Goal: Task Accomplishment & Management: Manage account settings

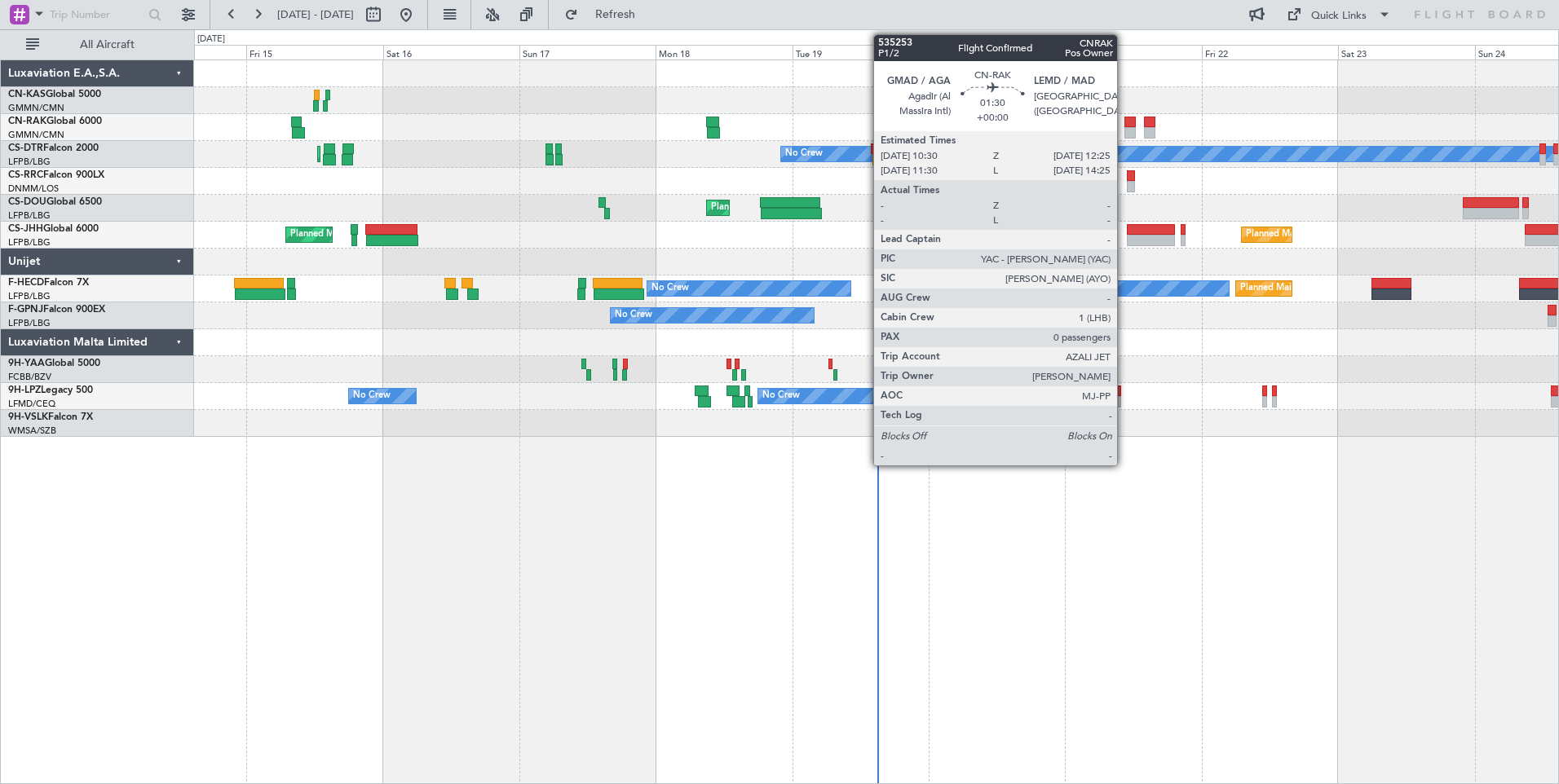
click at [1125, 122] on div at bounding box center [1130, 122] width 11 height 11
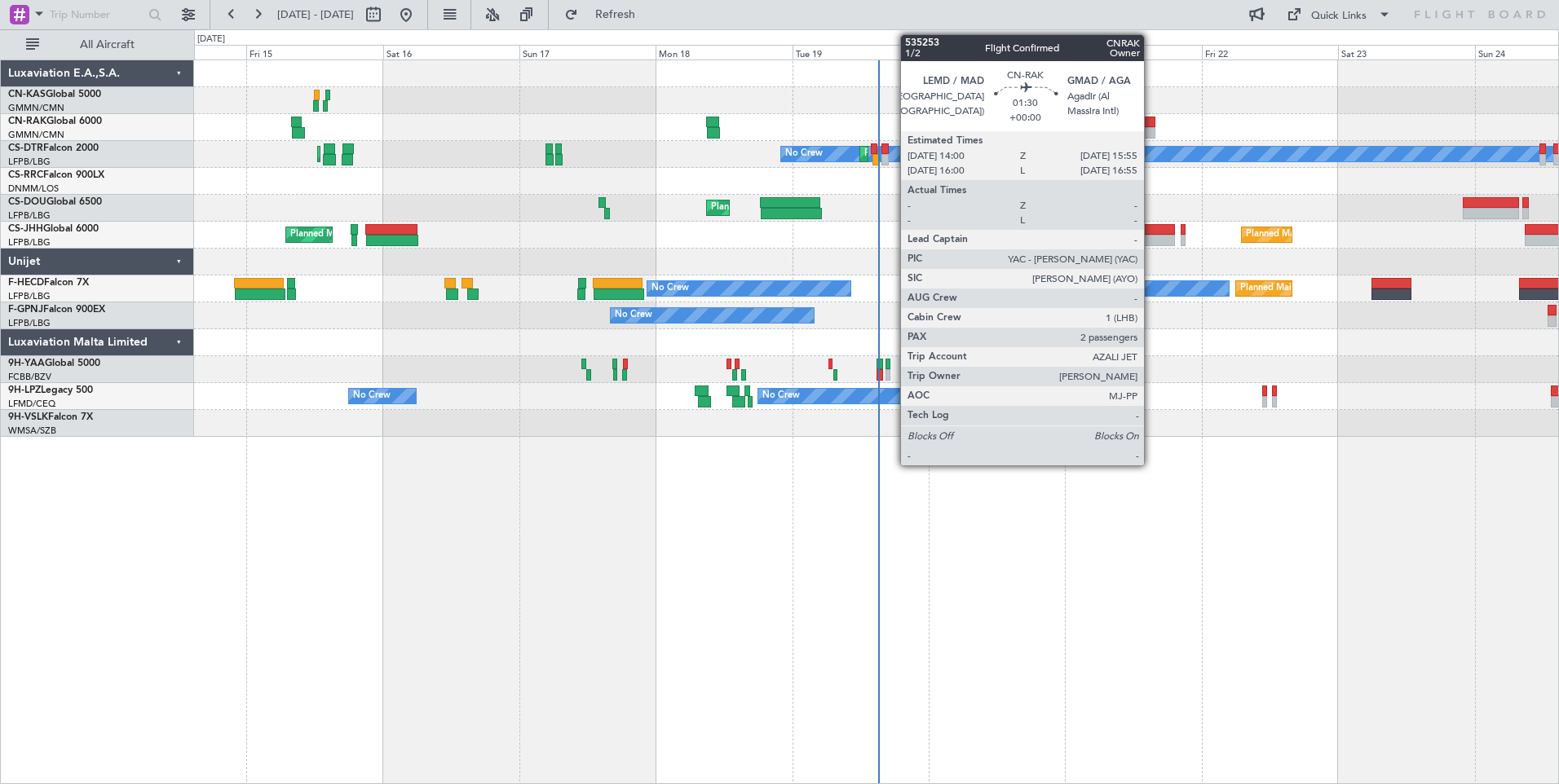
click at [1151, 131] on div at bounding box center [1149, 132] width 11 height 11
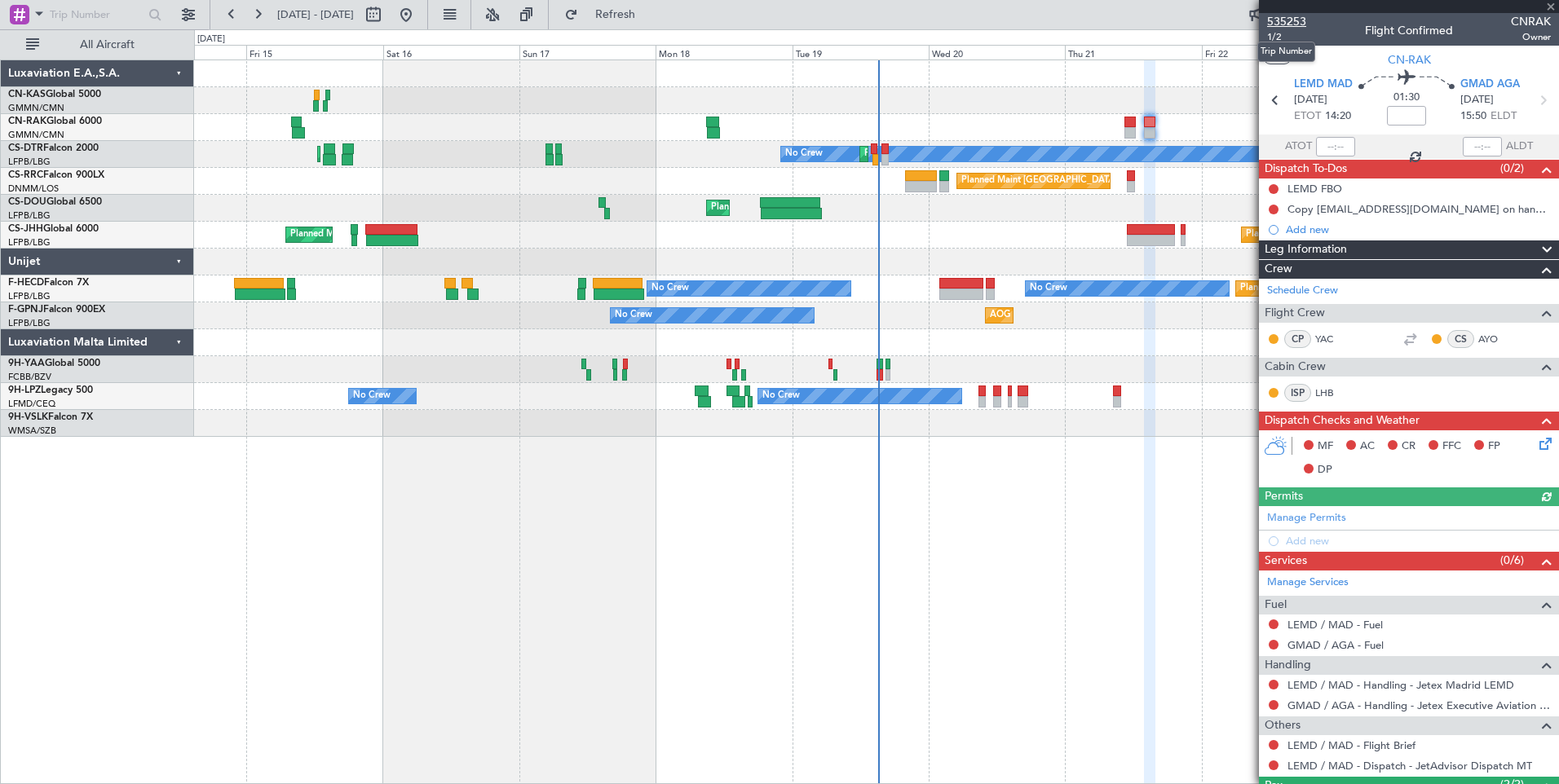
click at [1298, 24] on span "535253" at bounding box center [1286, 21] width 40 height 17
click at [648, 10] on span "Refresh" at bounding box center [616, 14] width 69 height 11
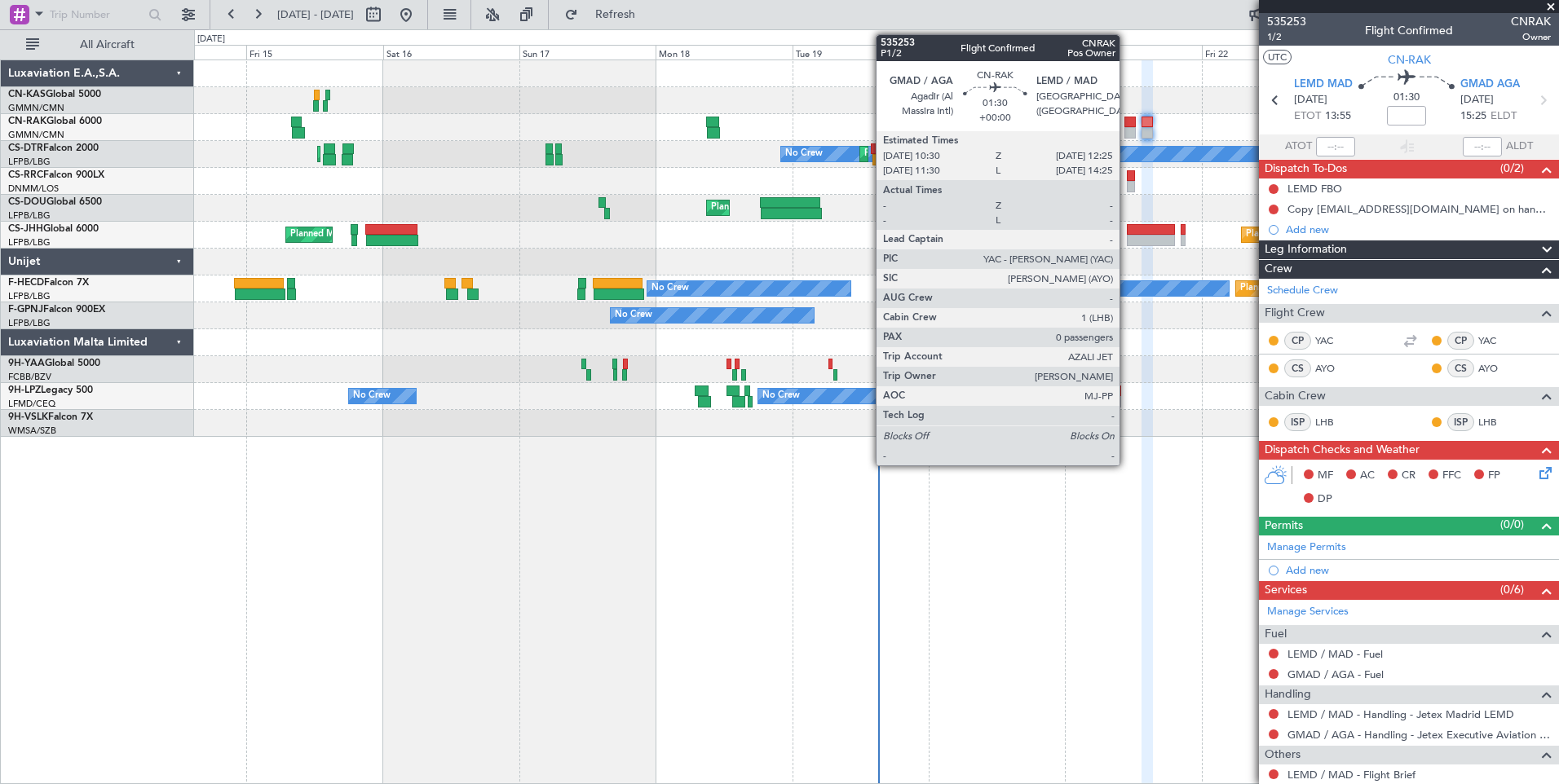
click at [1126, 135] on div at bounding box center [1130, 132] width 11 height 11
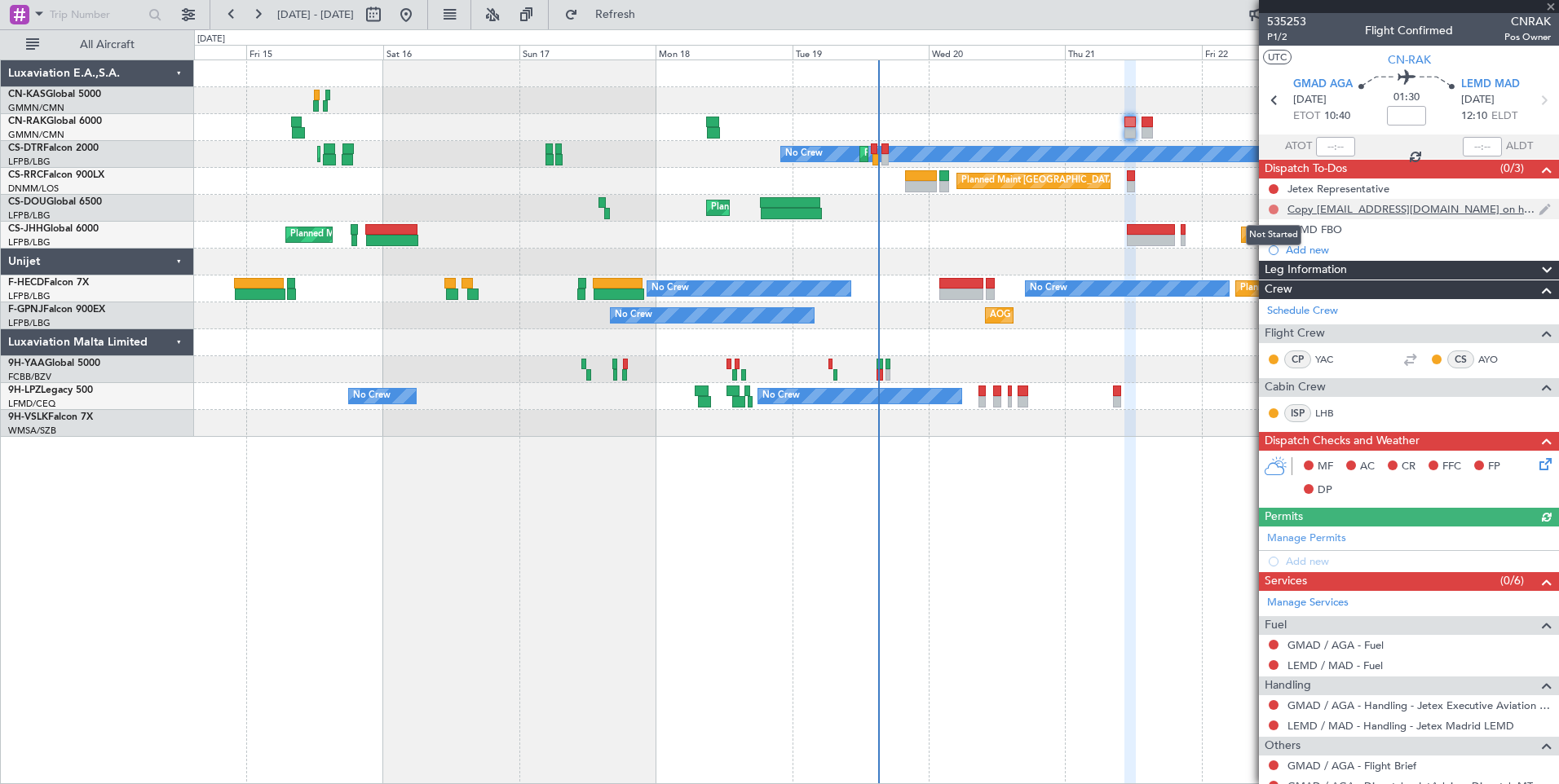
click at [1272, 209] on button at bounding box center [1273, 209] width 9 height 9
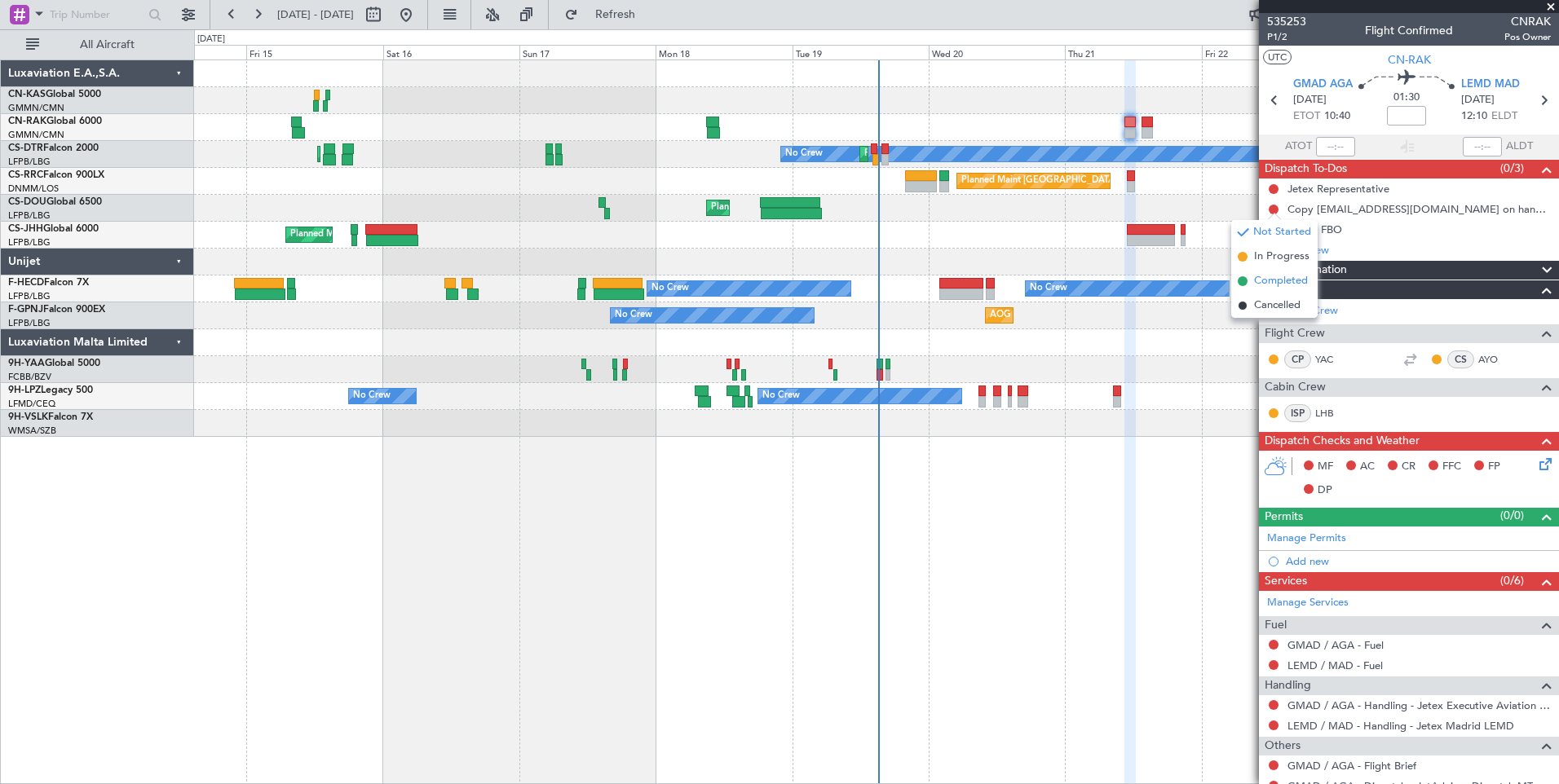
click at [1267, 279] on span "Completed" at bounding box center [1280, 281] width 54 height 16
click at [1536, 461] on icon at bounding box center [1542, 461] width 13 height 13
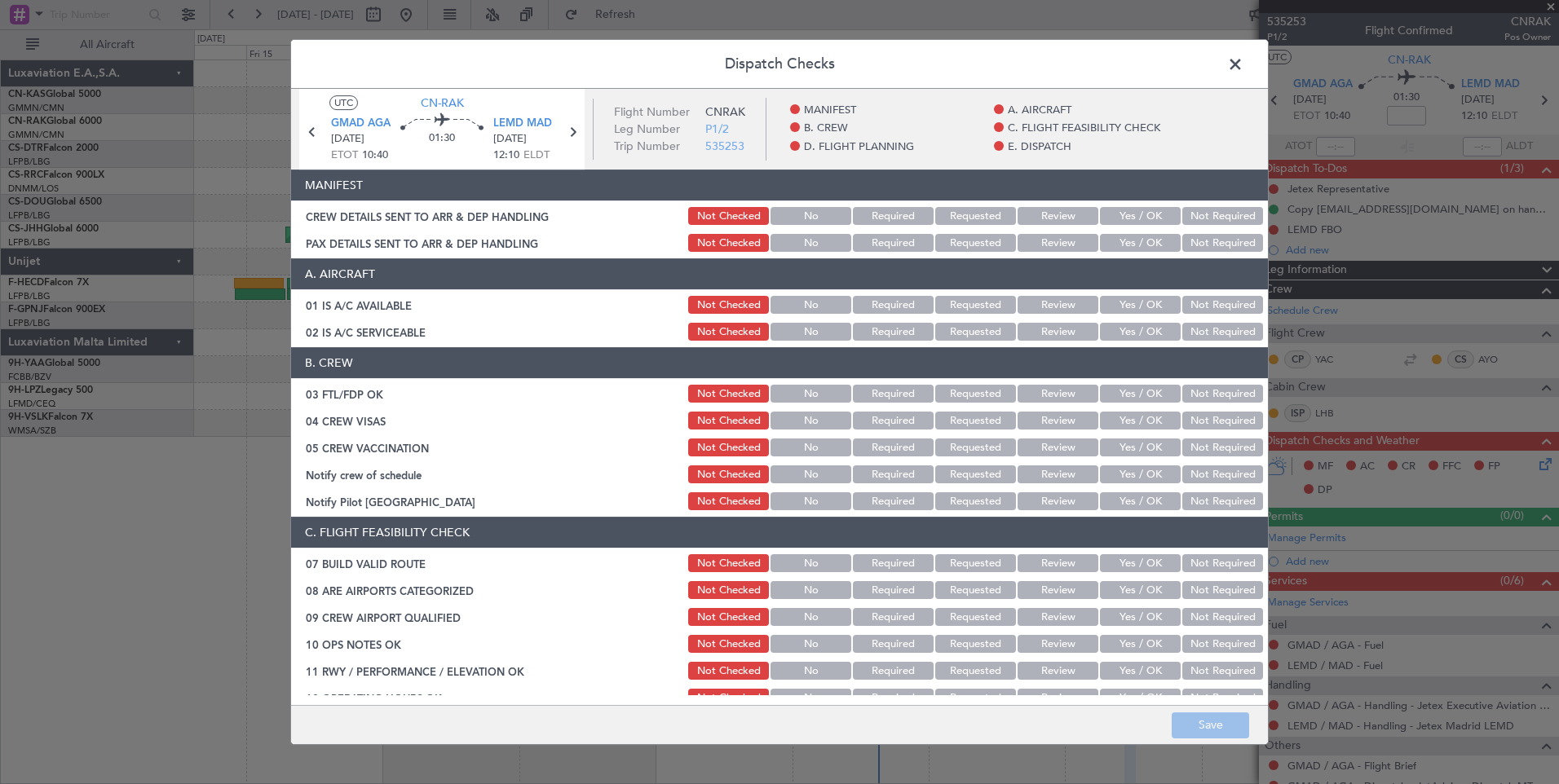
click at [1148, 233] on div "Yes / OK" at bounding box center [1139, 242] width 83 height 23
click at [1120, 209] on button "Yes / OK" at bounding box center [1140, 216] width 81 height 18
click at [1126, 235] on button "Yes / OK" at bounding box center [1140, 242] width 81 height 18
click at [1200, 713] on footer "Save" at bounding box center [780, 725] width 977 height 40
click at [1200, 716] on button "Save" at bounding box center [1211, 726] width 77 height 26
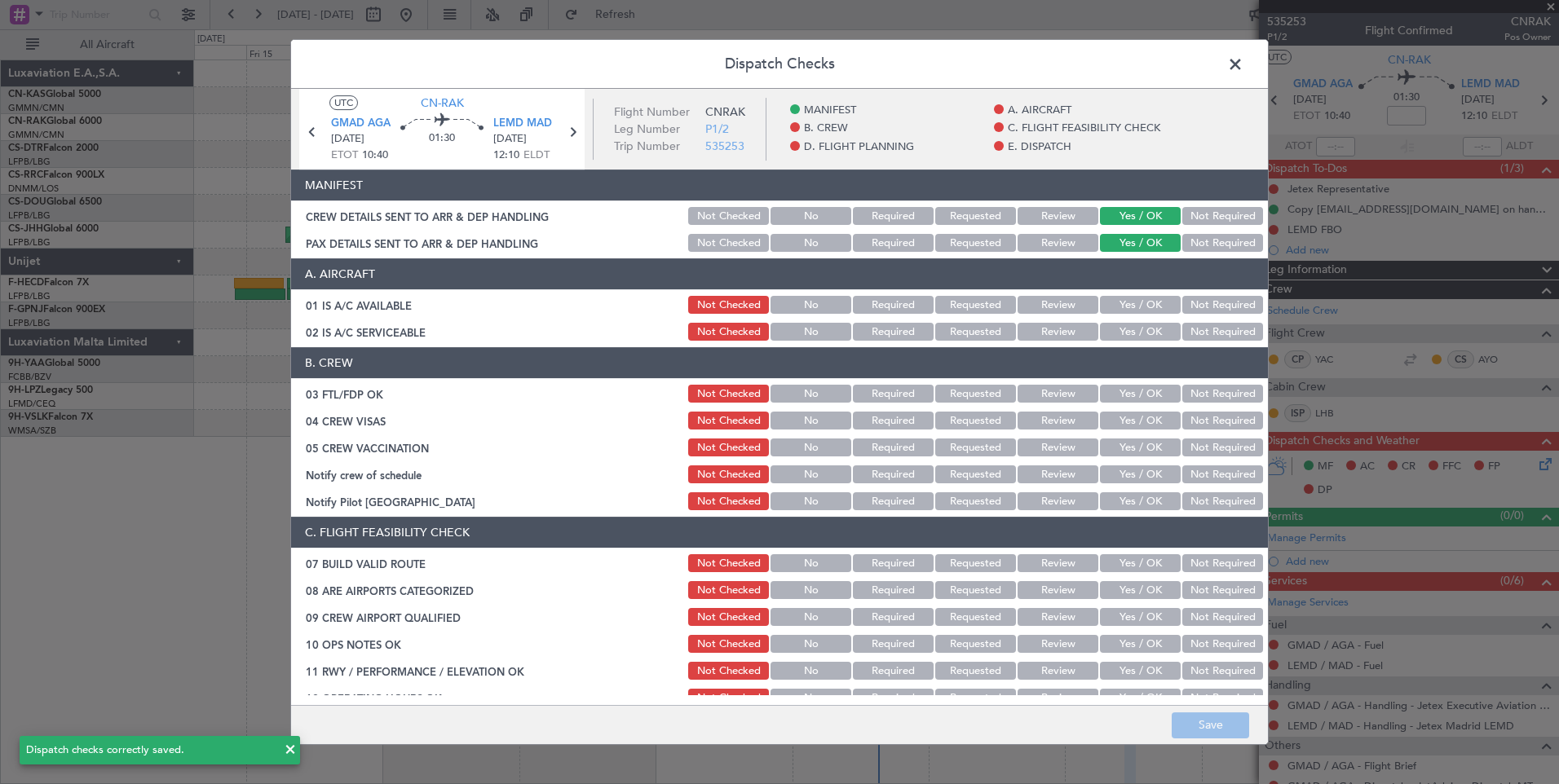
click at [1243, 61] on span at bounding box center [1243, 69] width 0 height 33
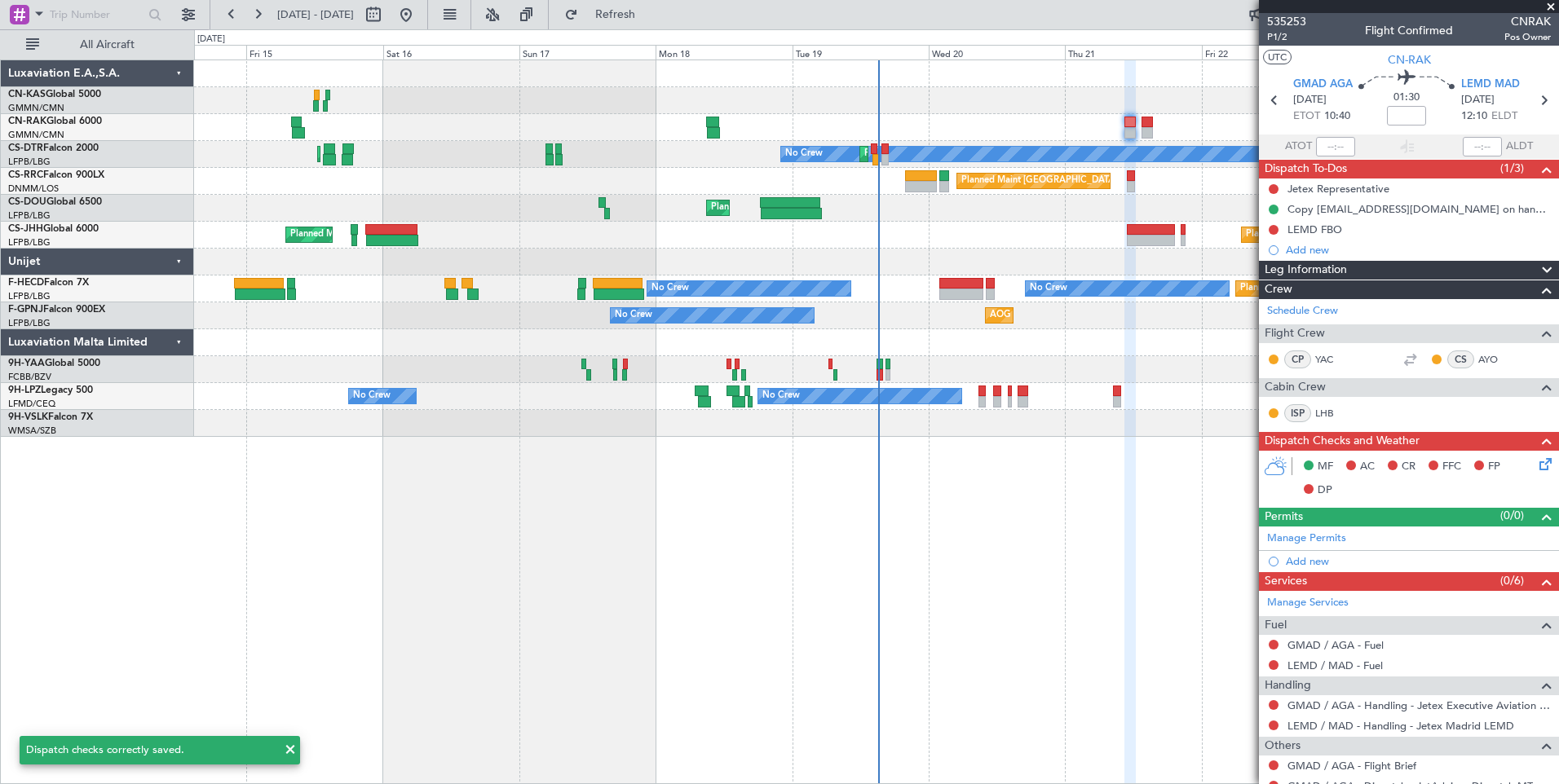
scroll to position [58, 0]
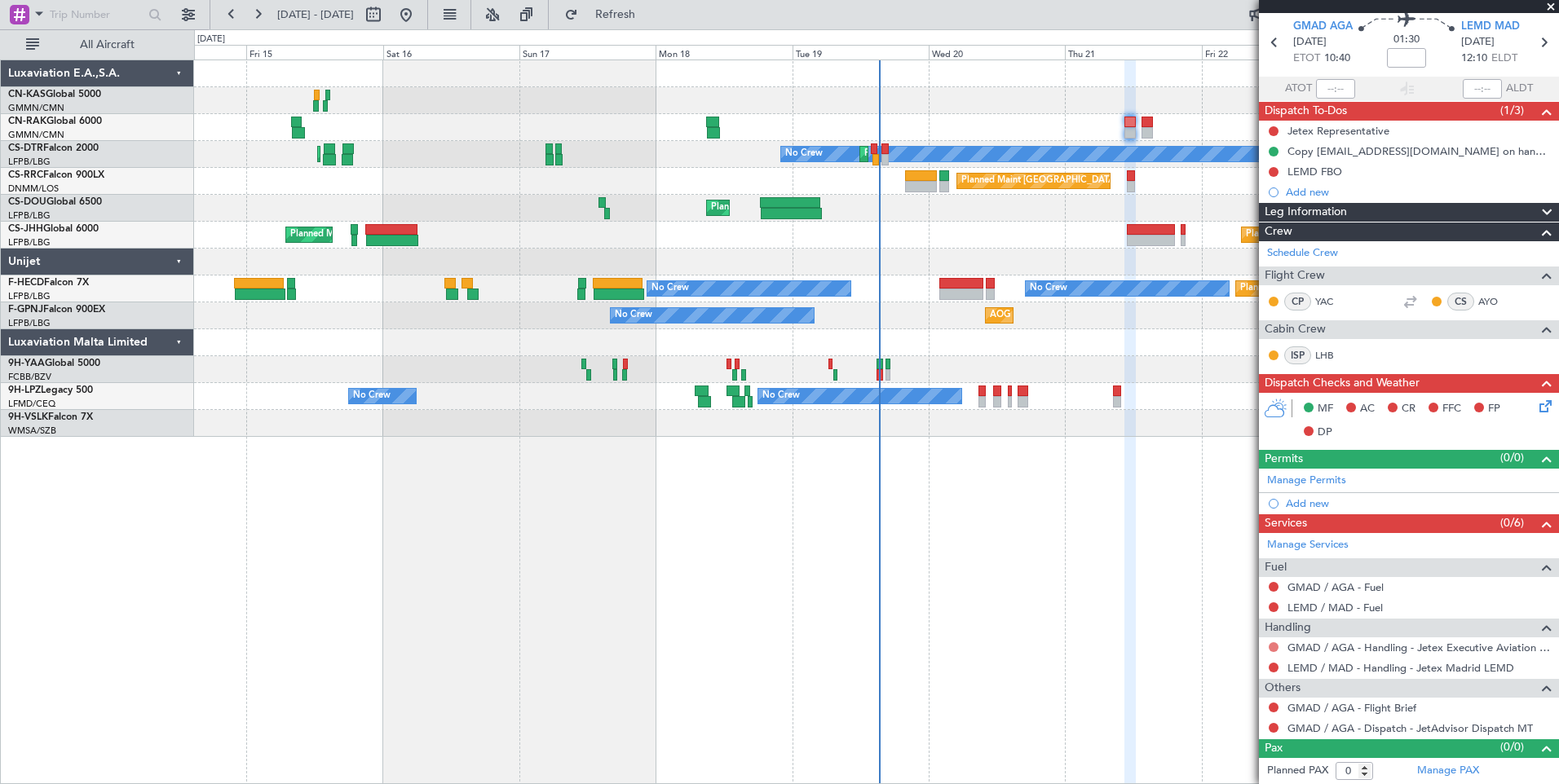
click at [1271, 647] on button at bounding box center [1273, 646] width 9 height 9
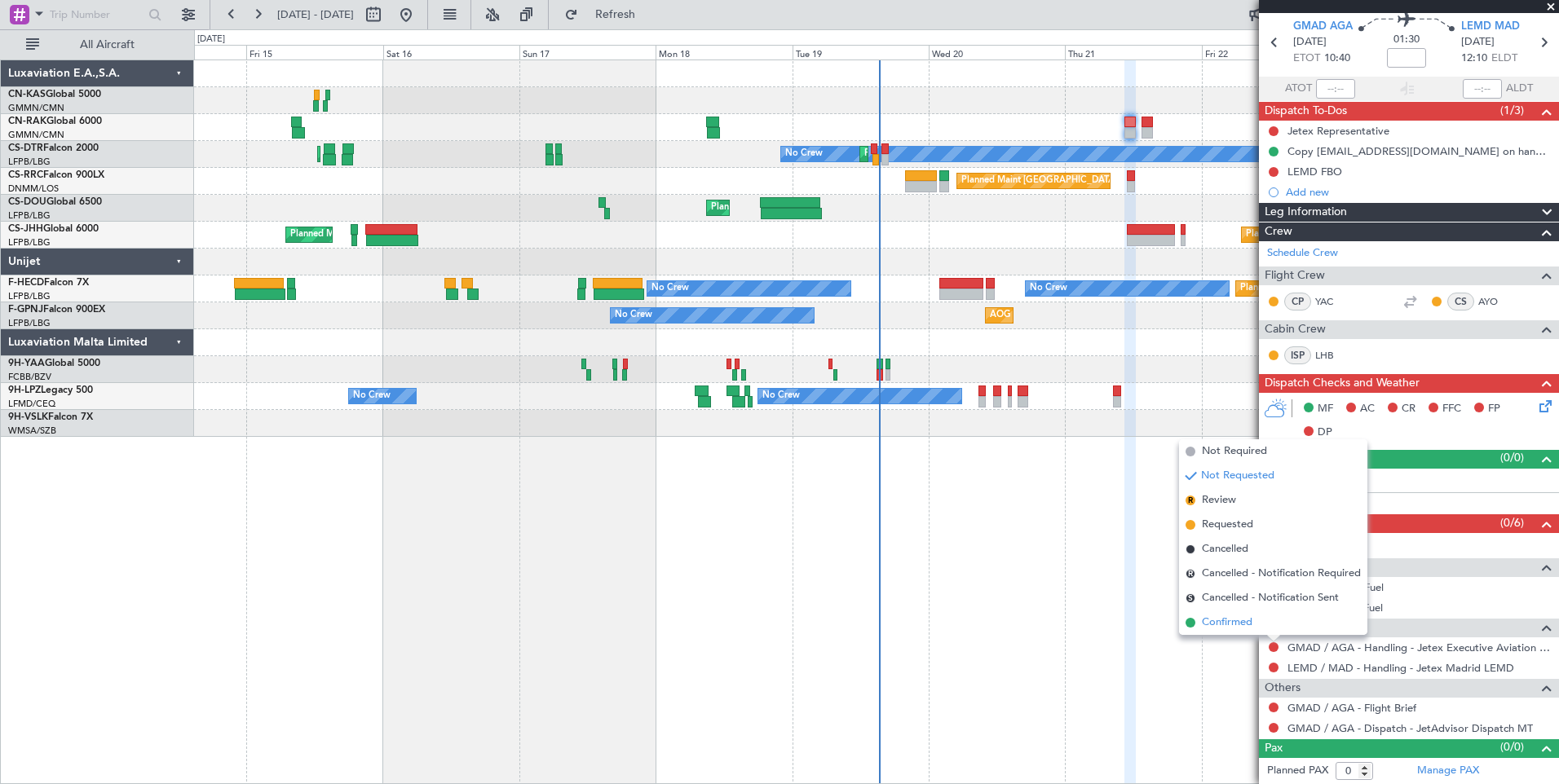
click at [1244, 628] on span "Confirmed" at bounding box center [1227, 622] width 51 height 16
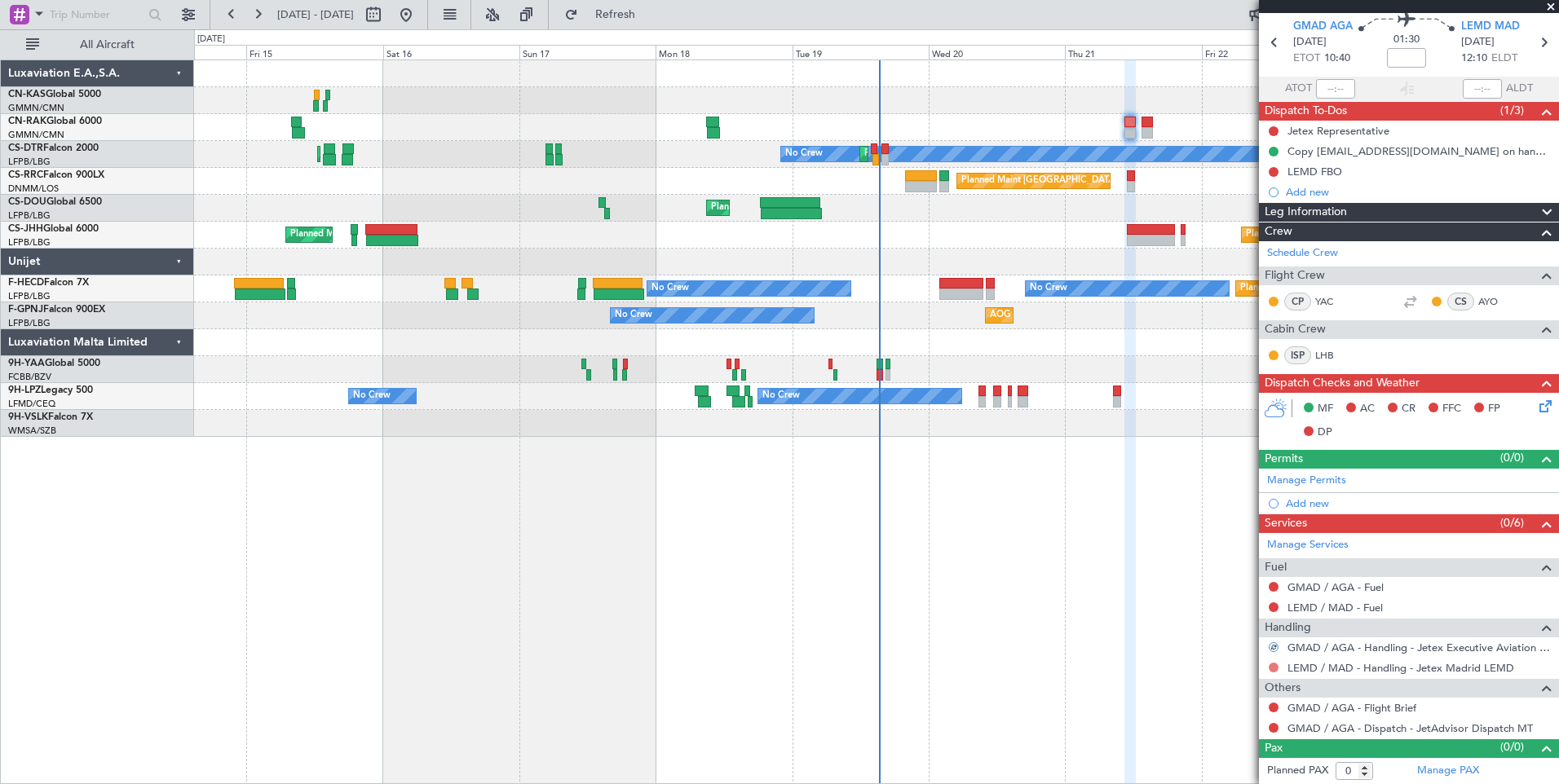
click at [1272, 668] on button at bounding box center [1273, 667] width 9 height 9
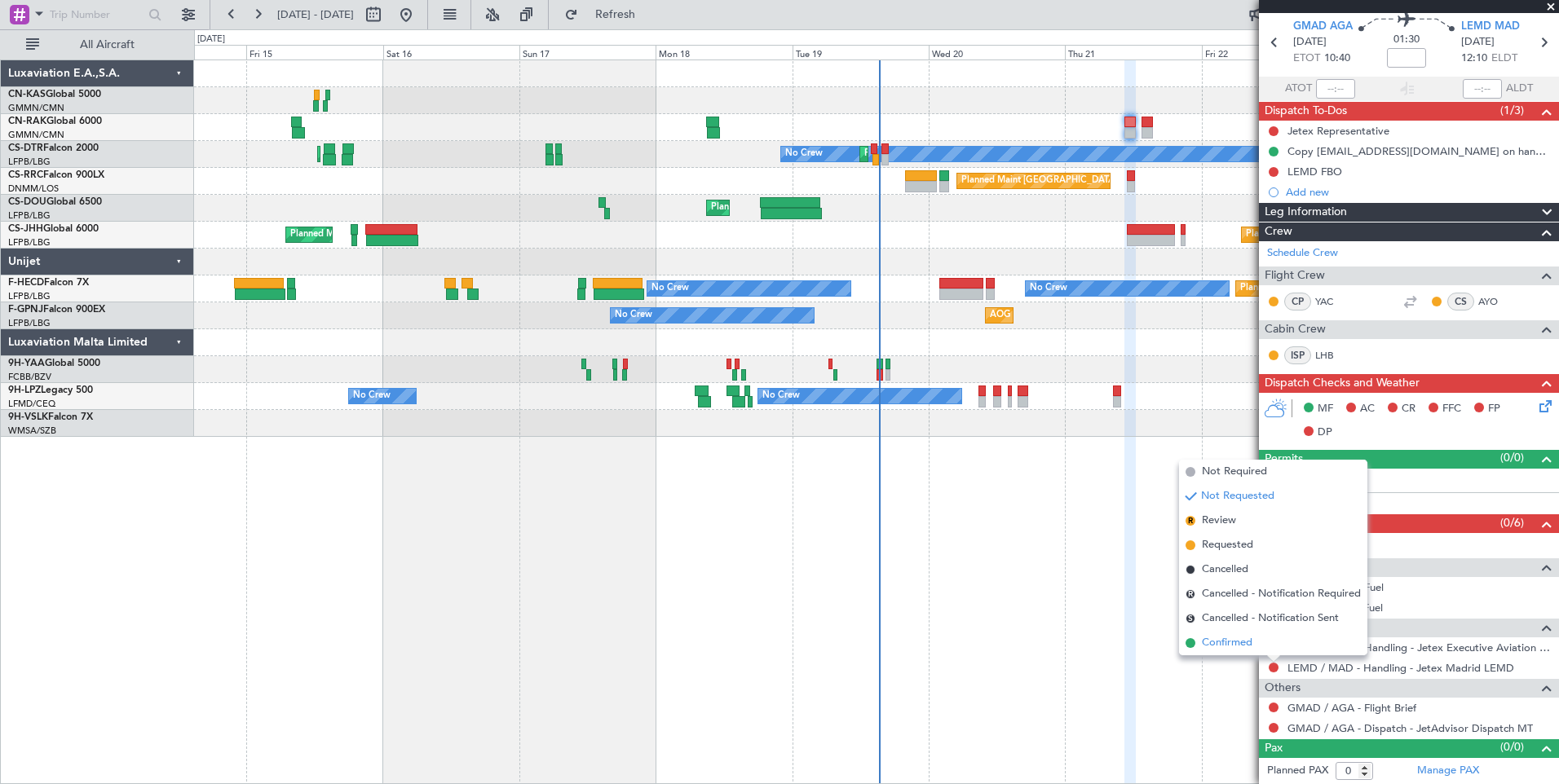
click at [1251, 646] on span "Confirmed" at bounding box center [1227, 643] width 51 height 16
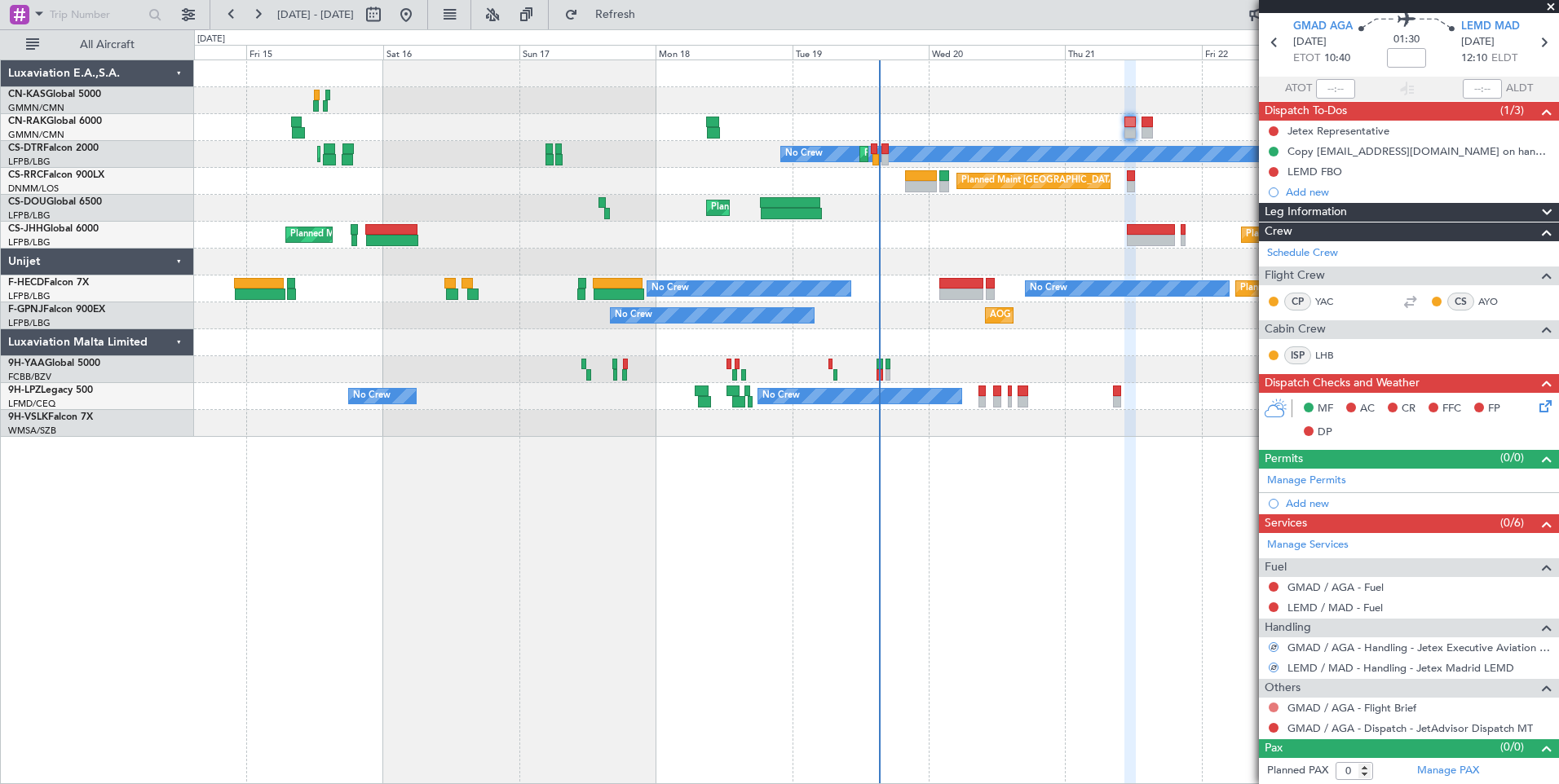
click at [1272, 710] on button at bounding box center [1273, 707] width 9 height 9
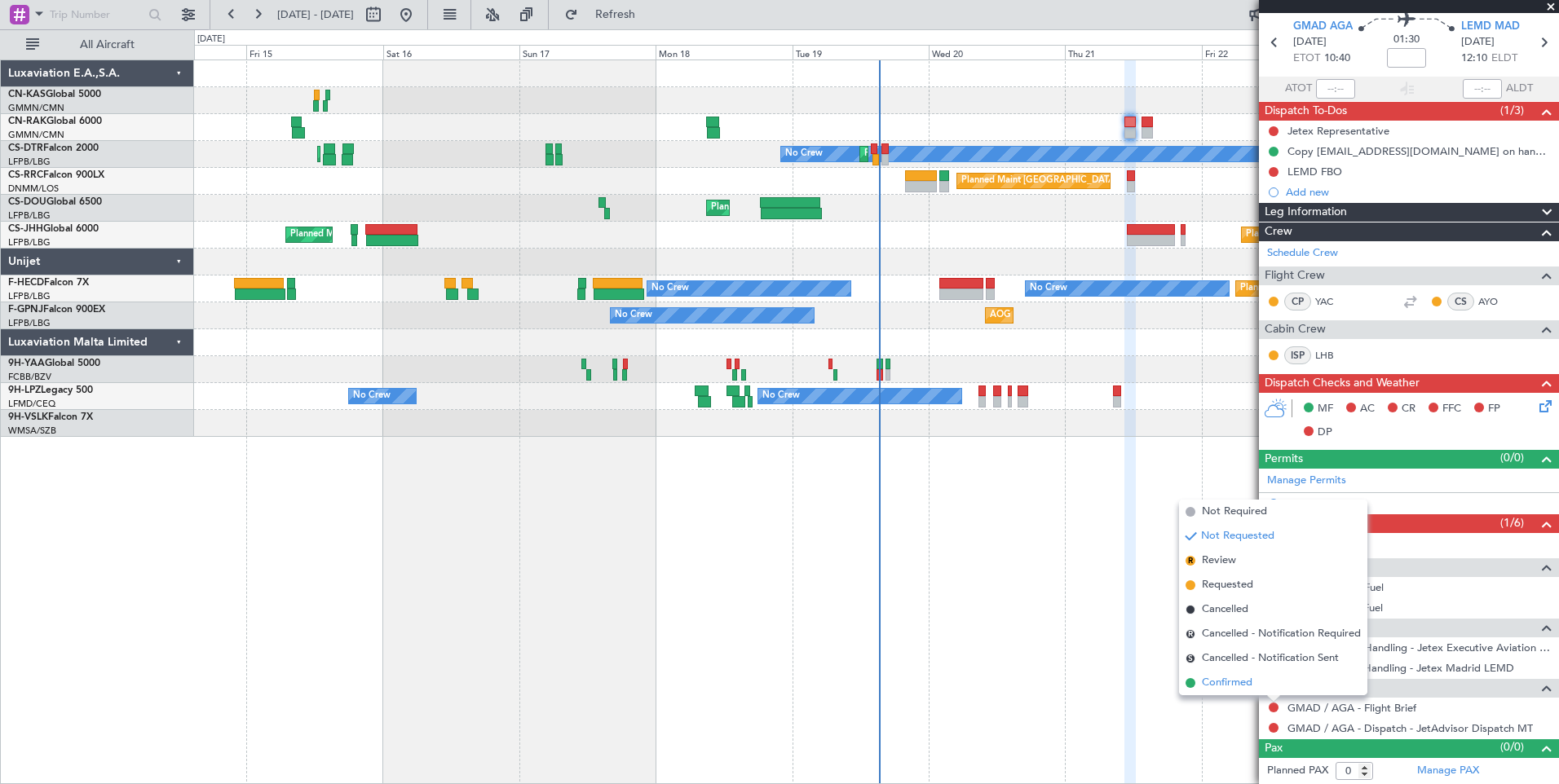
click at [1244, 684] on span "Confirmed" at bounding box center [1227, 683] width 51 height 16
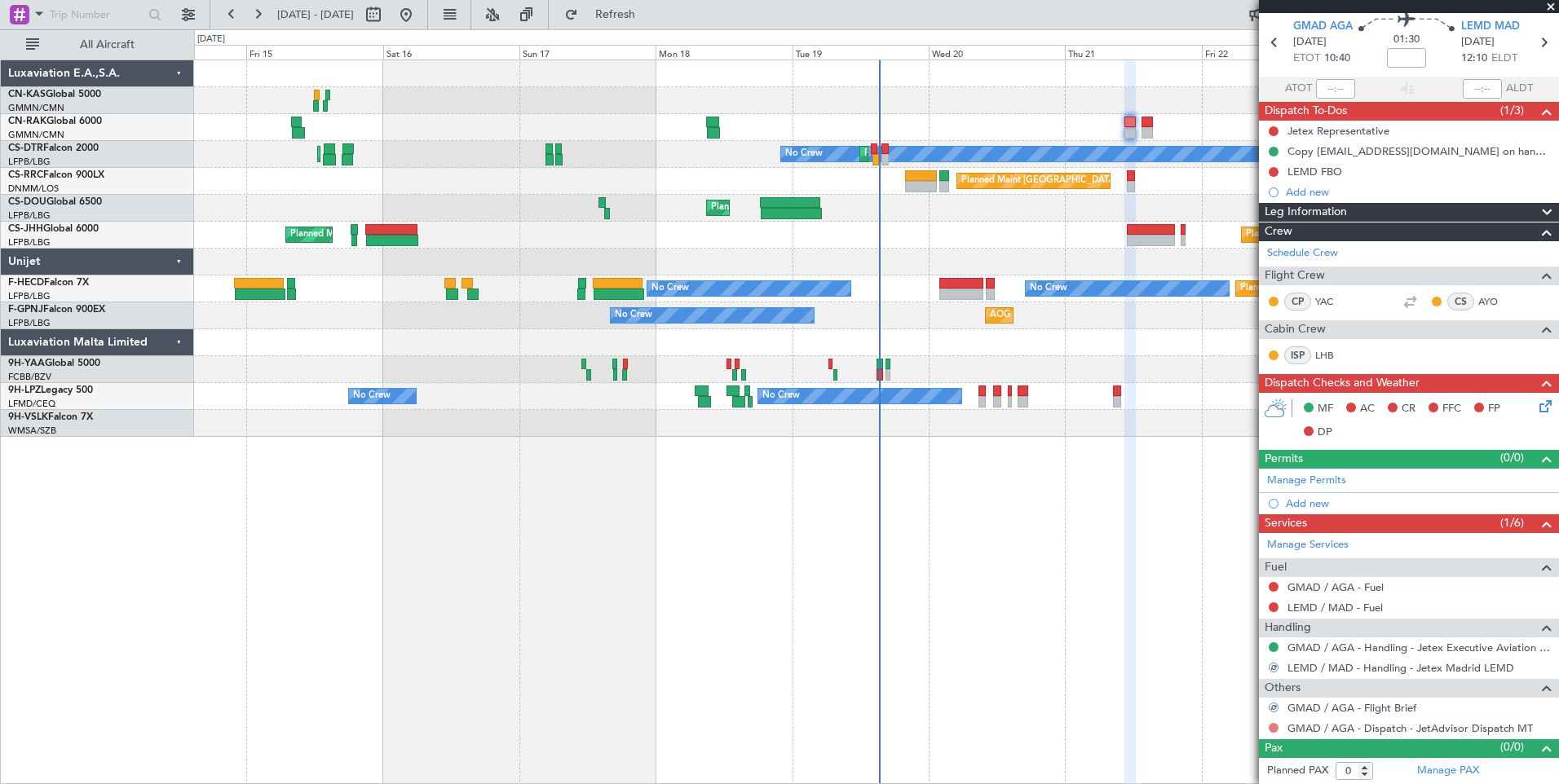
click at [1273, 729] on button at bounding box center [1273, 727] width 9 height 9
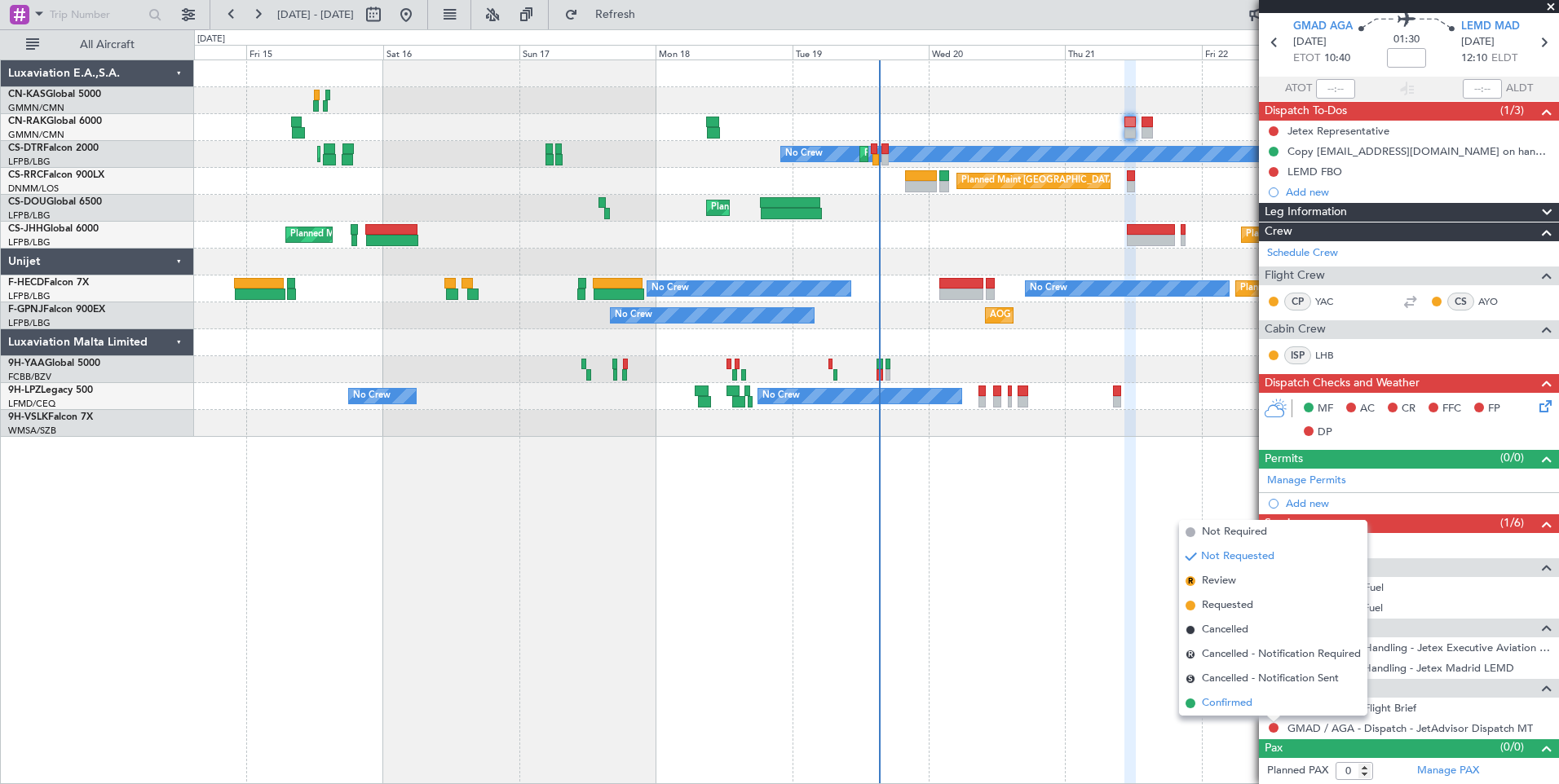
click at [1226, 701] on span "Confirmed" at bounding box center [1227, 703] width 51 height 16
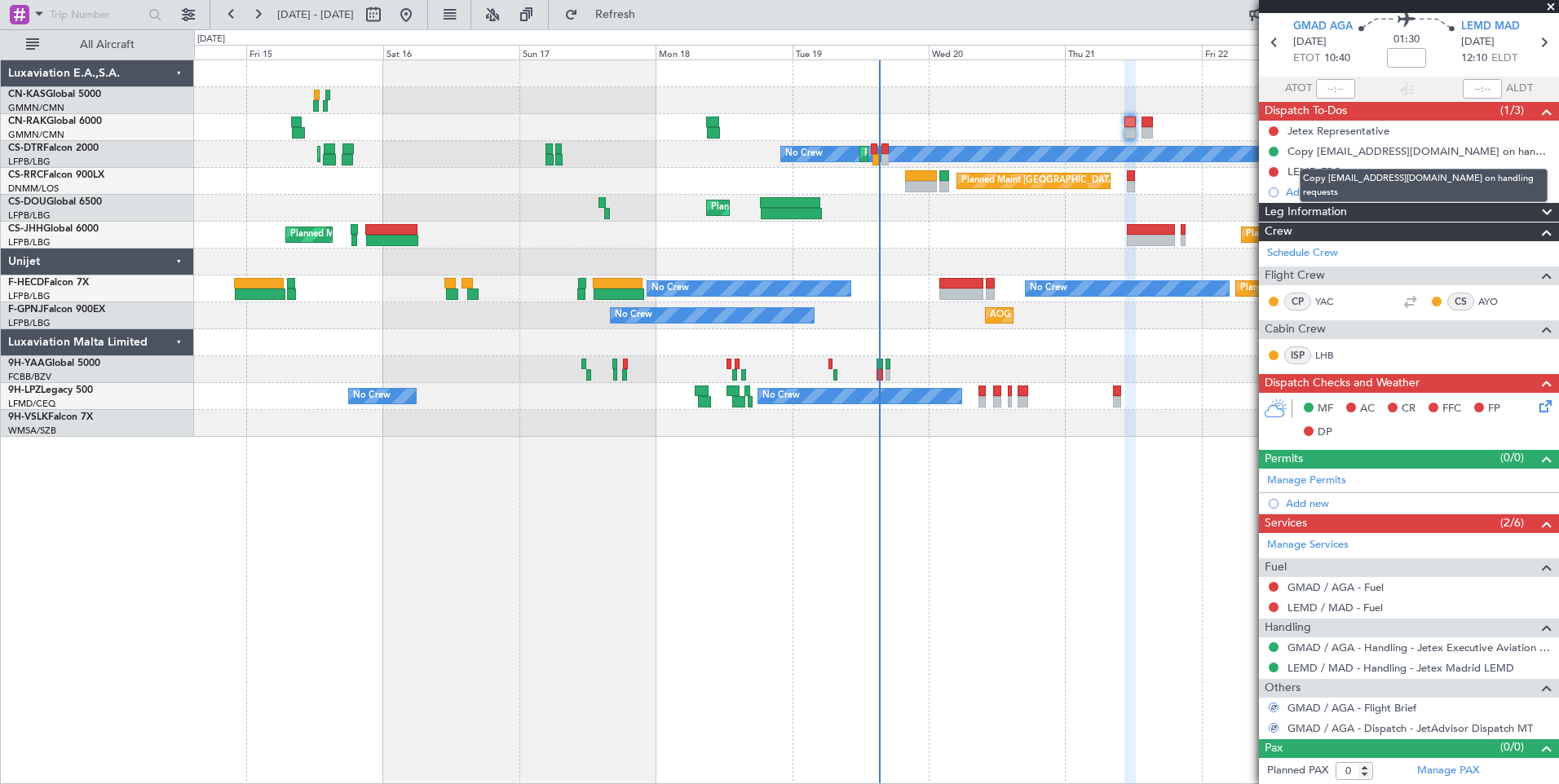
click at [1297, 174] on mat-tooltip-component "Copy [EMAIL_ADDRESS][DOMAIN_NAME] on handling requests" at bounding box center [1423, 185] width 271 height 56
click at [1304, 171] on div "LEMD FBO" at bounding box center [1315, 172] width 55 height 14
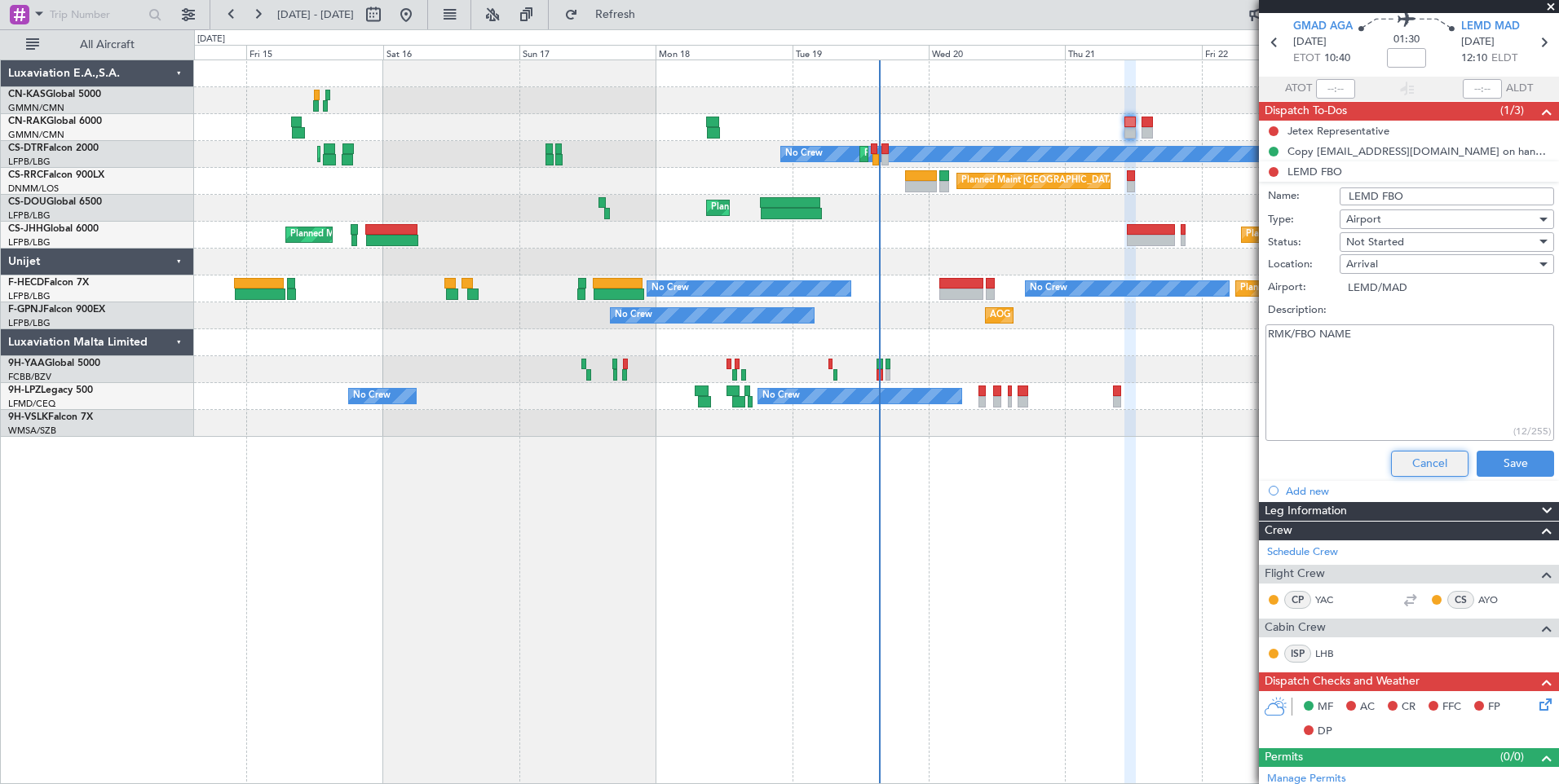
click at [1409, 464] on button "Cancel" at bounding box center [1430, 463] width 77 height 26
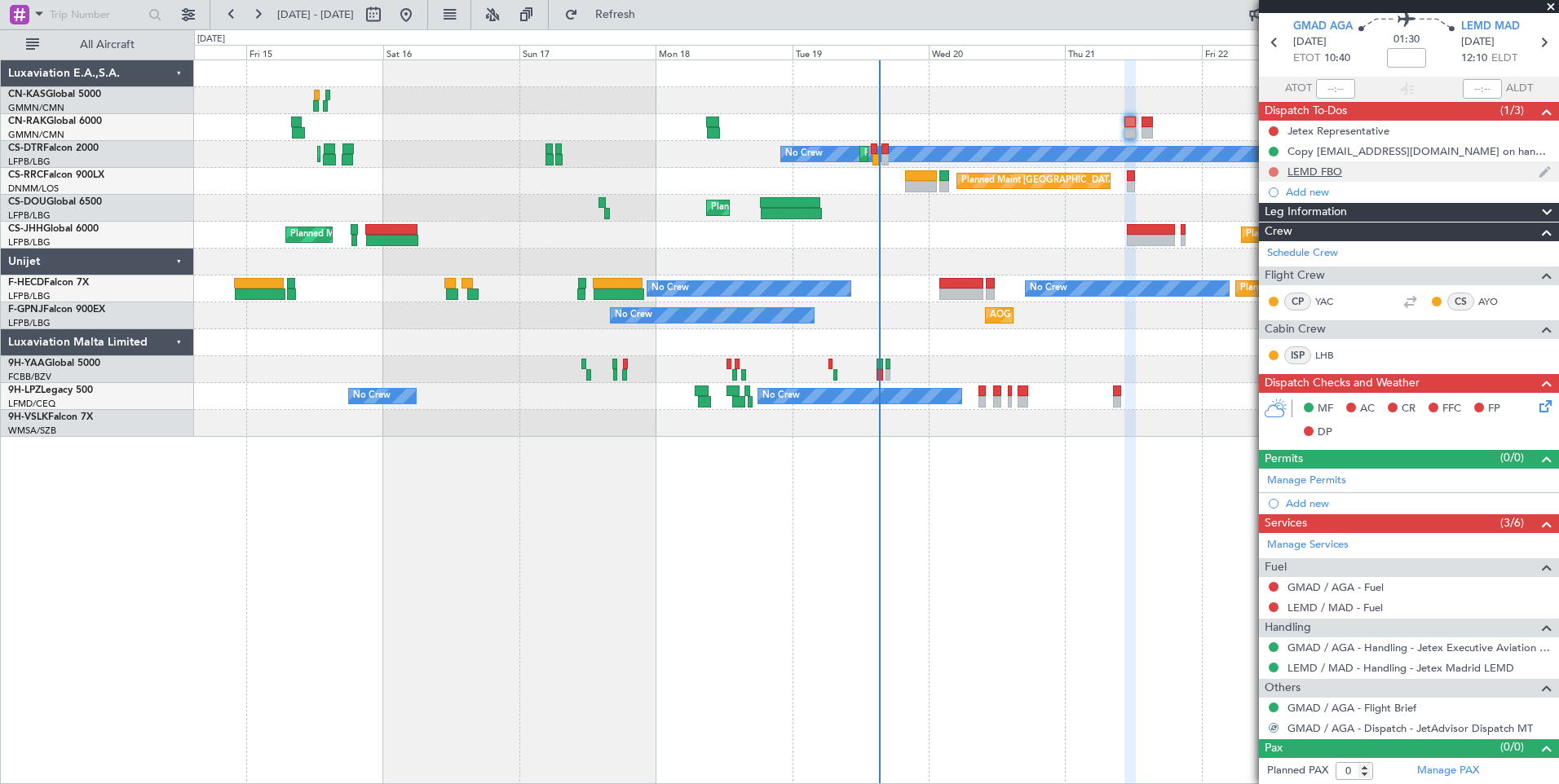
click at [1273, 170] on button at bounding box center [1273, 171] width 9 height 9
click at [1275, 248] on span "Completed" at bounding box center [1280, 243] width 54 height 16
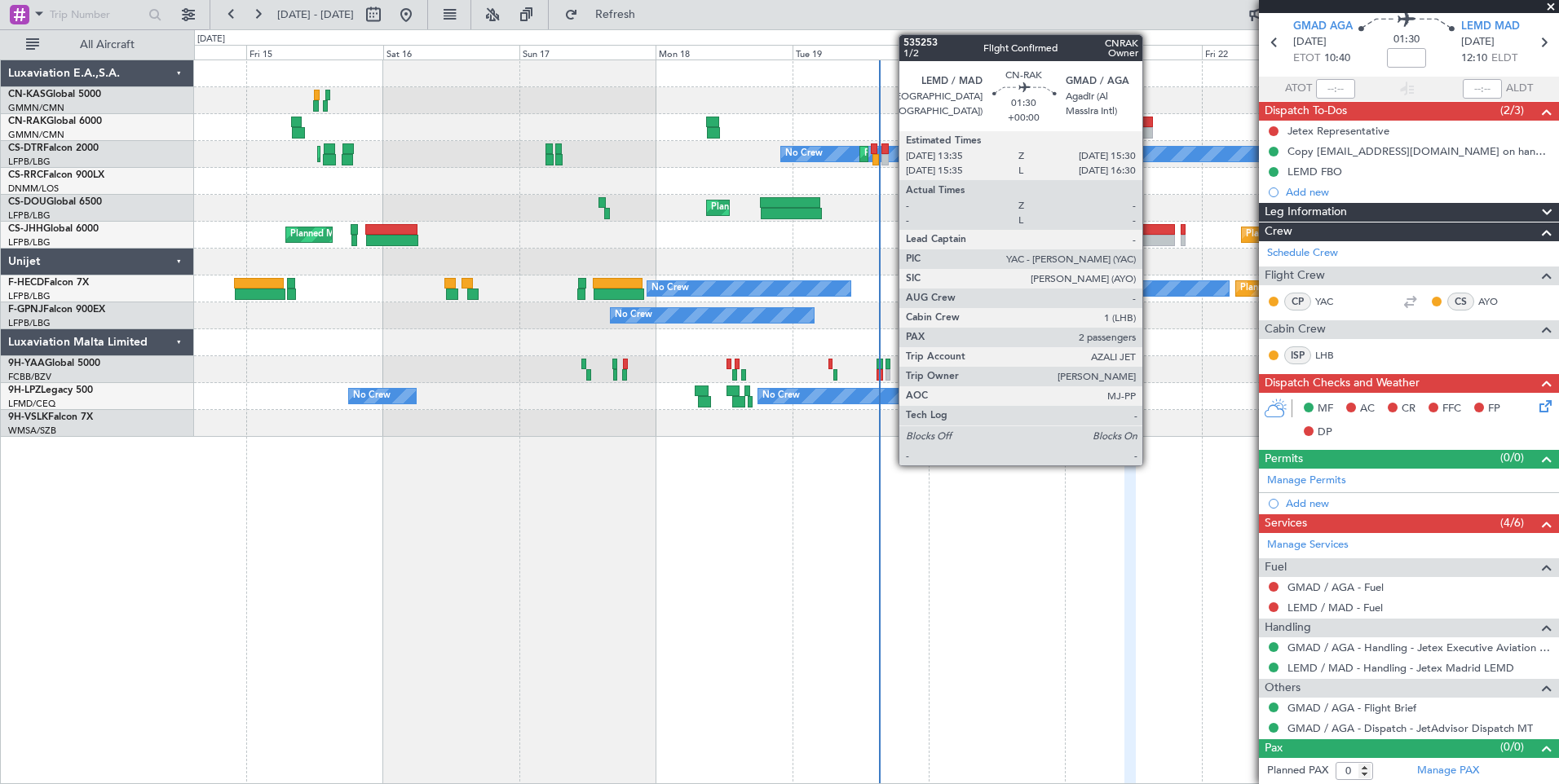
click at [1150, 127] on div at bounding box center [1146, 132] width 11 height 11
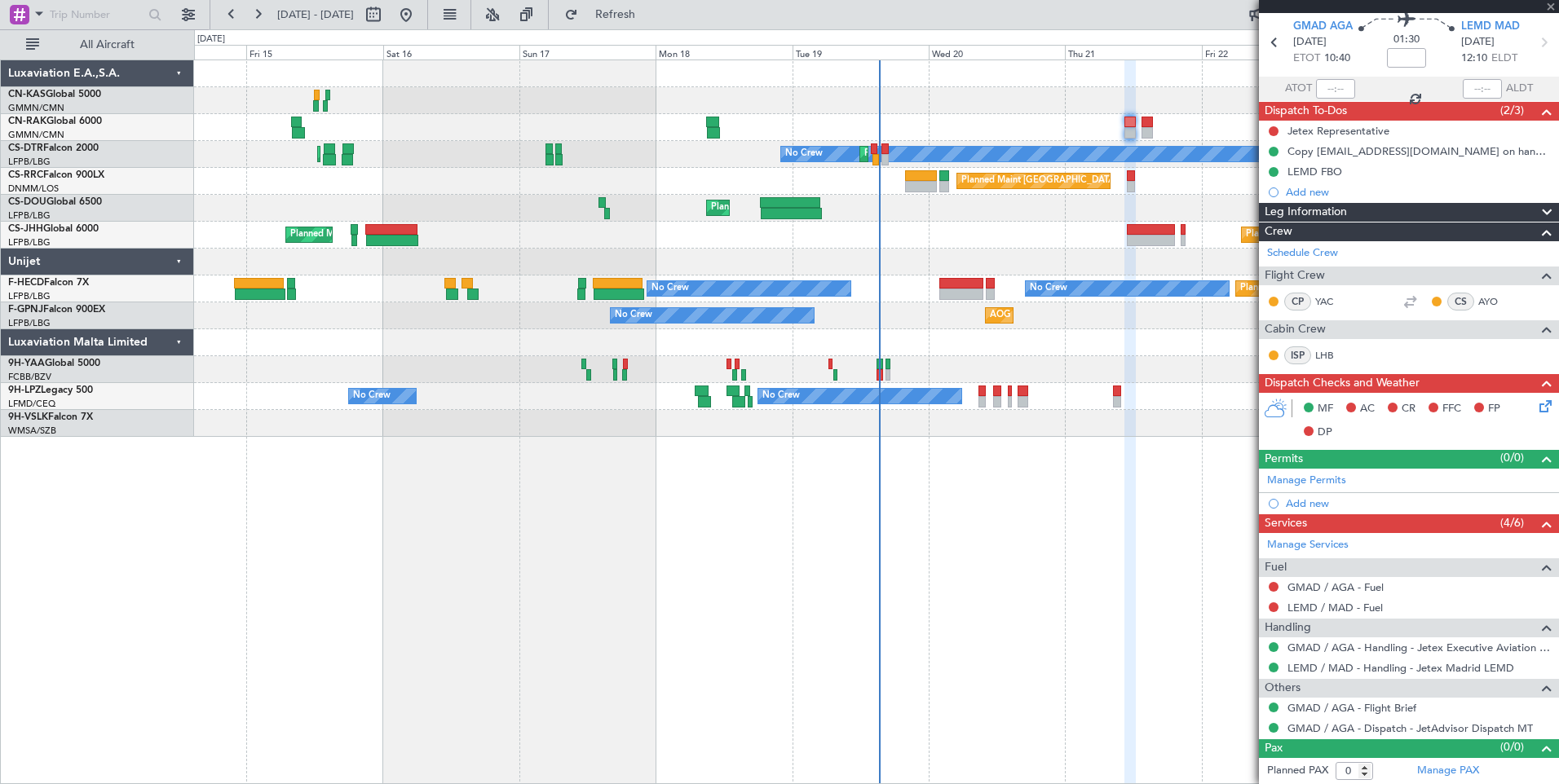
type input "2"
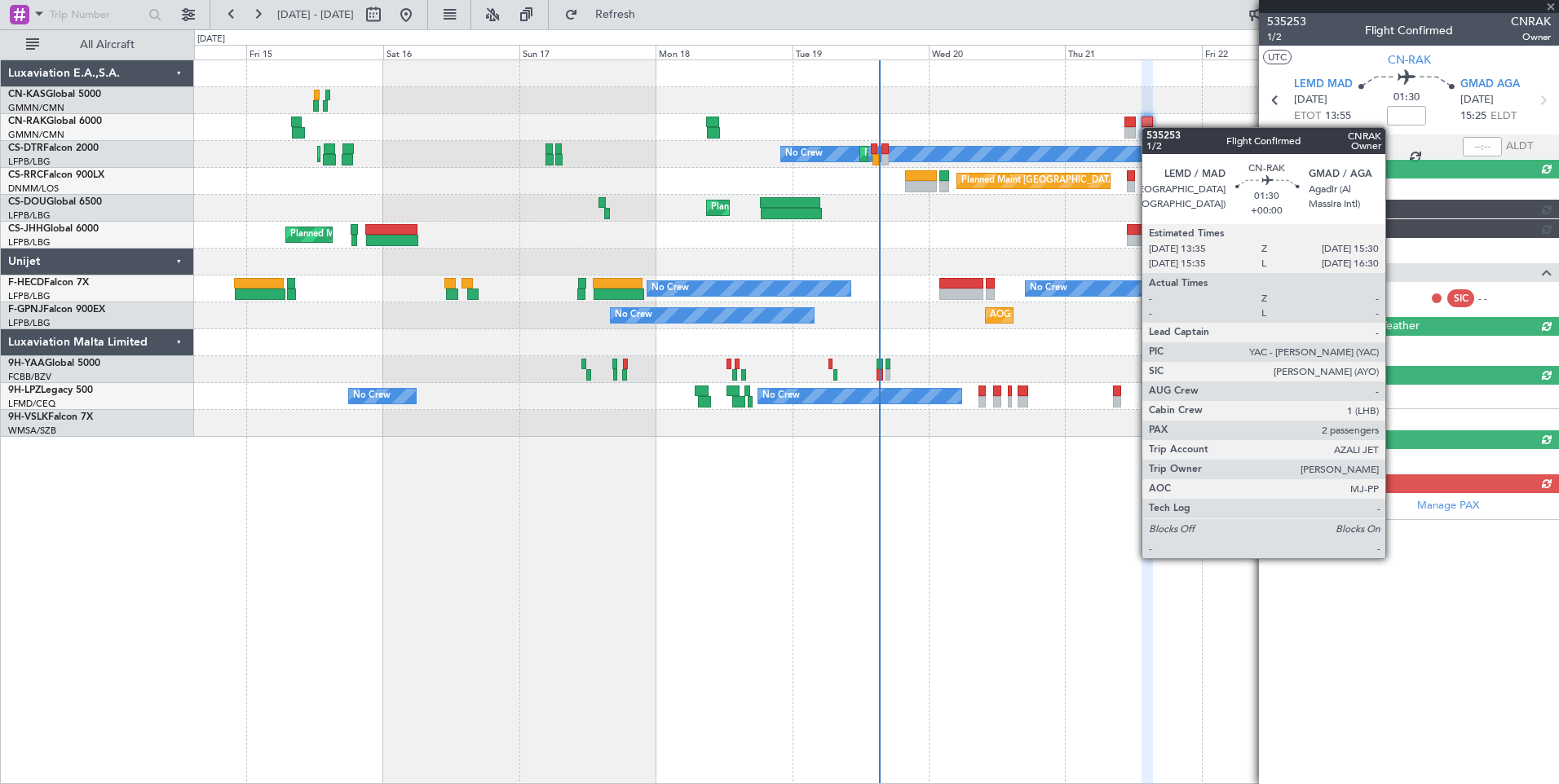
scroll to position [0, 0]
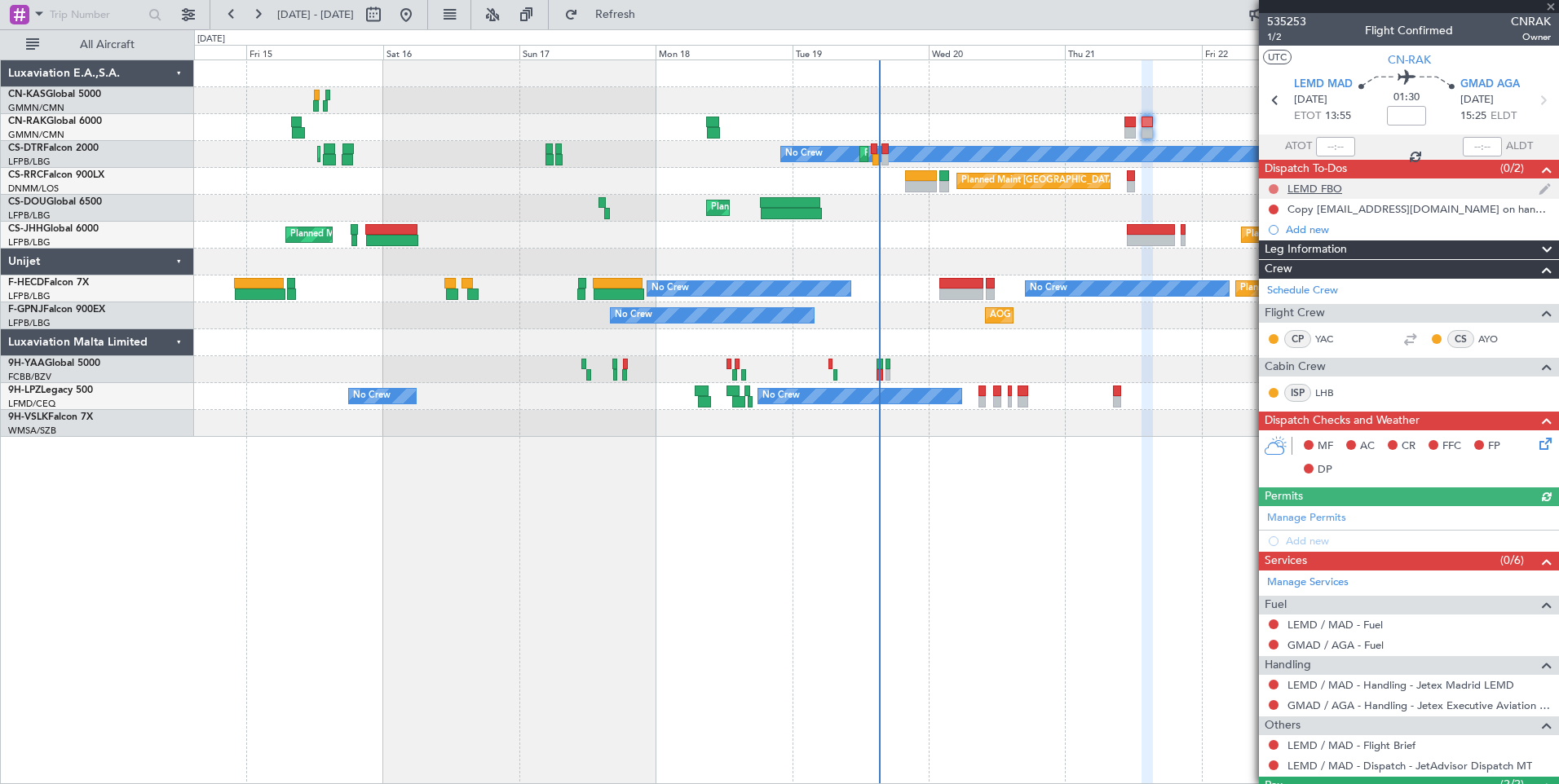
click at [1275, 186] on button at bounding box center [1273, 188] width 9 height 9
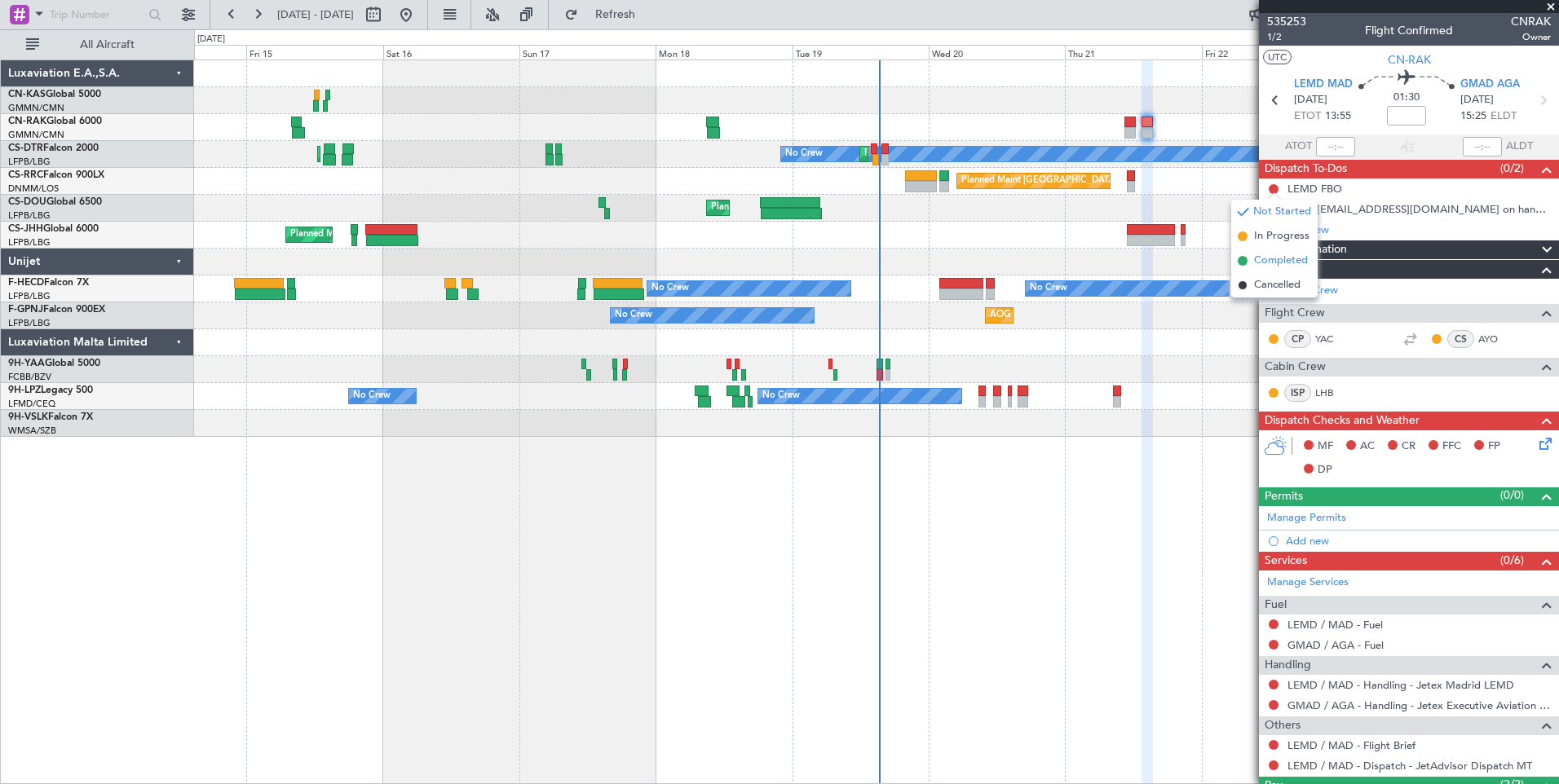
click at [1274, 260] on span "Completed" at bounding box center [1280, 260] width 54 height 16
click at [1267, 206] on div at bounding box center [1273, 209] width 13 height 13
click at [1274, 212] on button at bounding box center [1273, 209] width 9 height 9
click at [1281, 279] on span "Completed" at bounding box center [1280, 281] width 54 height 16
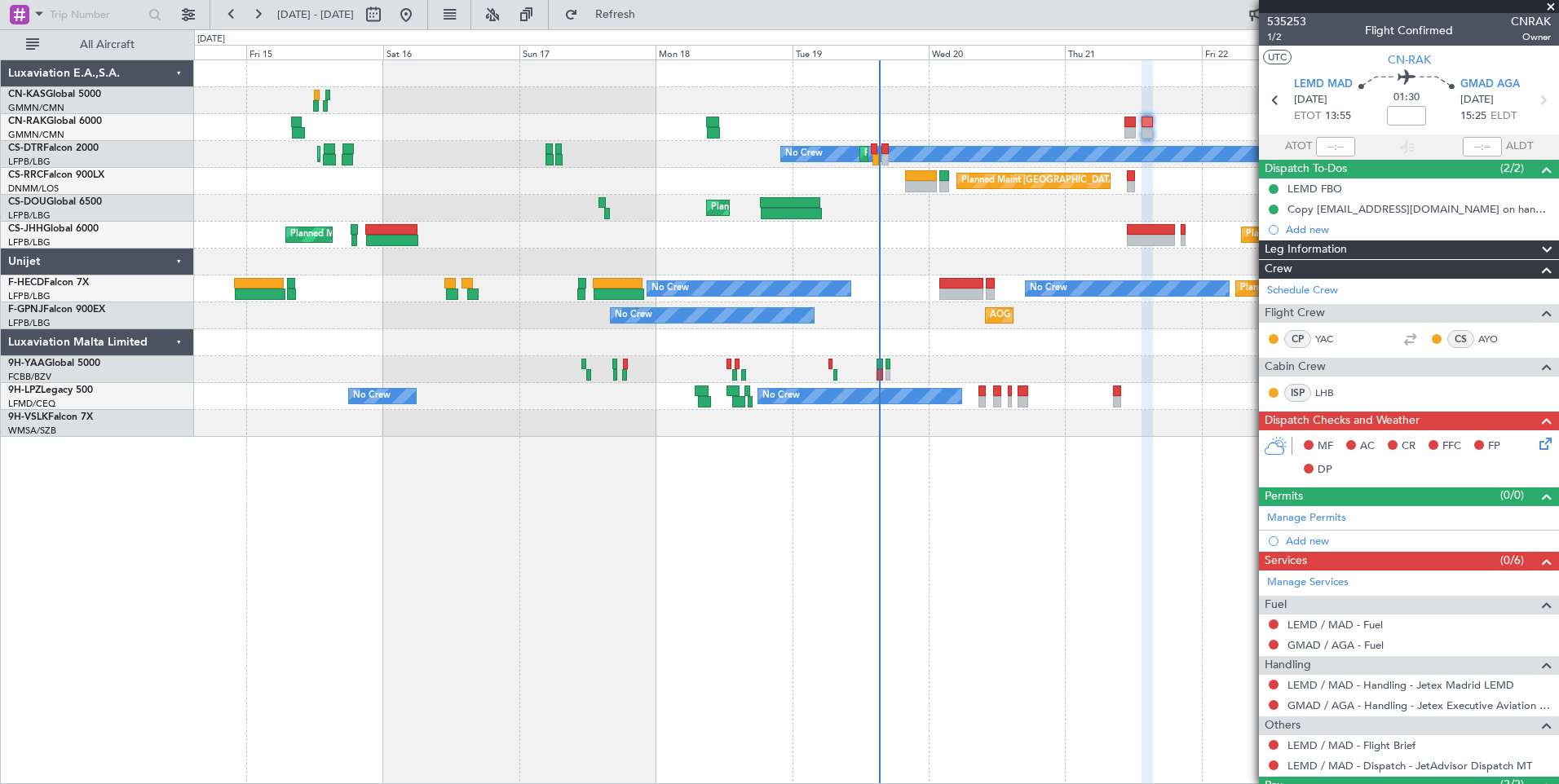
click at [1538, 444] on icon at bounding box center [1542, 440] width 13 height 13
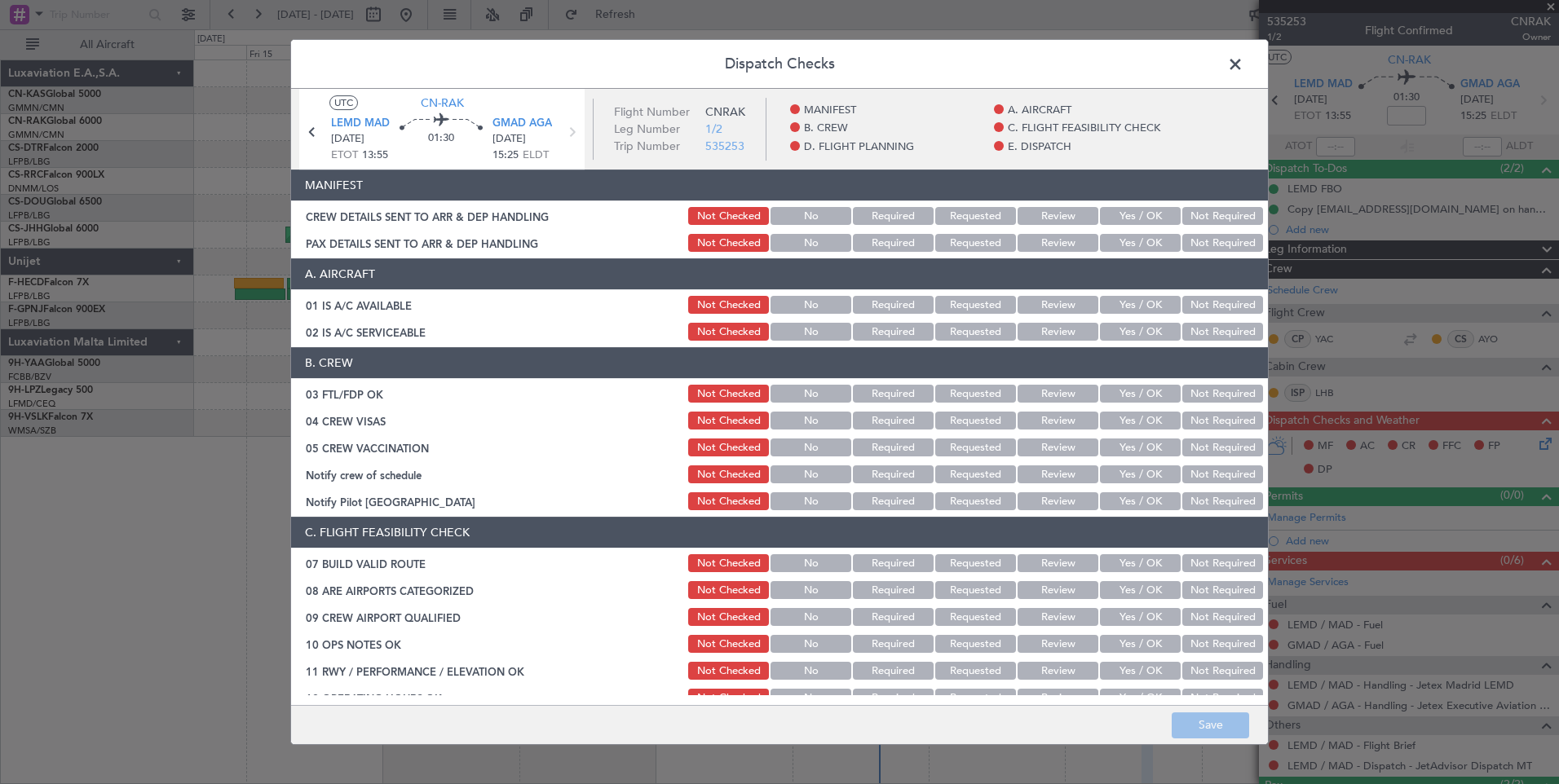
click at [1136, 207] on button "Yes / OK" at bounding box center [1140, 216] width 81 height 18
click at [1137, 244] on button "Yes / OK" at bounding box center [1140, 242] width 81 height 18
click at [1198, 722] on button "Save" at bounding box center [1211, 726] width 77 height 26
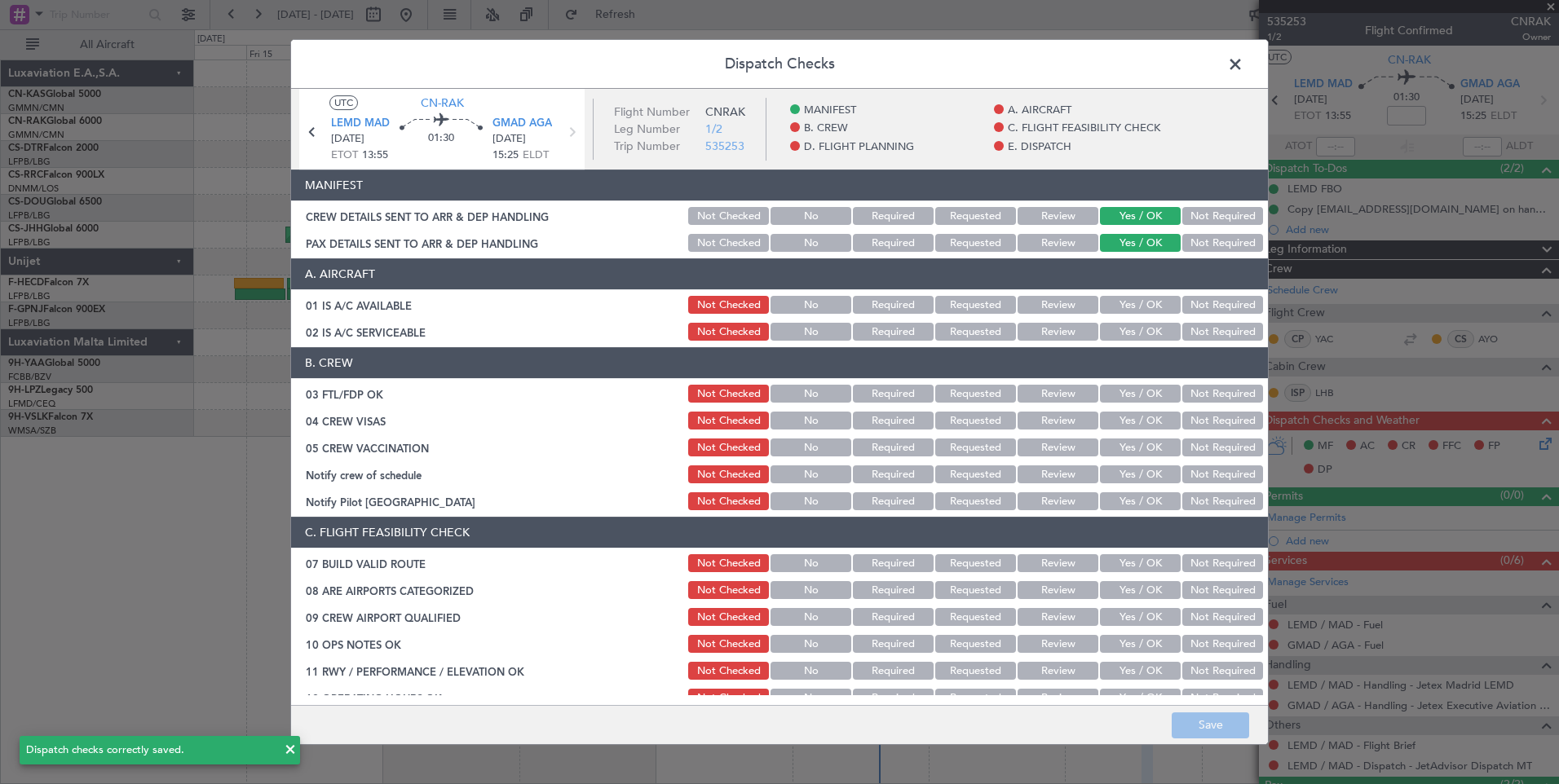
click at [1243, 61] on span at bounding box center [1243, 69] width 0 height 33
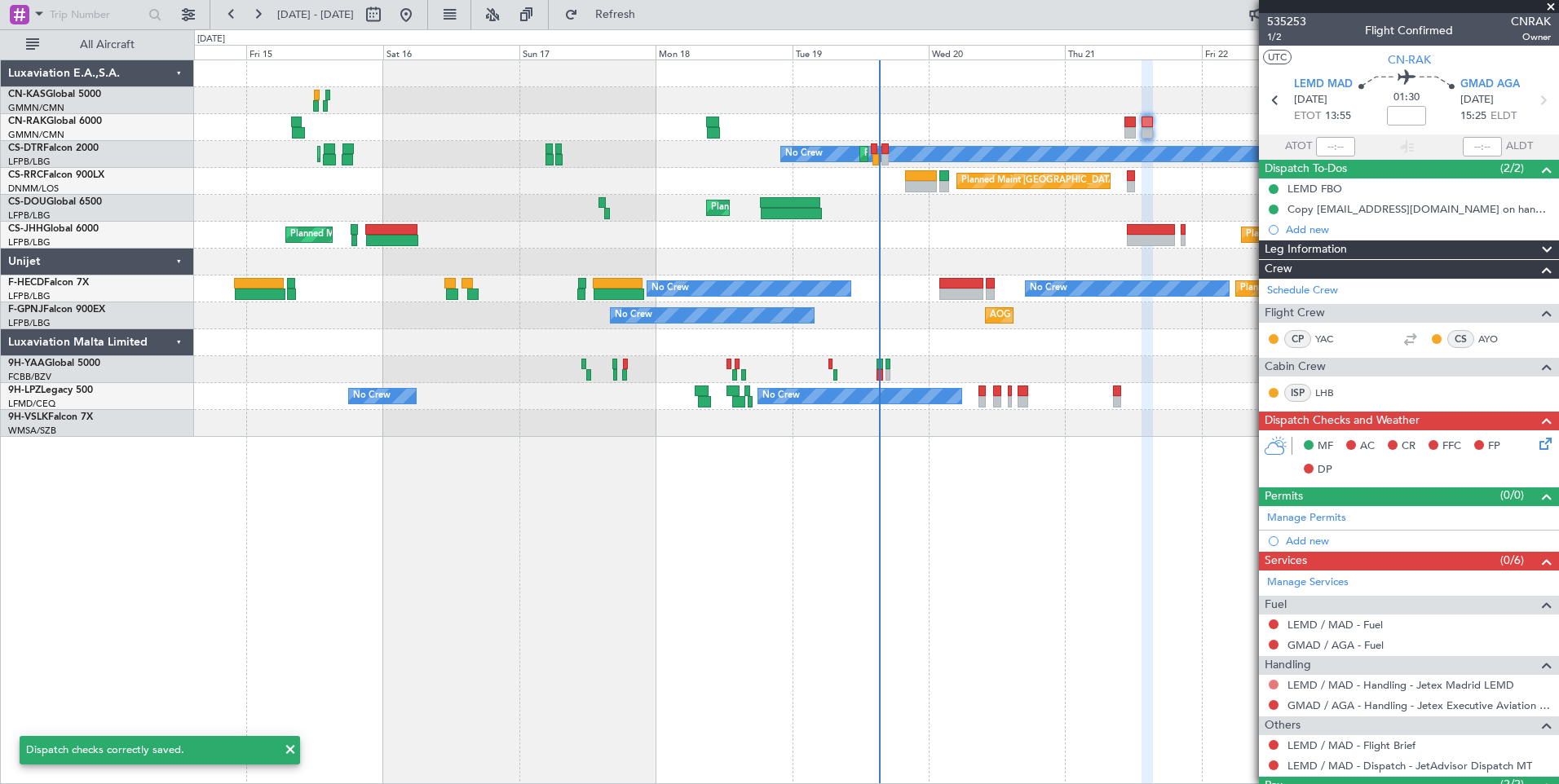
click at [1271, 683] on button at bounding box center [1273, 684] width 9 height 9
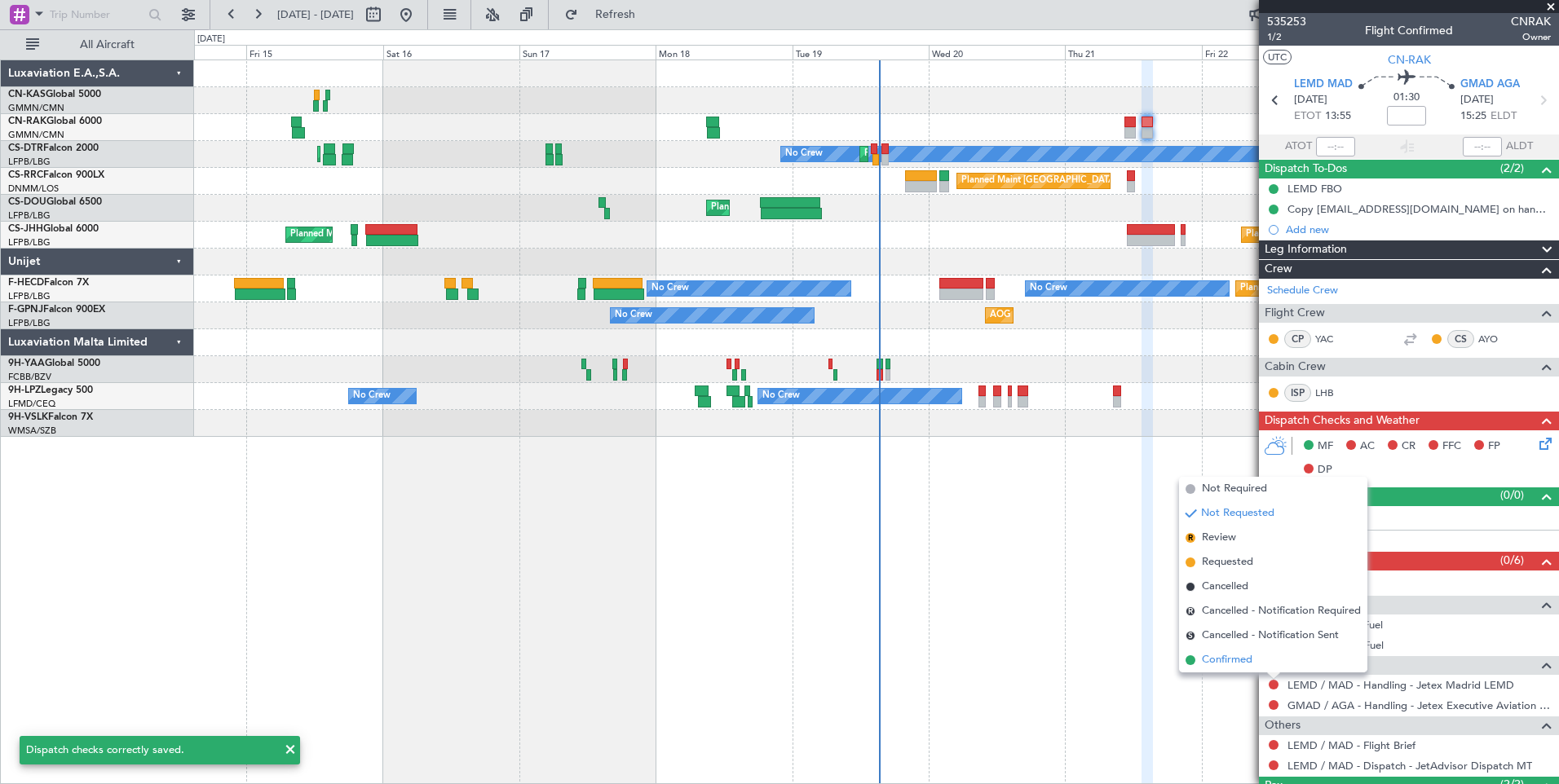
click at [1245, 665] on span "Confirmed" at bounding box center [1227, 660] width 51 height 16
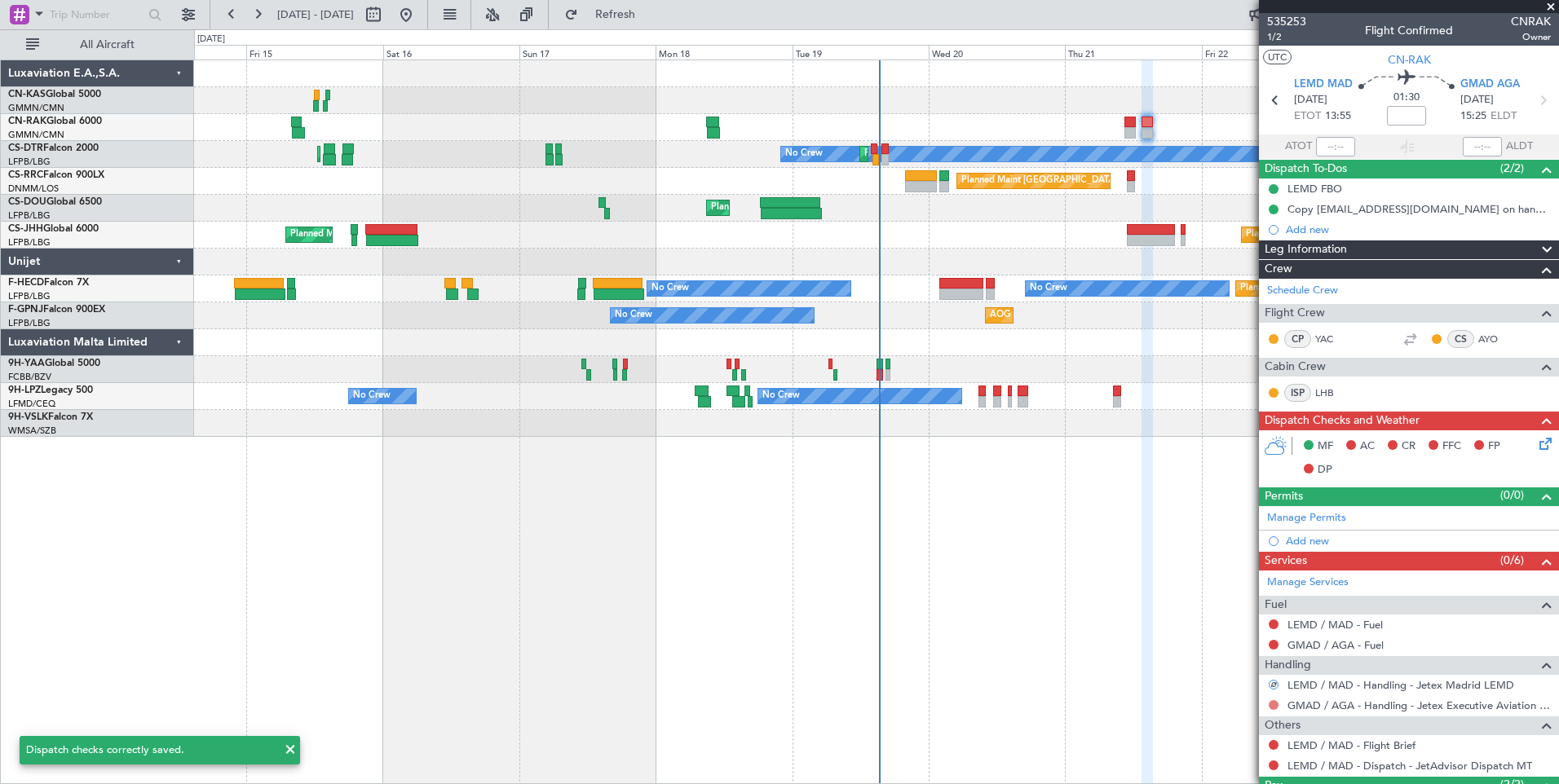
click at [1275, 700] on button at bounding box center [1273, 704] width 9 height 9
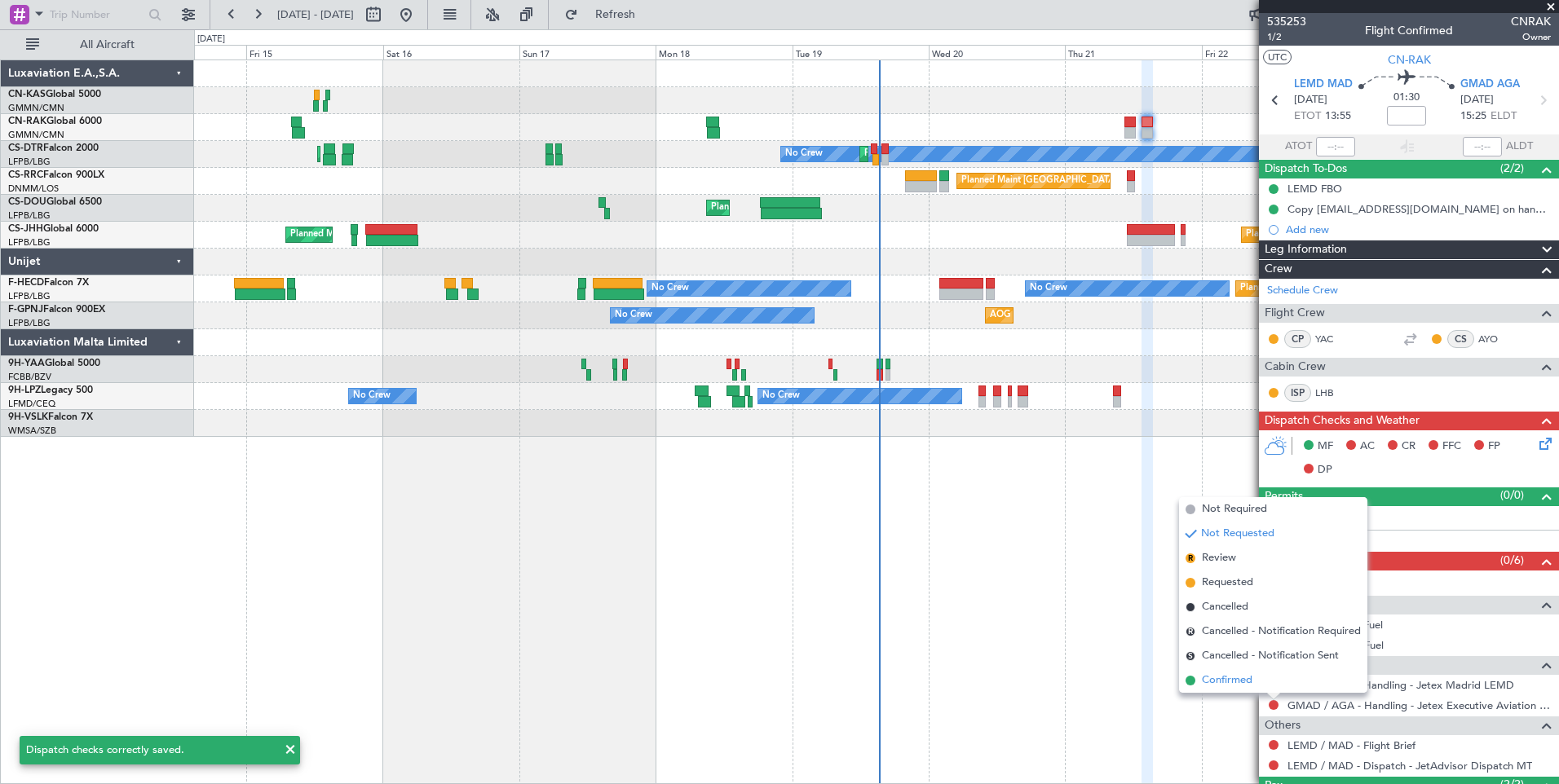
click at [1235, 683] on span "Confirmed" at bounding box center [1227, 680] width 51 height 16
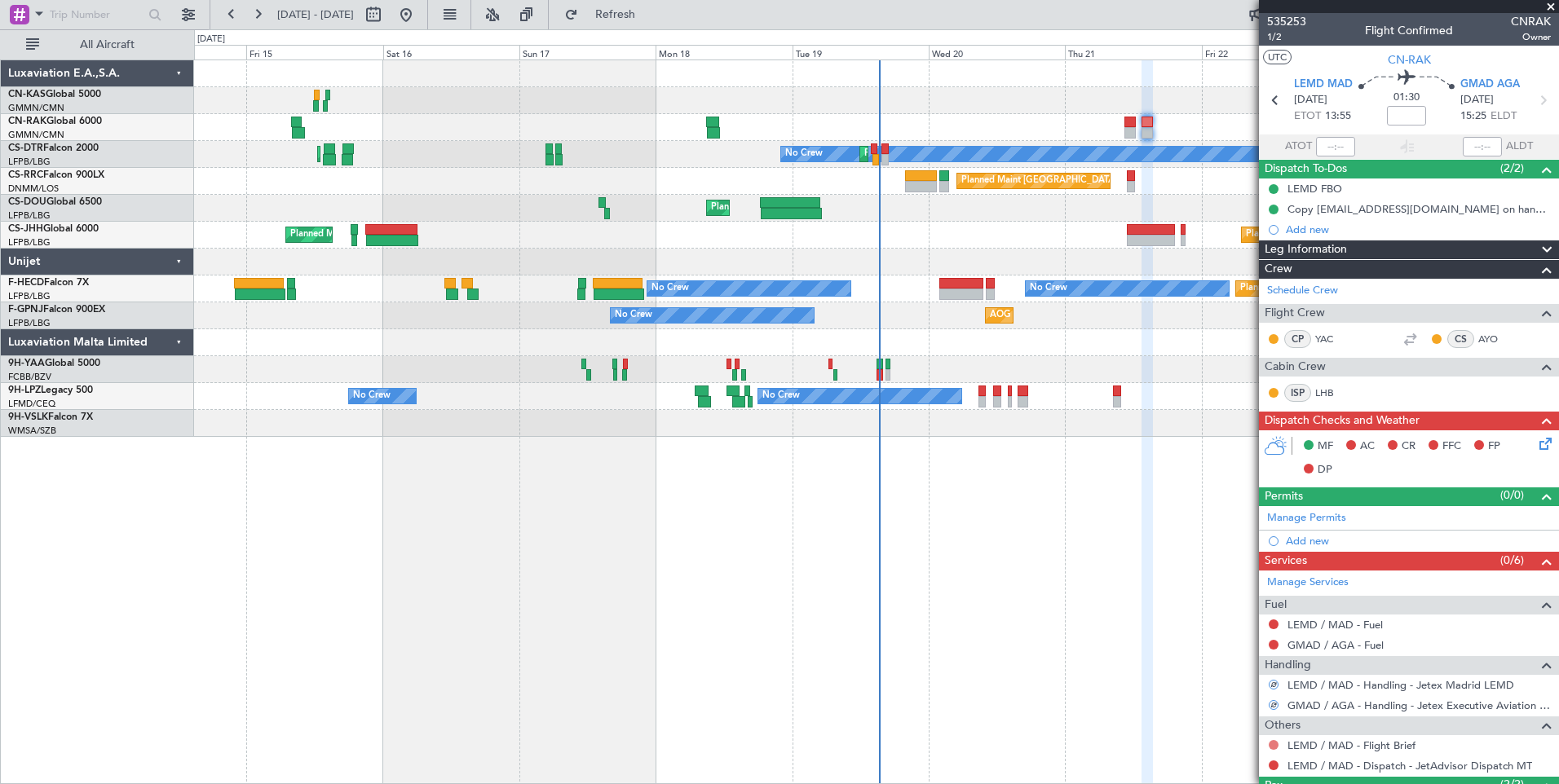
click at [1273, 746] on button at bounding box center [1273, 744] width 9 height 9
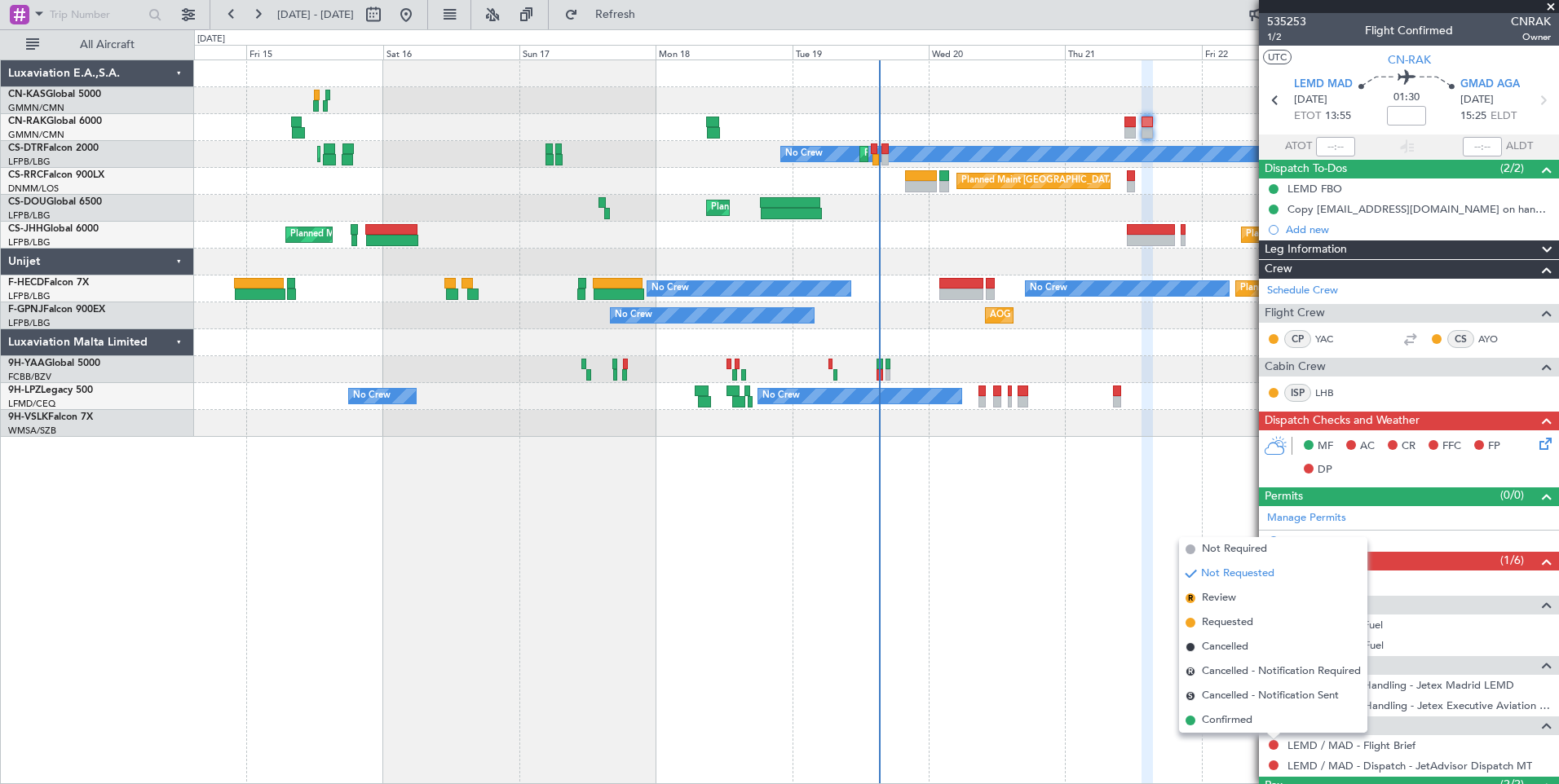
click at [1225, 718] on span "Confirmed" at bounding box center [1227, 720] width 51 height 16
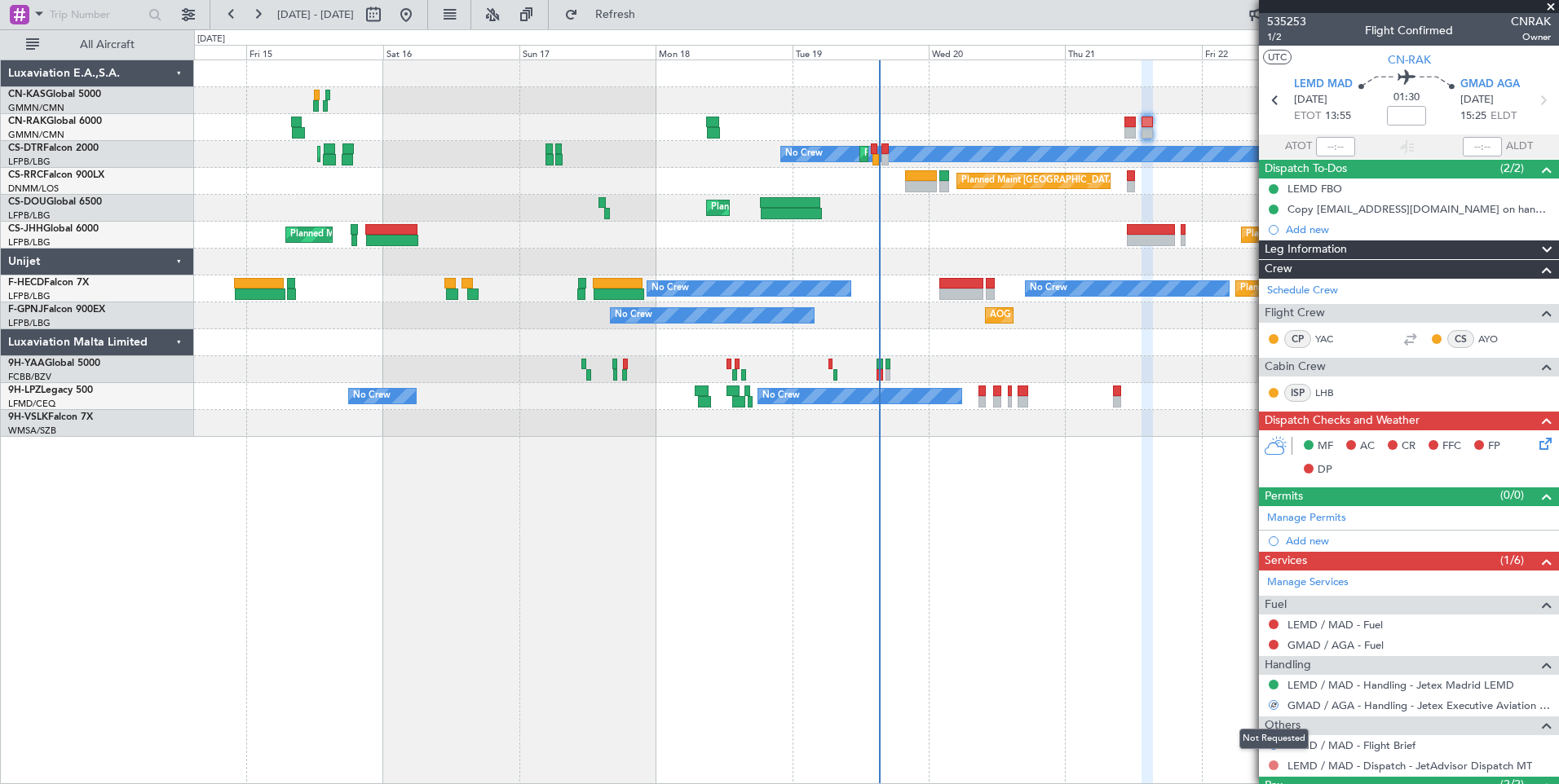
click at [1277, 761] on button at bounding box center [1273, 765] width 9 height 9
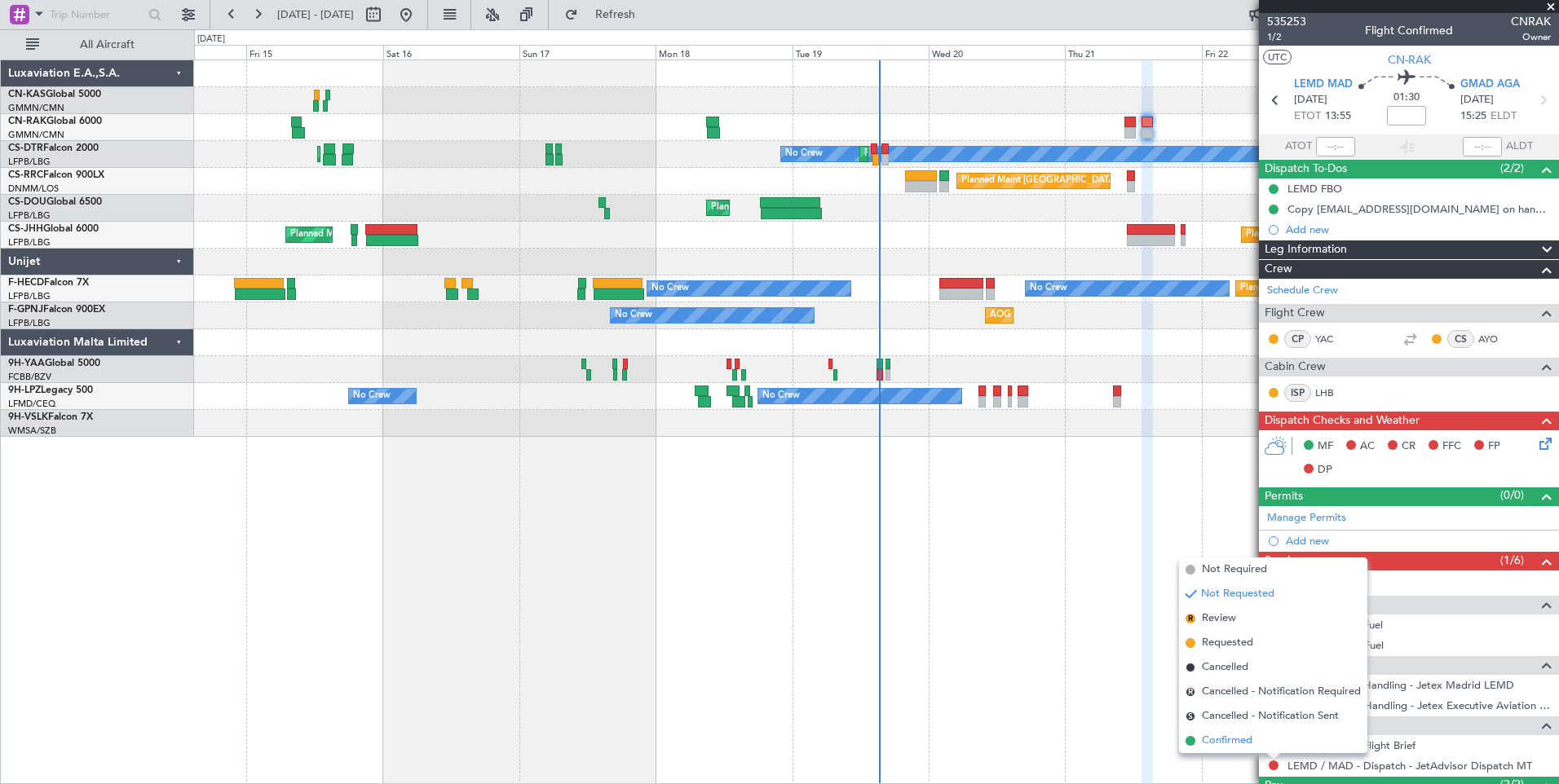
click at [1245, 746] on span "Confirmed" at bounding box center [1227, 740] width 51 height 16
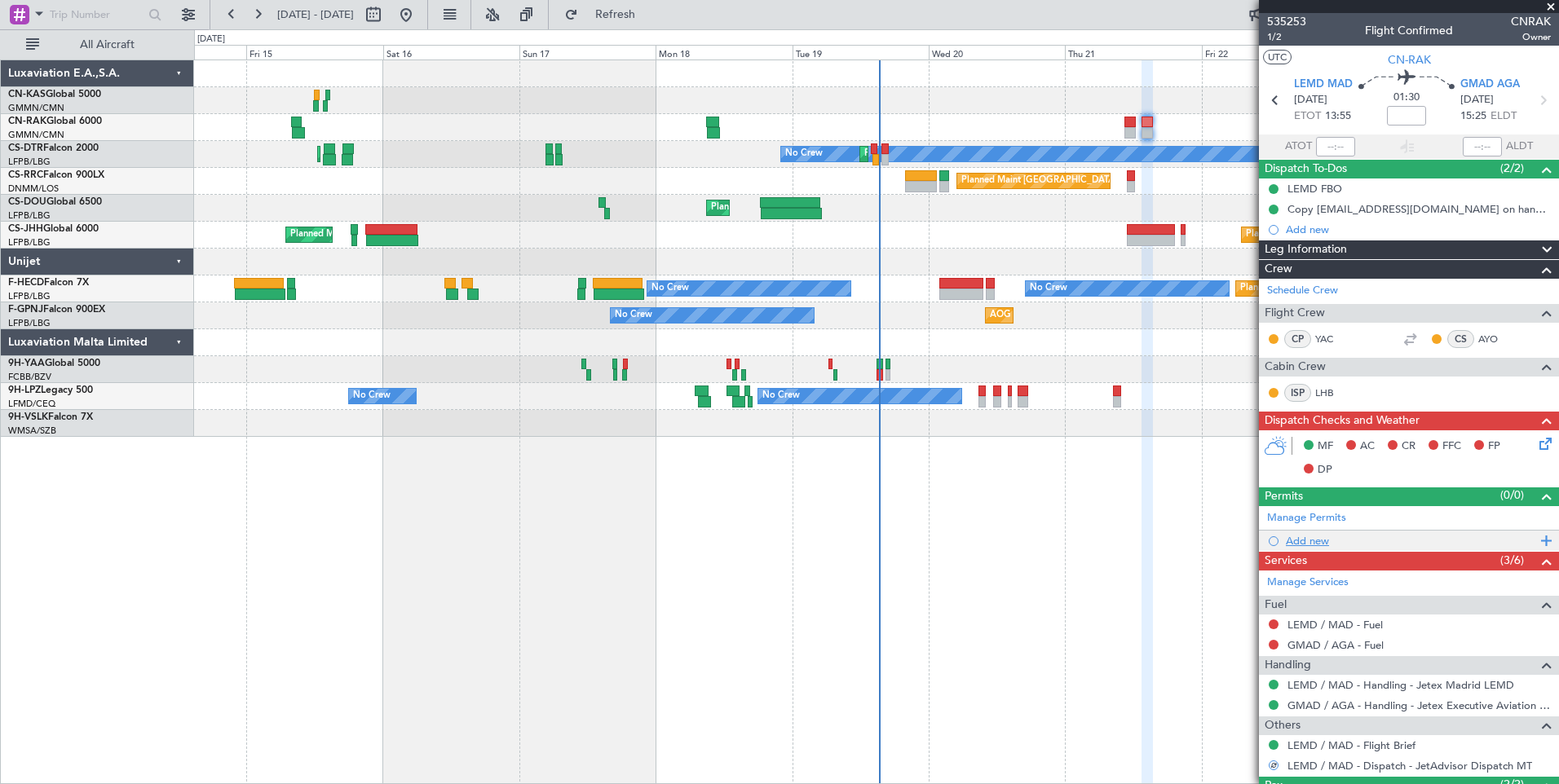
click at [1314, 545] on div "Add new" at bounding box center [1410, 541] width 250 height 14
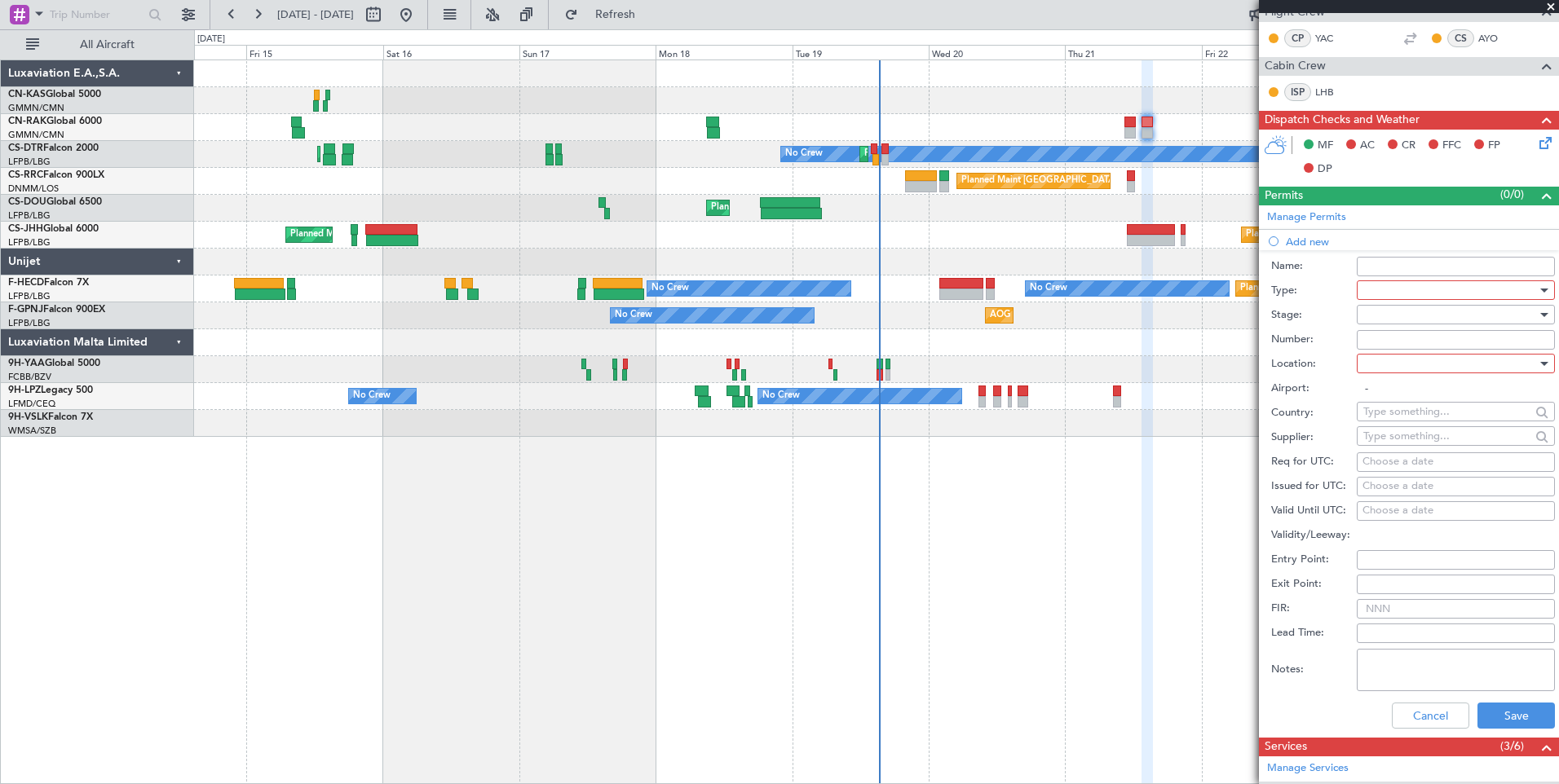
scroll to position [316, 0]
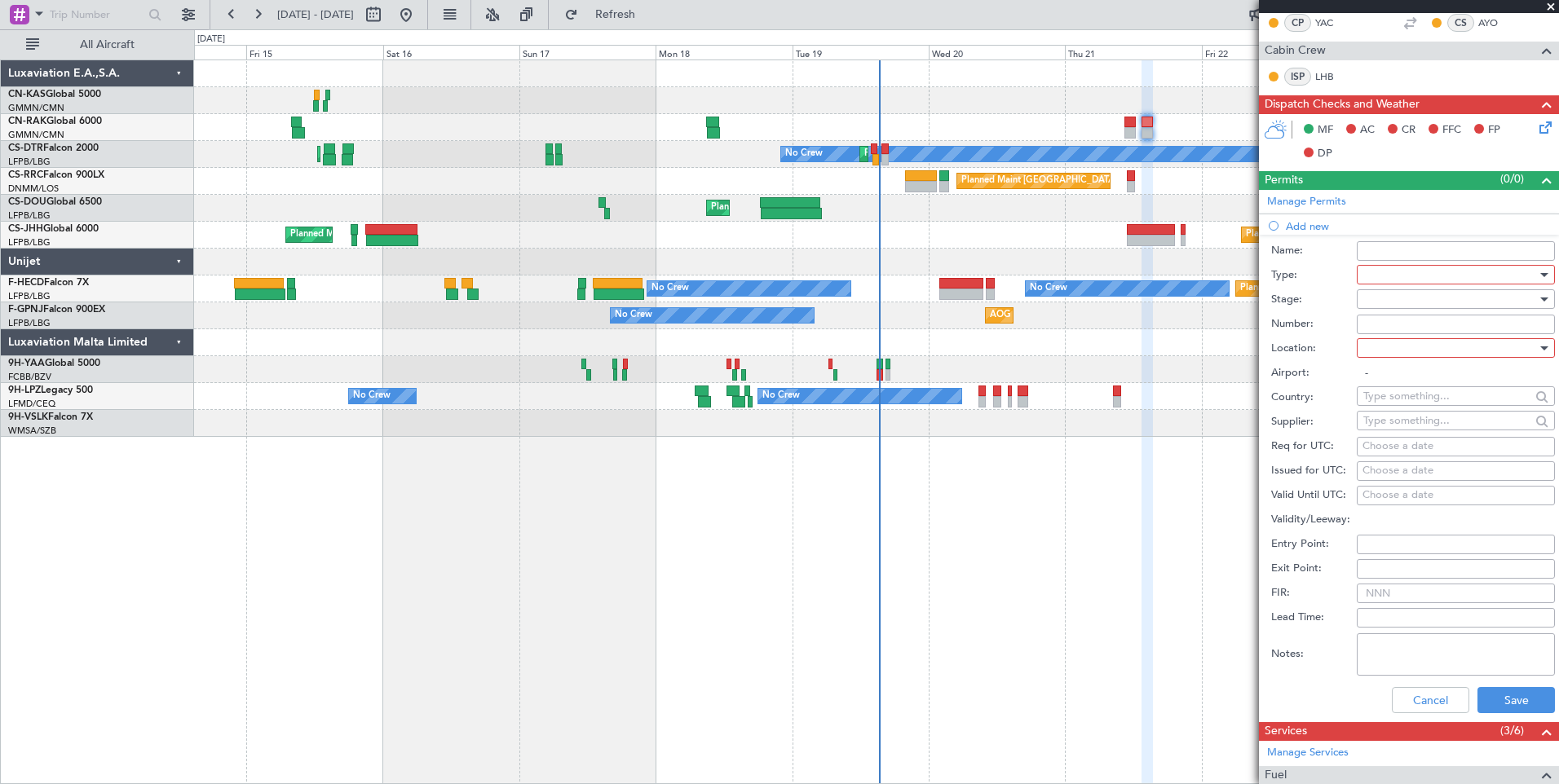
click at [1496, 278] on div at bounding box center [1450, 274] width 174 height 24
click at [1471, 444] on span "Slot" at bounding box center [1449, 450] width 171 height 24
click at [1399, 309] on div at bounding box center [1450, 299] width 174 height 24
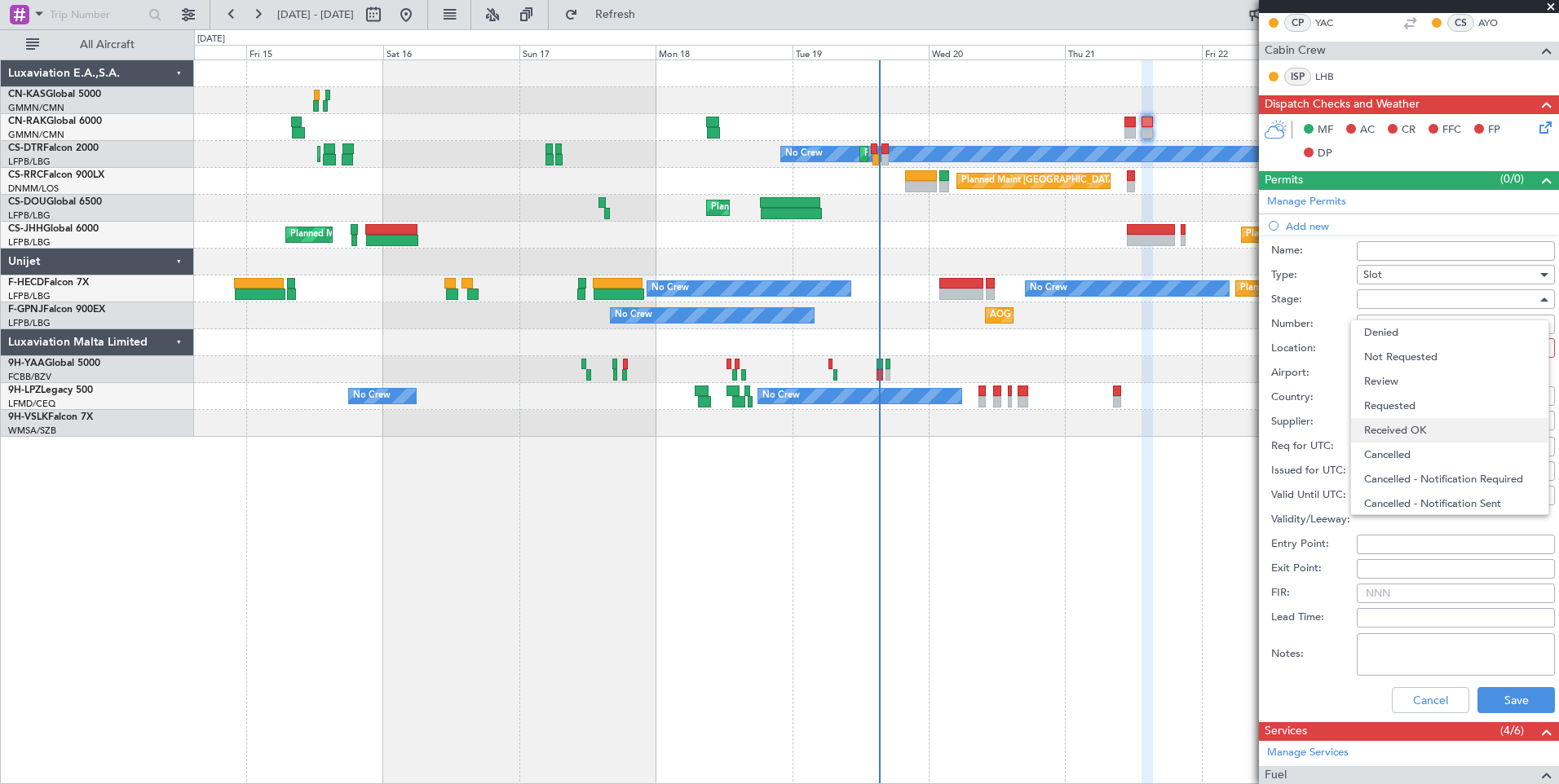
click at [1405, 424] on span "Received OK" at bounding box center [1449, 430] width 171 height 24
click at [1401, 350] on div at bounding box center [1450, 348] width 174 height 24
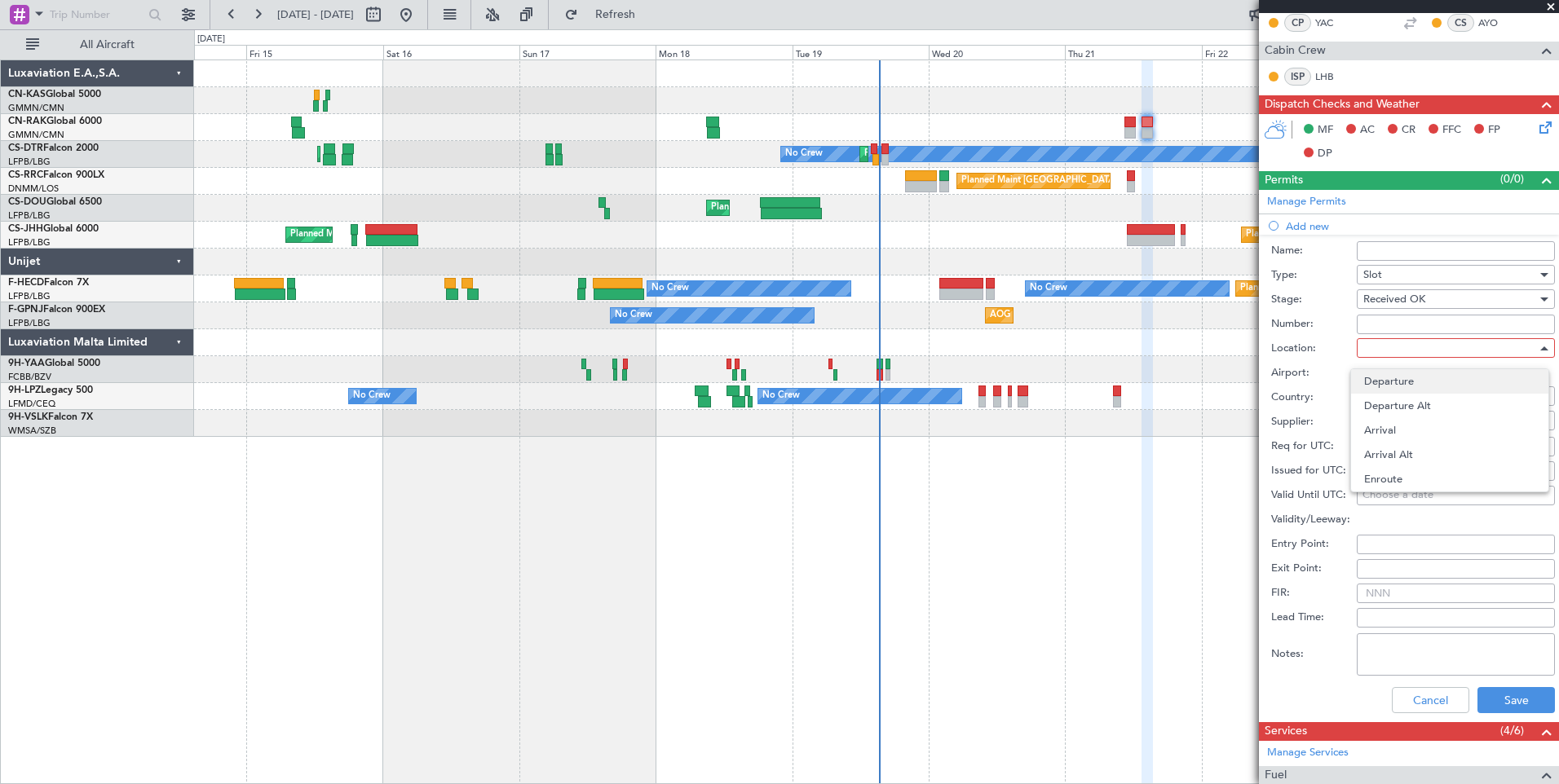
click at [1402, 385] on span "Departure" at bounding box center [1449, 382] width 171 height 24
type input "LEMD / MAD"
click at [1398, 444] on div "Choose a date" at bounding box center [1455, 446] width 187 height 16
select select "8"
select select "2025"
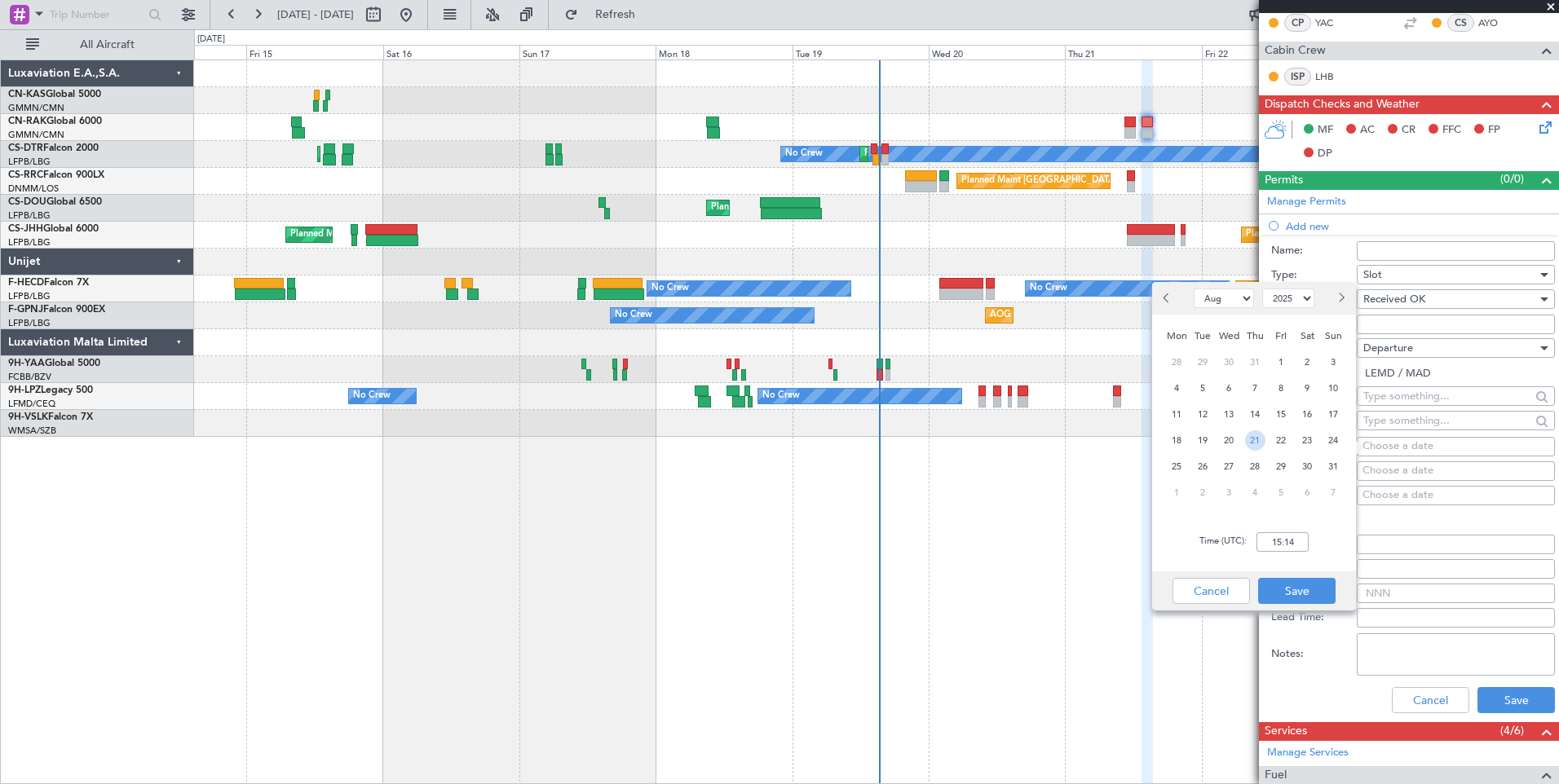
click at [1259, 447] on span "21" at bounding box center [1255, 441] width 21 height 21
click at [1276, 542] on input "00:00" at bounding box center [1282, 542] width 52 height 20
type input "13:35"
click at [1294, 585] on button "Save" at bounding box center [1297, 591] width 77 height 26
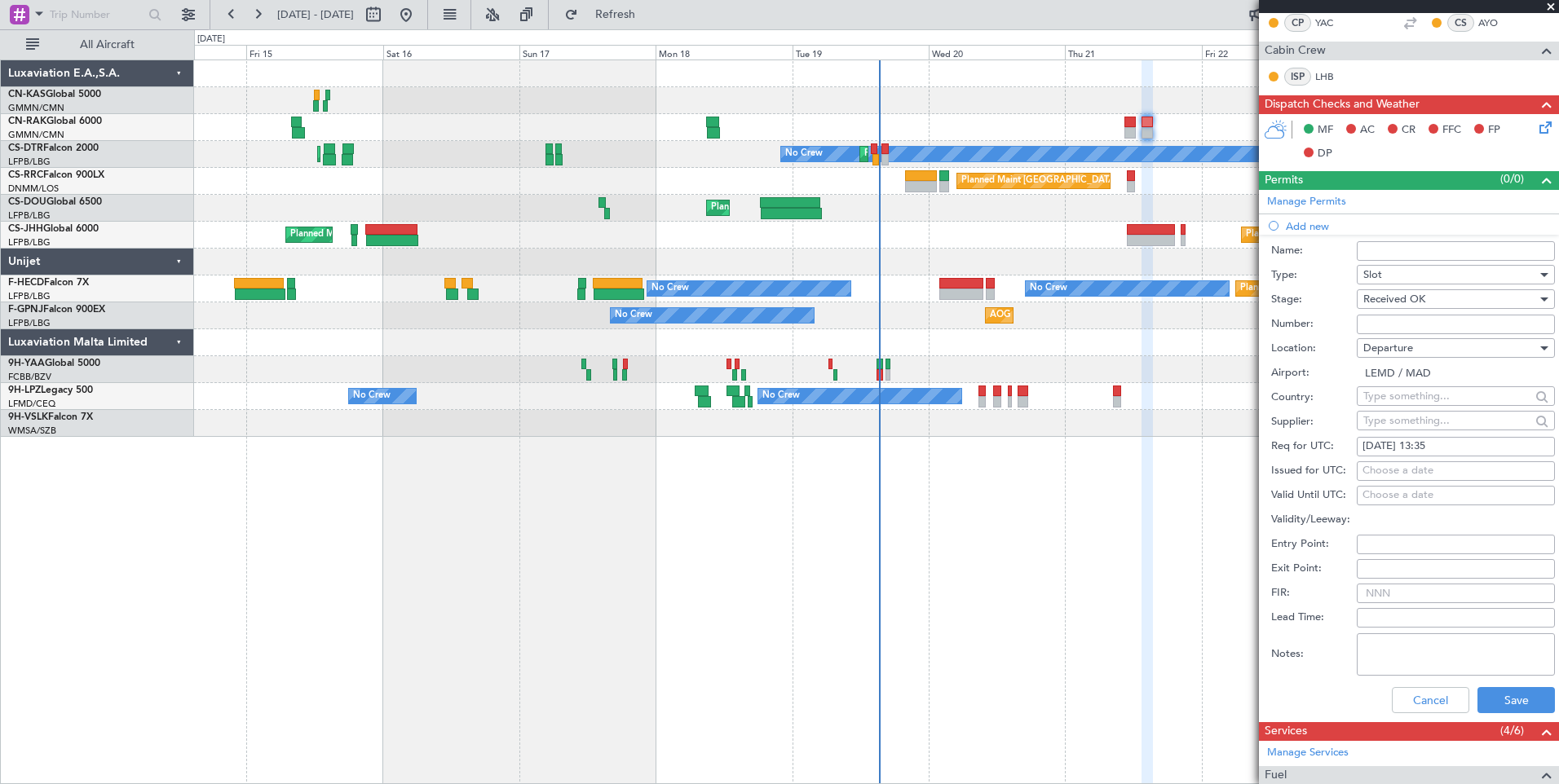
click at [1370, 471] on div "Choose a date" at bounding box center [1455, 471] width 187 height 16
select select "8"
select select "2025"
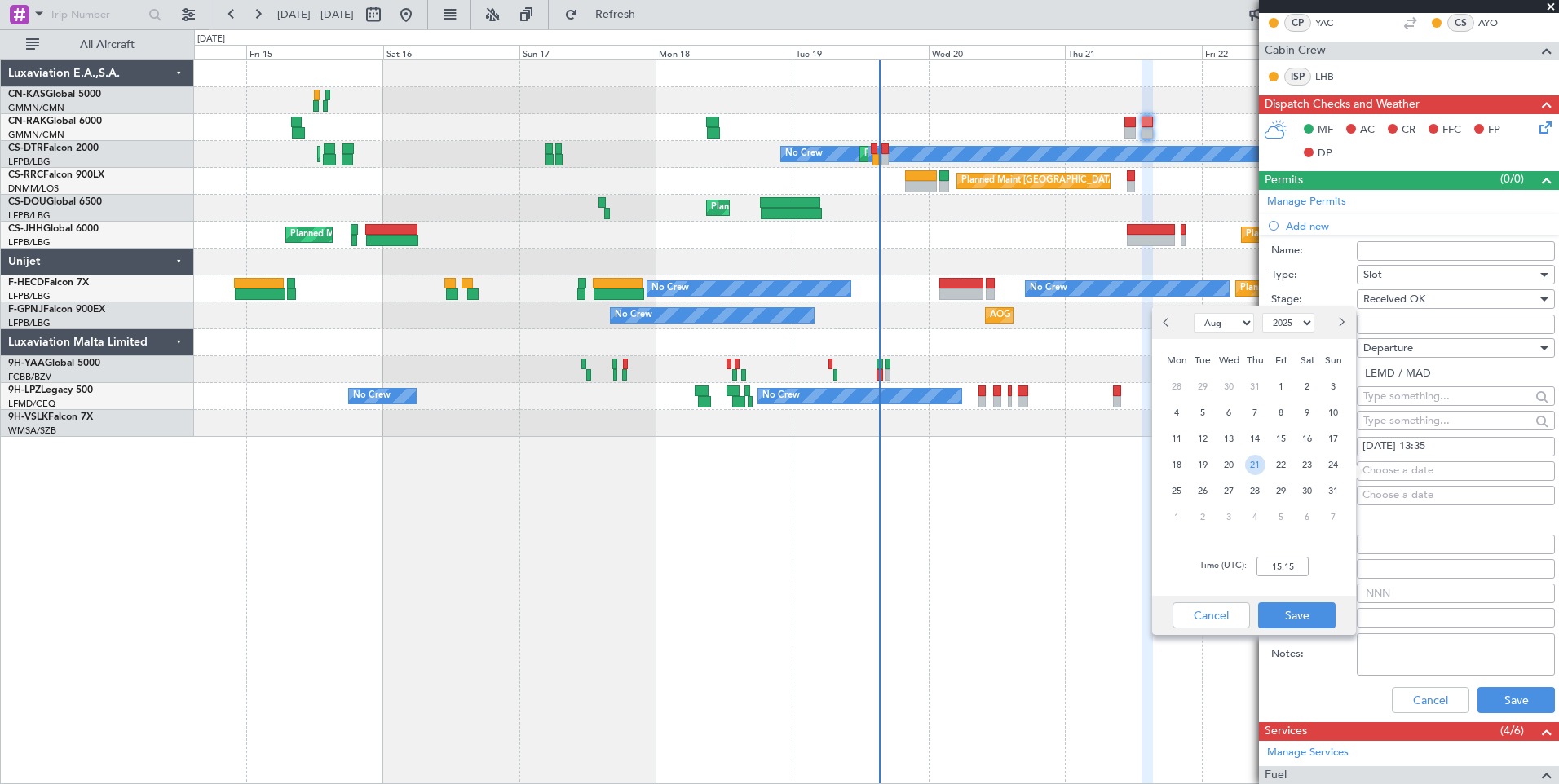
click at [1256, 463] on span "21" at bounding box center [1255, 465] width 21 height 21
click at [1270, 566] on input "00:00" at bounding box center [1282, 567] width 52 height 20
type input "13:35"
click at [1300, 609] on button "Save" at bounding box center [1297, 616] width 77 height 26
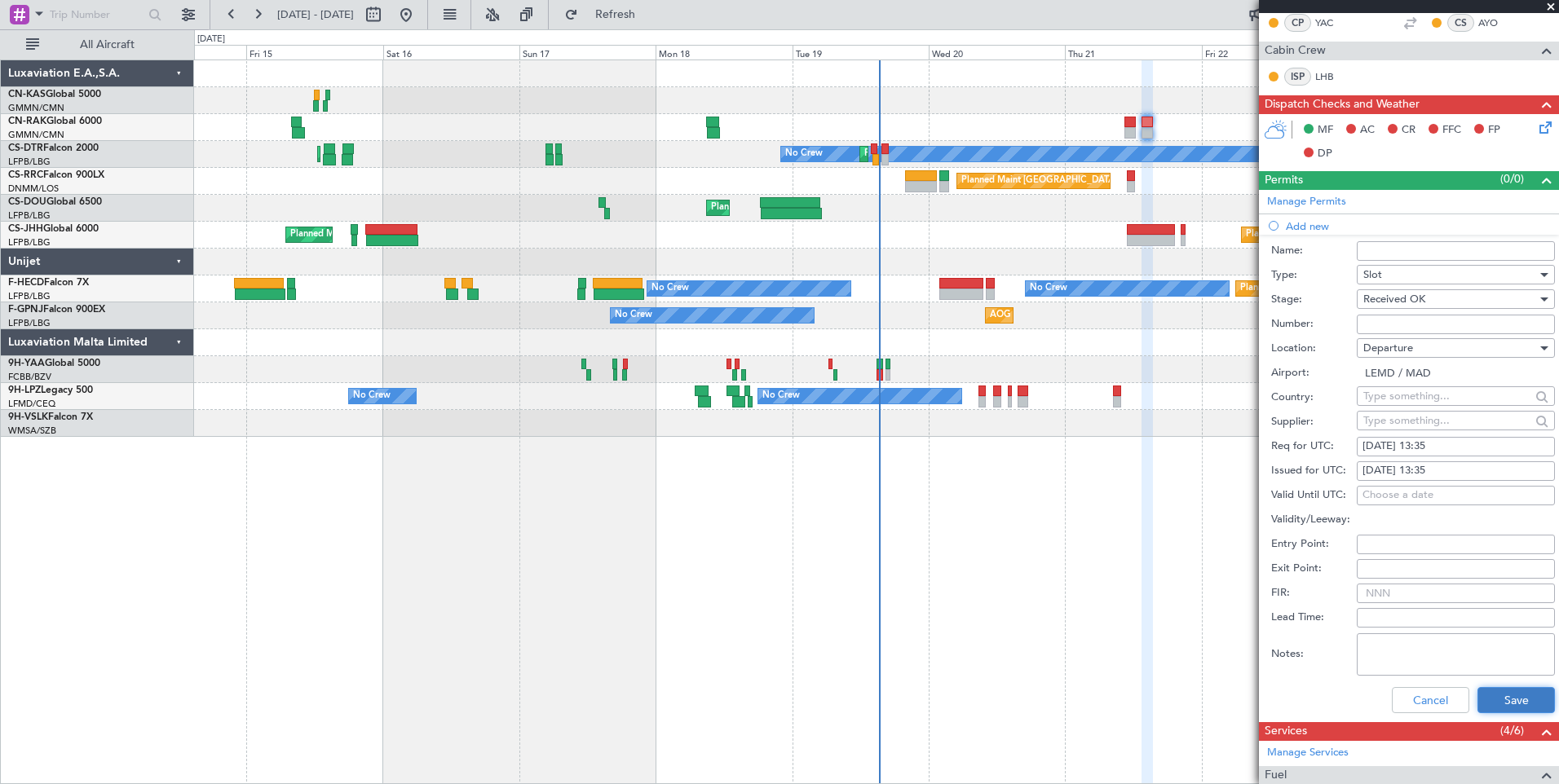
click at [1510, 701] on button "Save" at bounding box center [1516, 700] width 77 height 26
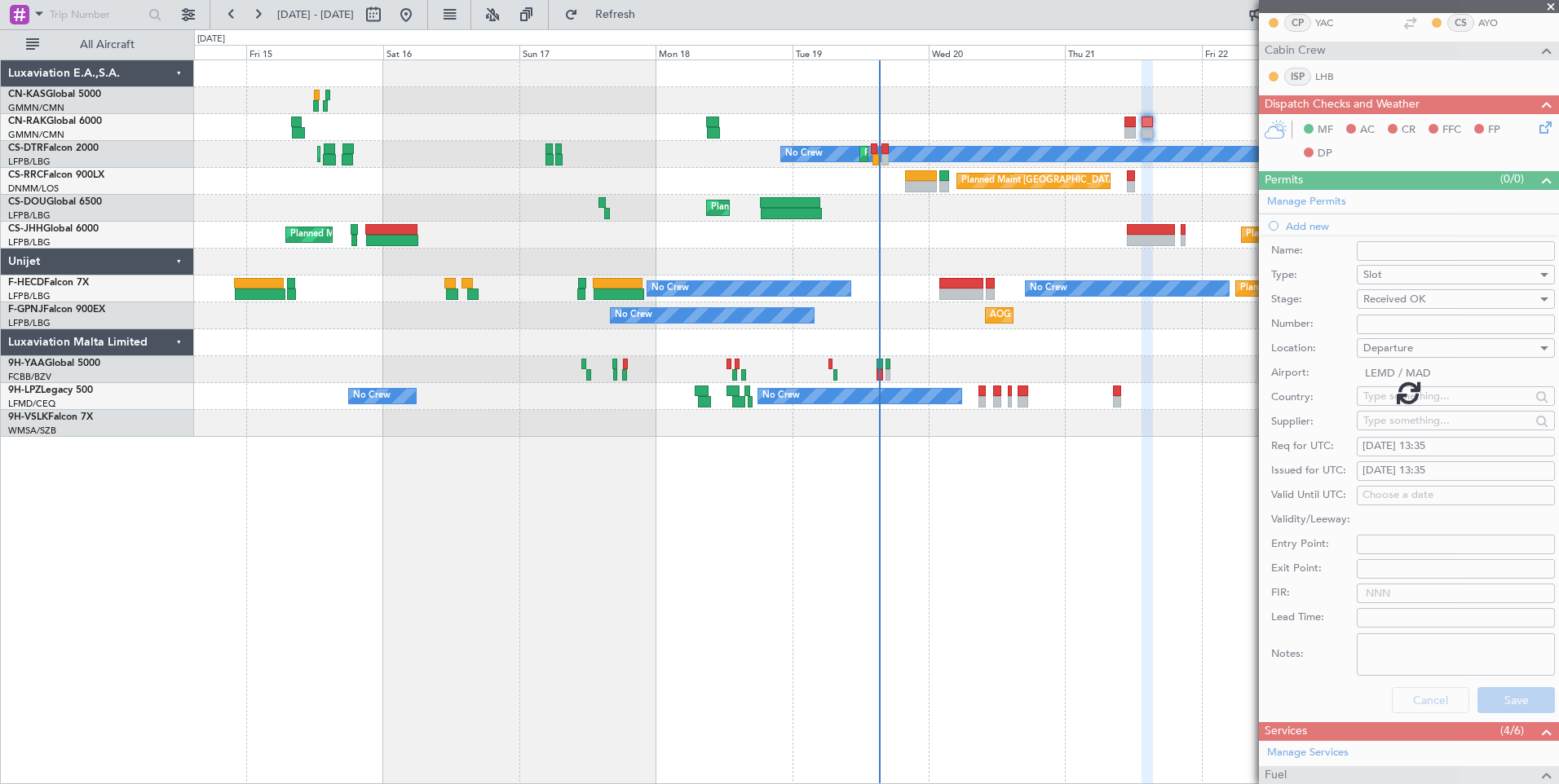
scroll to position [132, 0]
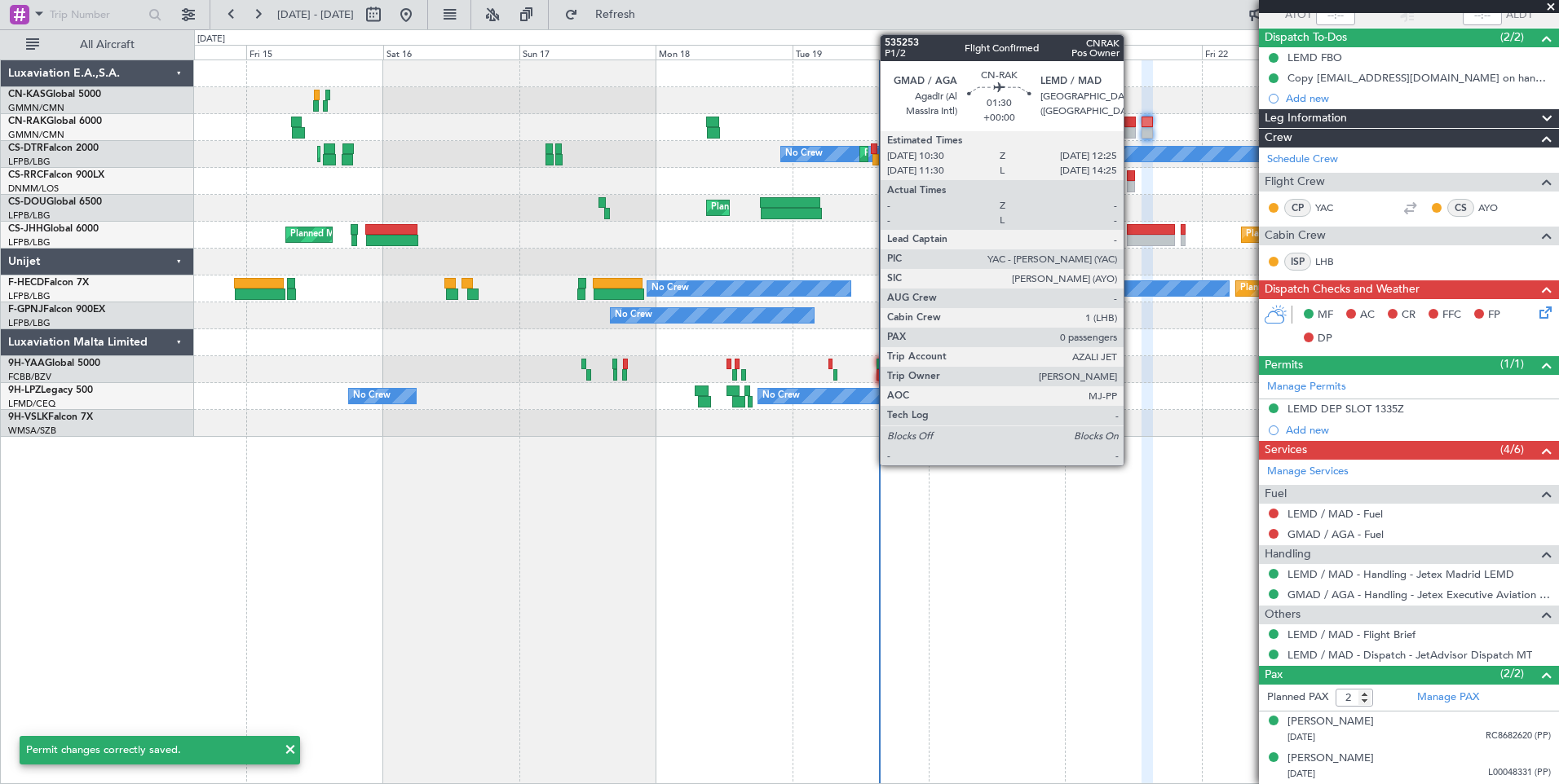
click at [1131, 132] on div at bounding box center [1130, 132] width 11 height 11
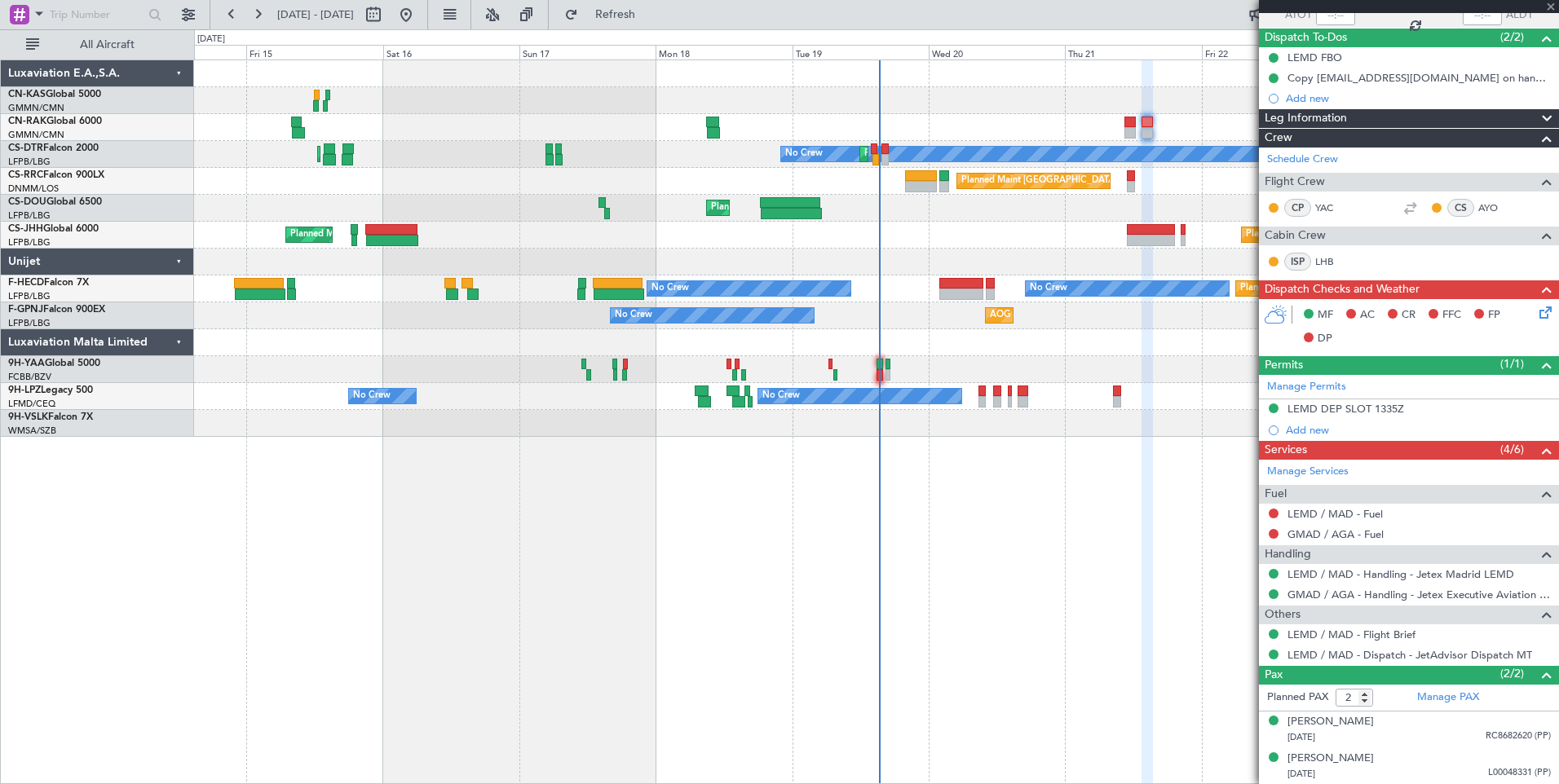
type input "0"
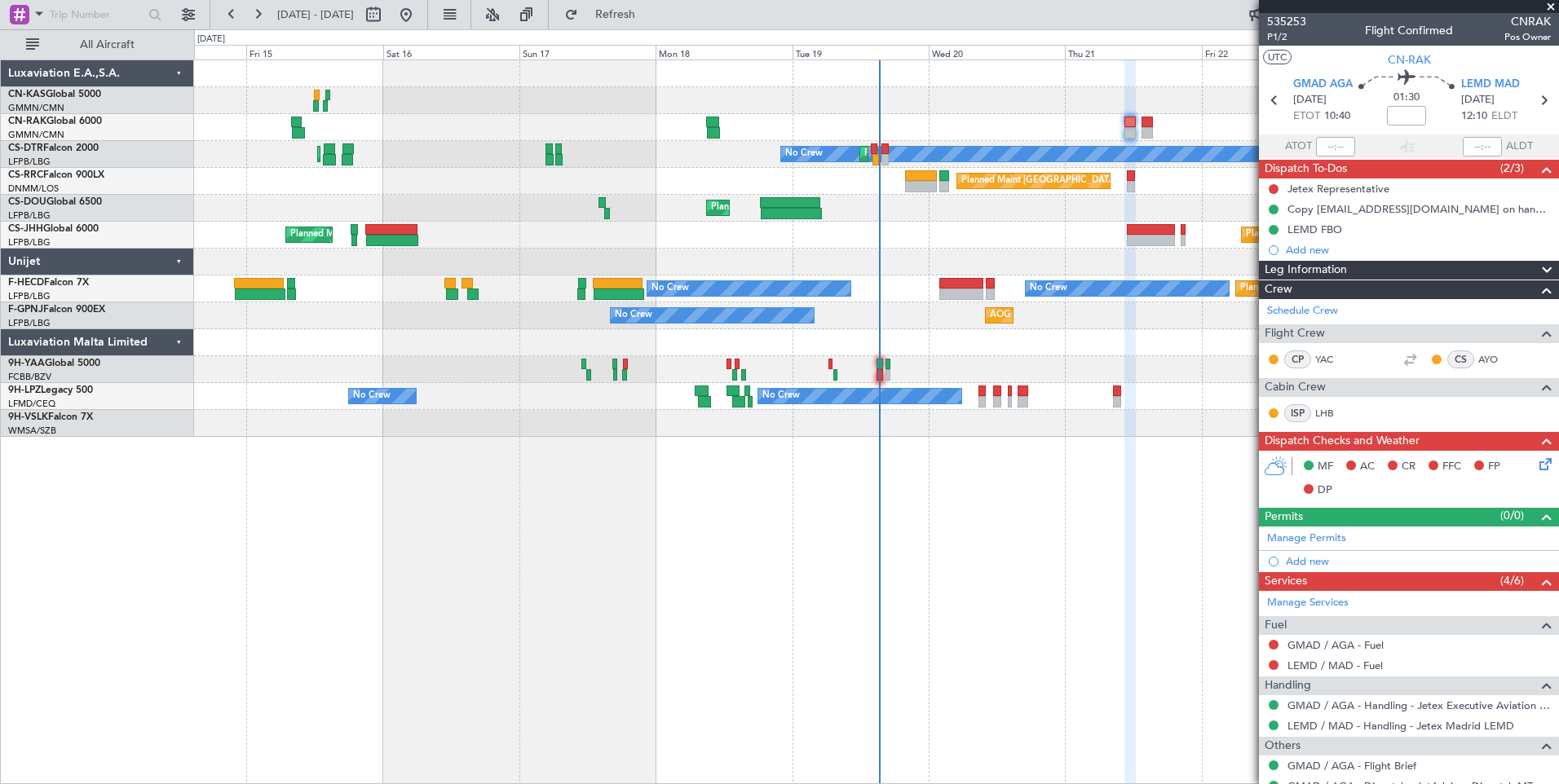
scroll to position [58, 0]
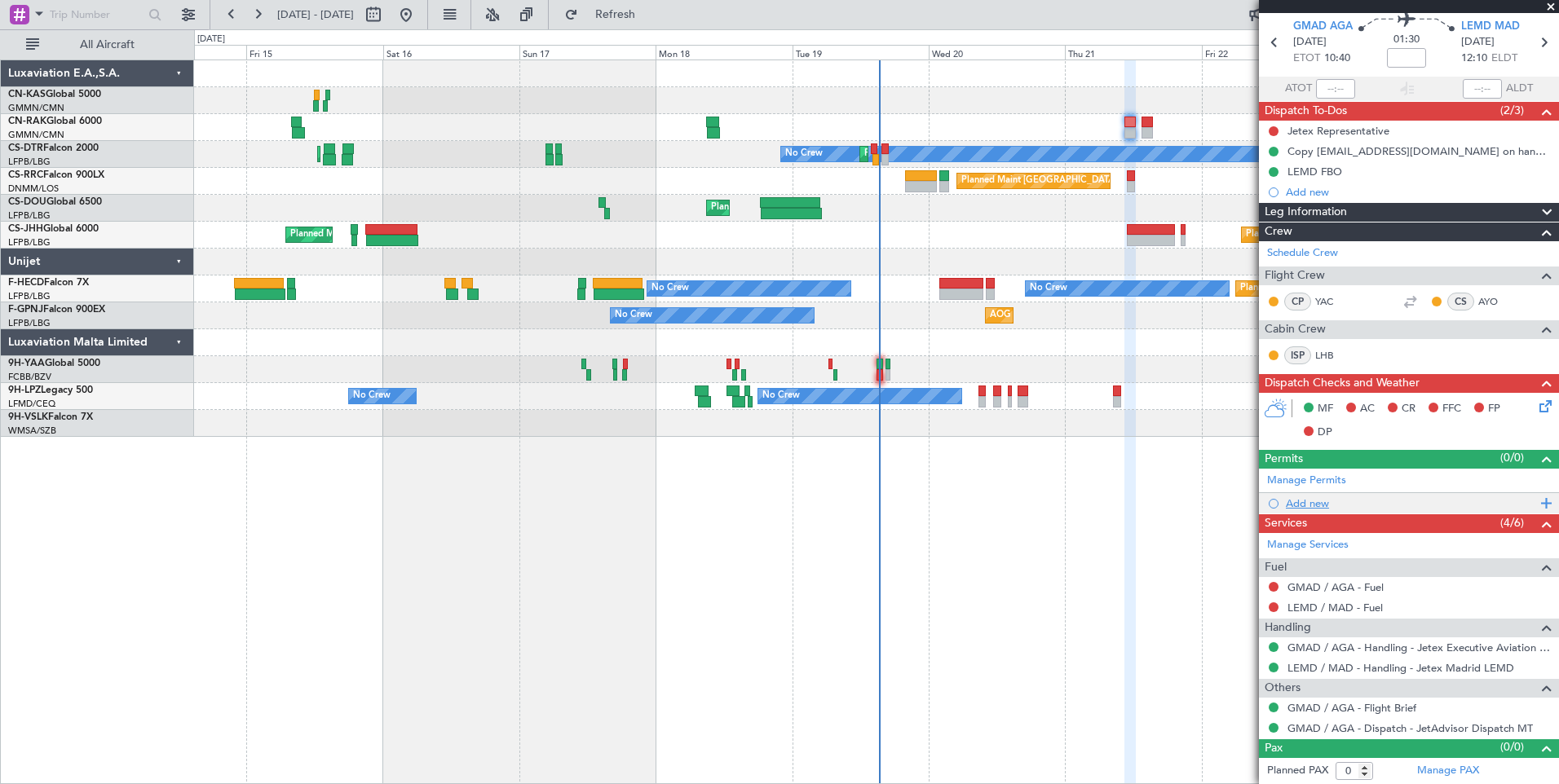
click at [1303, 511] on div "Add new" at bounding box center [1409, 504] width 300 height 21
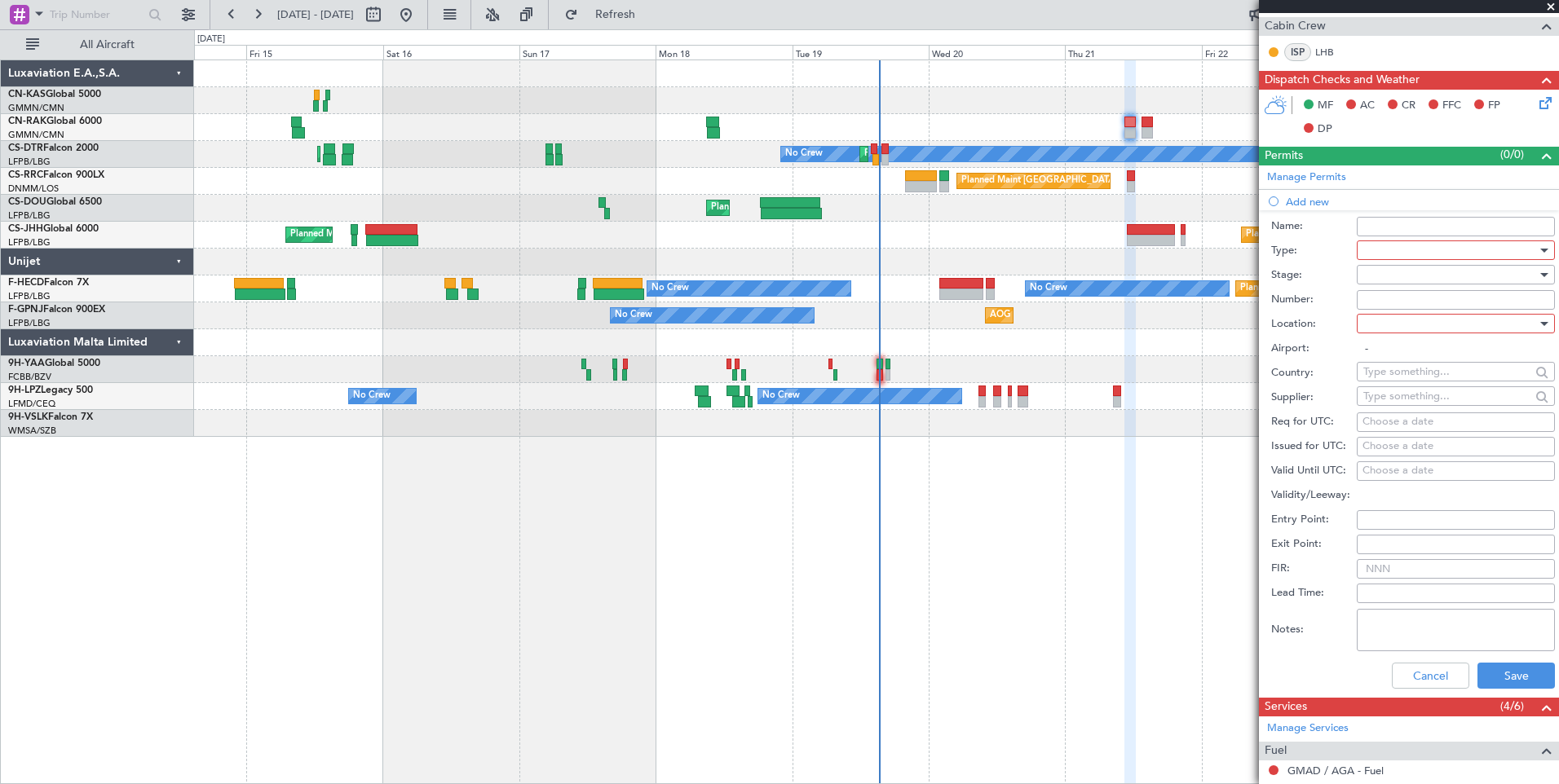
scroll to position [385, 0]
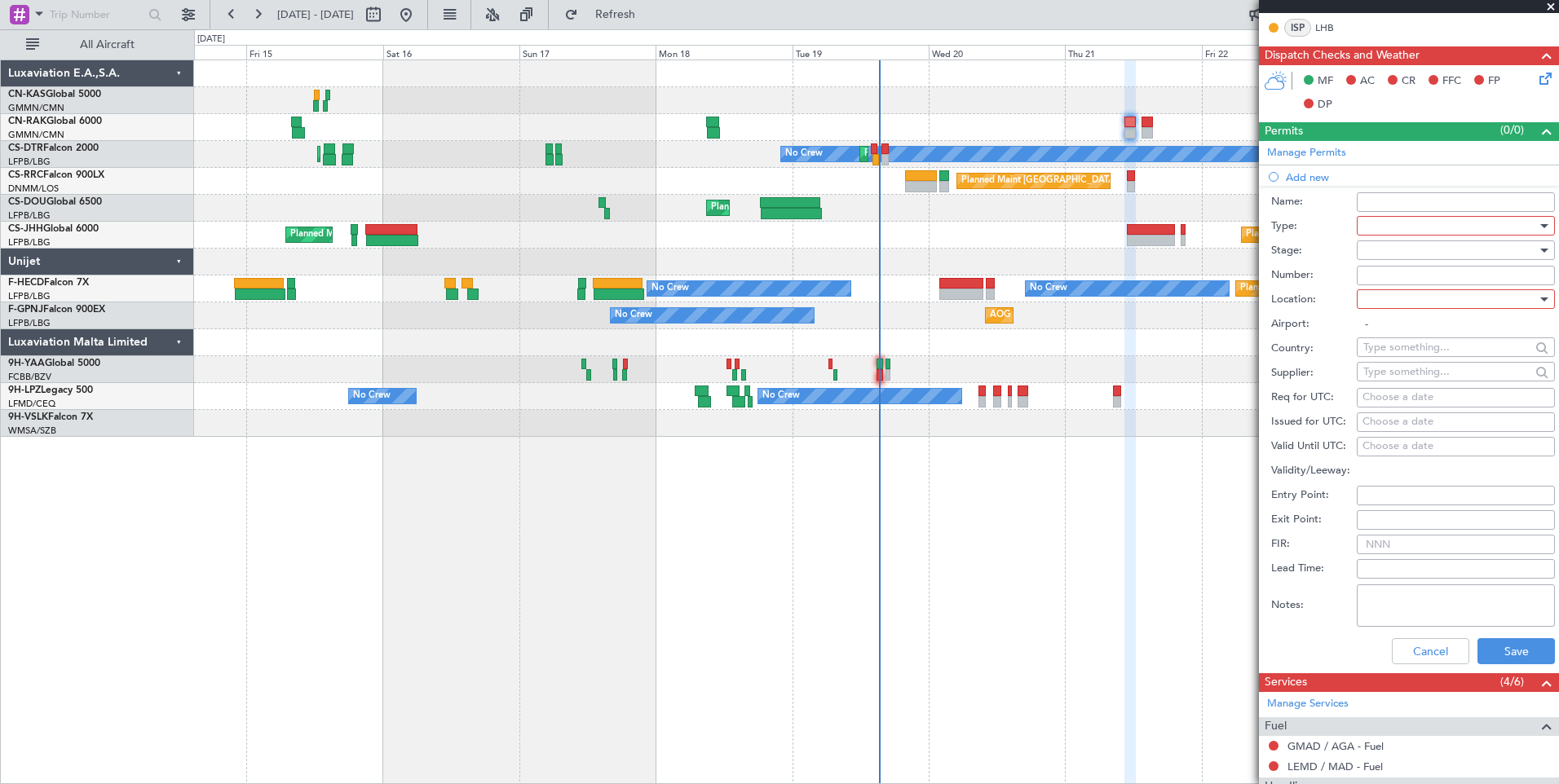
click at [1537, 223] on div at bounding box center [1542, 225] width 11 height 13
click at [1493, 387] on span "Slot" at bounding box center [1449, 380] width 171 height 24
click at [1396, 256] on div at bounding box center [1450, 250] width 174 height 24
click at [1410, 379] on span "Received OK" at bounding box center [1449, 382] width 171 height 24
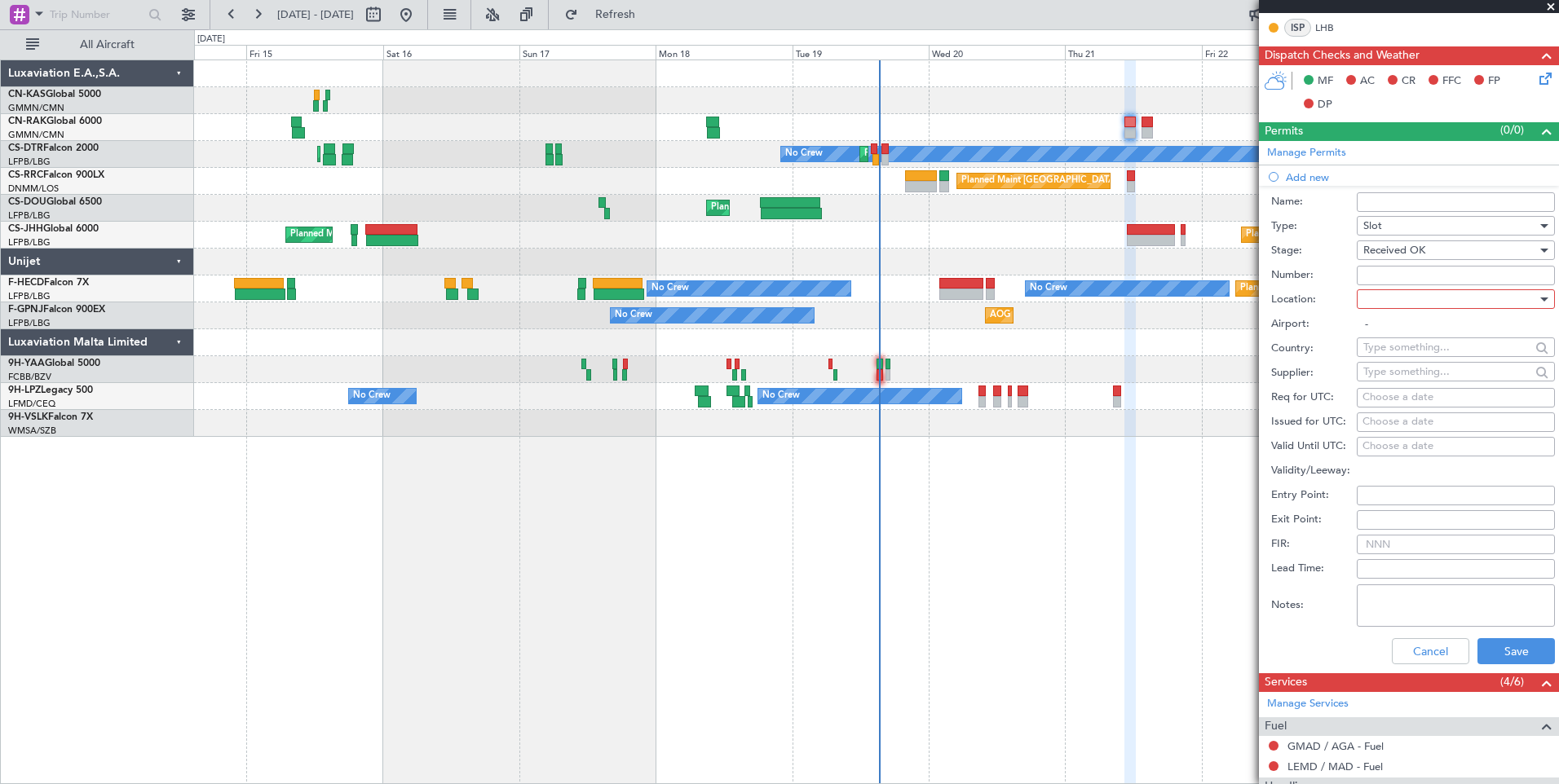
click at [1381, 298] on div at bounding box center [1450, 299] width 174 height 24
click at [1400, 380] on span "Arrival" at bounding box center [1449, 382] width 171 height 24
type input "LEMD / MAD"
click at [1391, 402] on div "Choose a date" at bounding box center [1455, 397] width 187 height 16
select select "8"
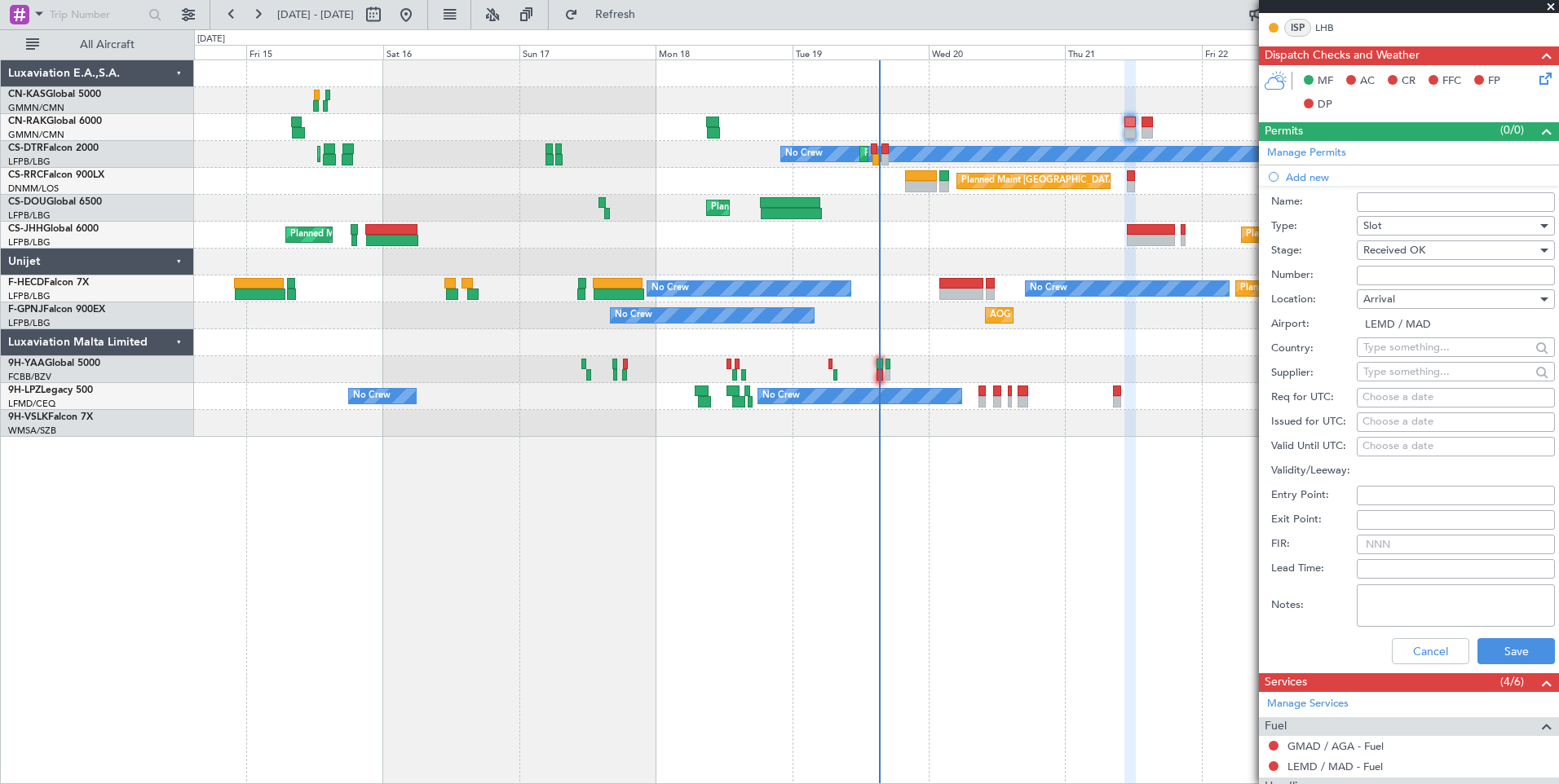
select select "2025"
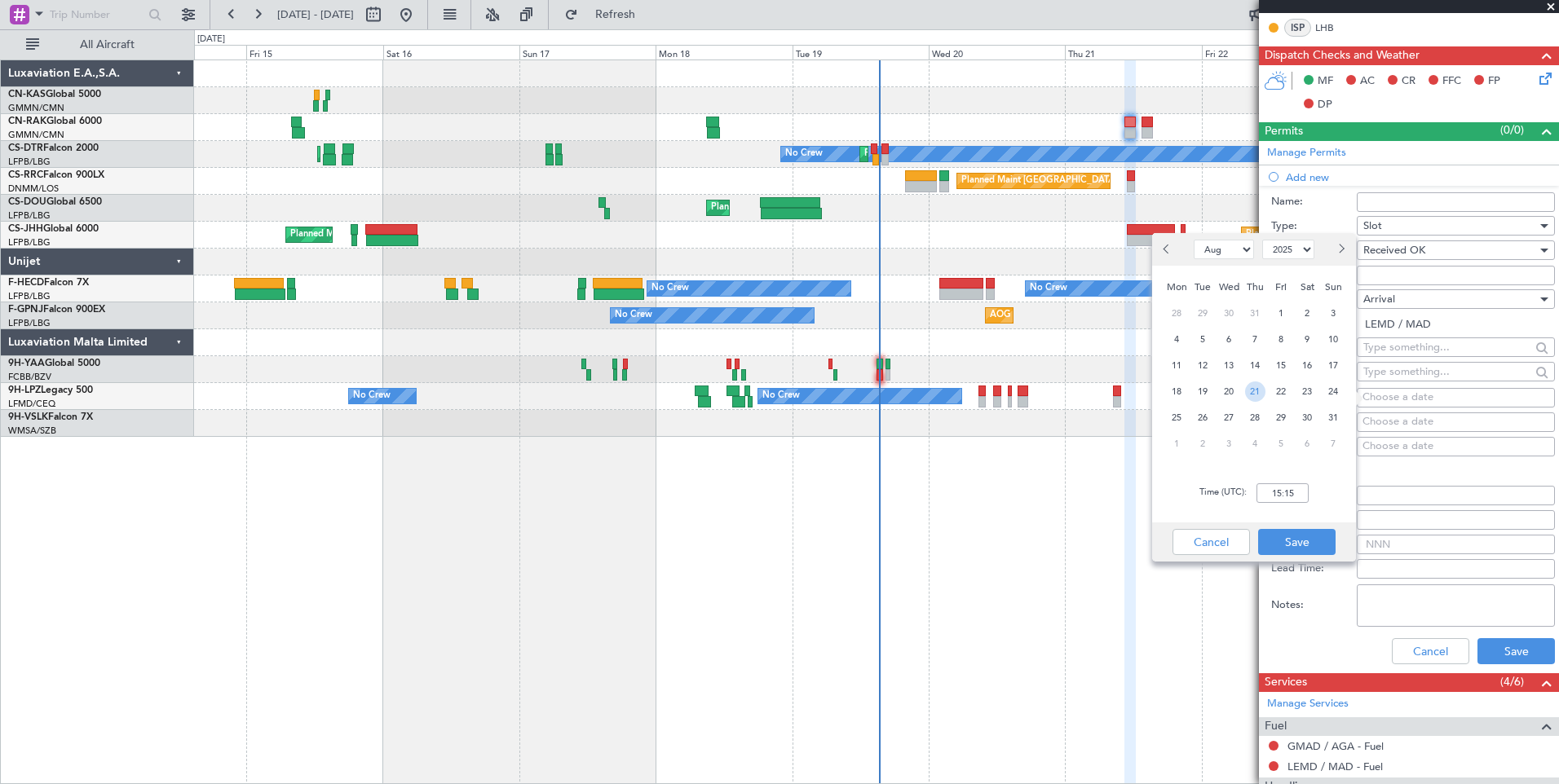
click at [1256, 392] on span "21" at bounding box center [1255, 392] width 21 height 21
click at [1273, 497] on input "00:00" at bounding box center [1282, 493] width 52 height 20
type input "12:25"
click at [1304, 539] on button "Save" at bounding box center [1297, 542] width 77 height 26
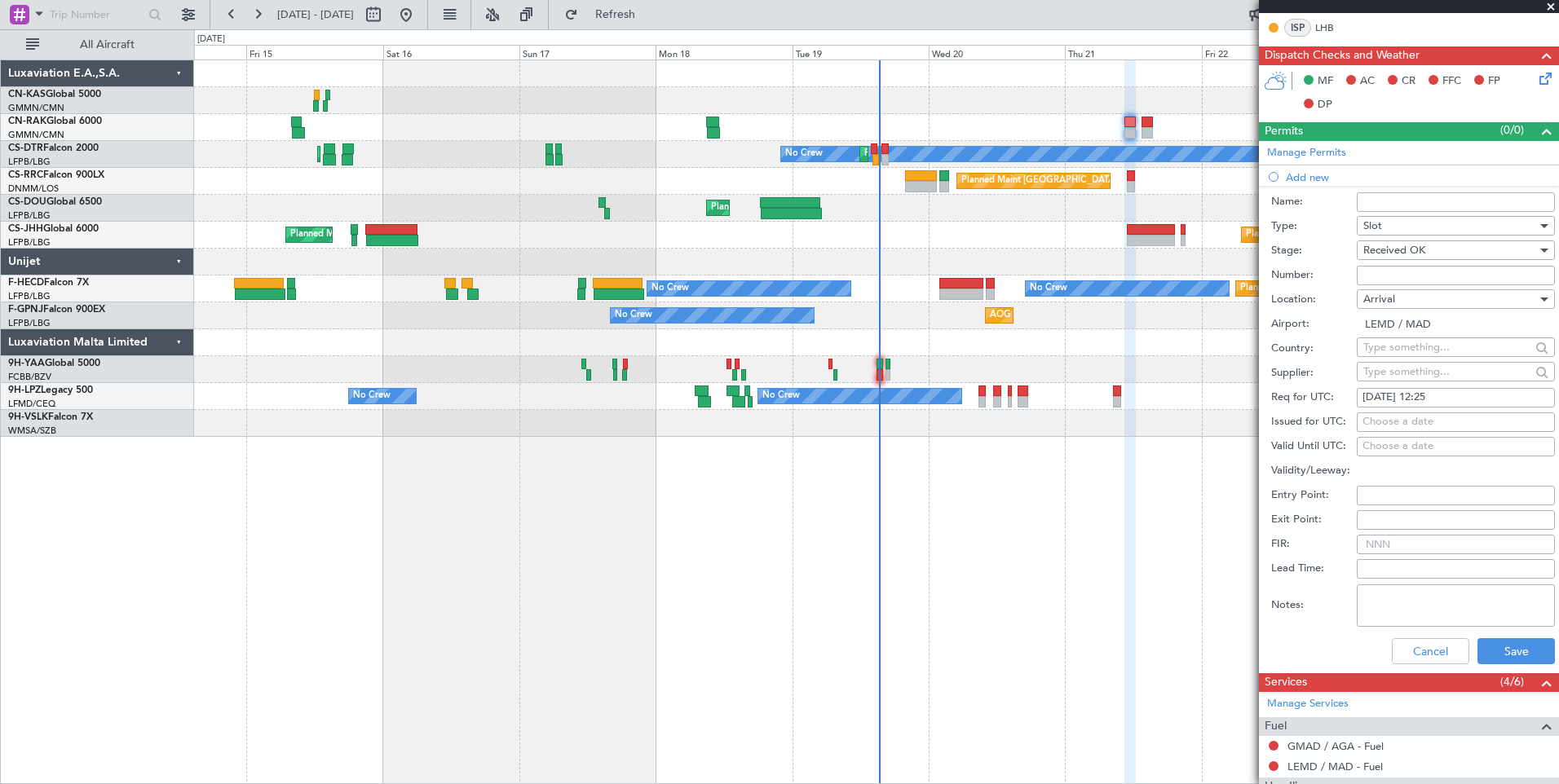
click at [1391, 425] on div "Choose a date" at bounding box center [1455, 422] width 187 height 16
select select "8"
select select "2025"
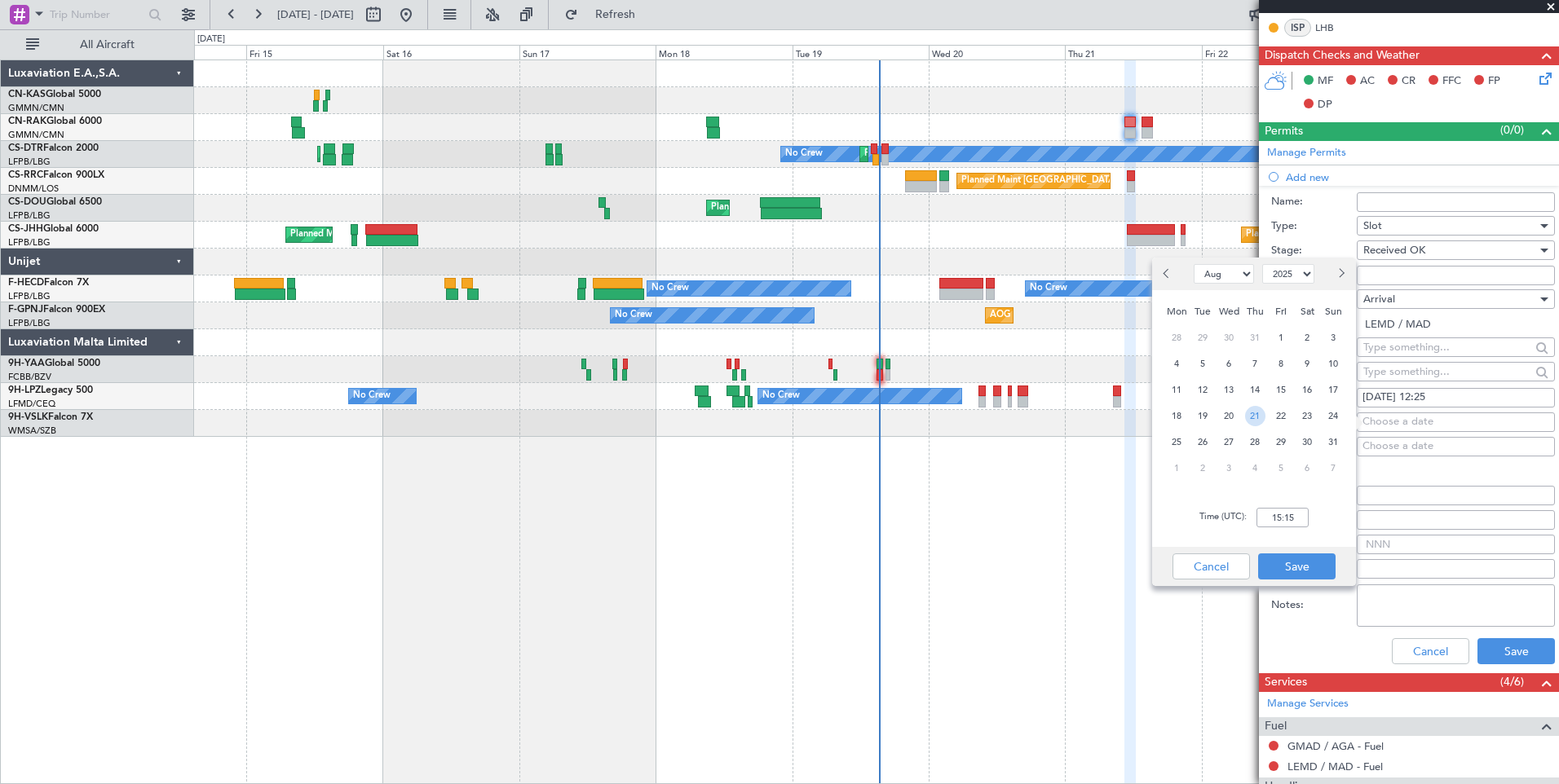
click at [1257, 416] on span "21" at bounding box center [1255, 416] width 21 height 21
click at [1276, 517] on input "00:00" at bounding box center [1282, 518] width 52 height 20
type input "12:25"
click at [1296, 559] on button "Save" at bounding box center [1297, 567] width 77 height 26
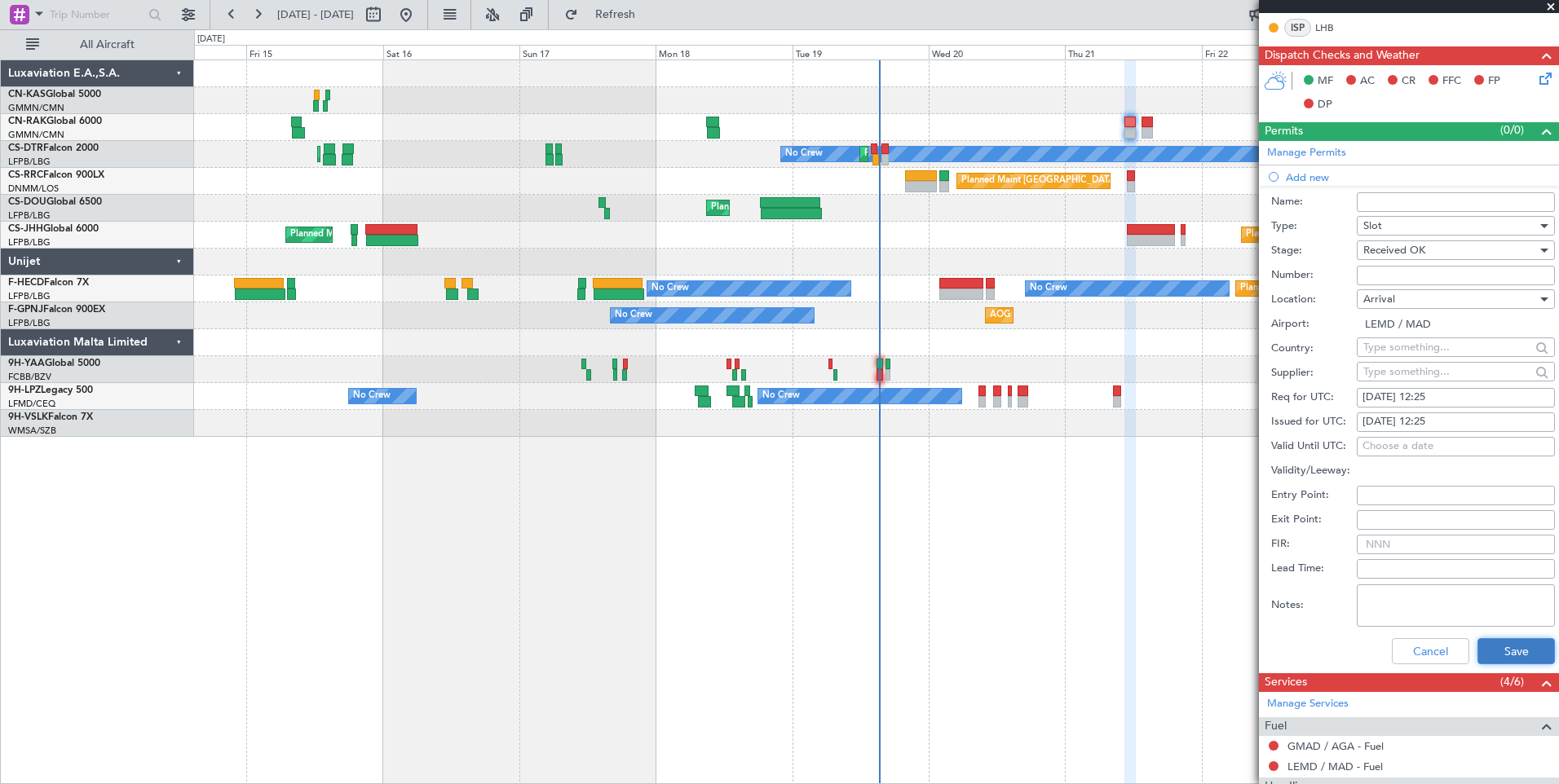
click at [1488, 646] on button "Save" at bounding box center [1516, 651] width 77 height 26
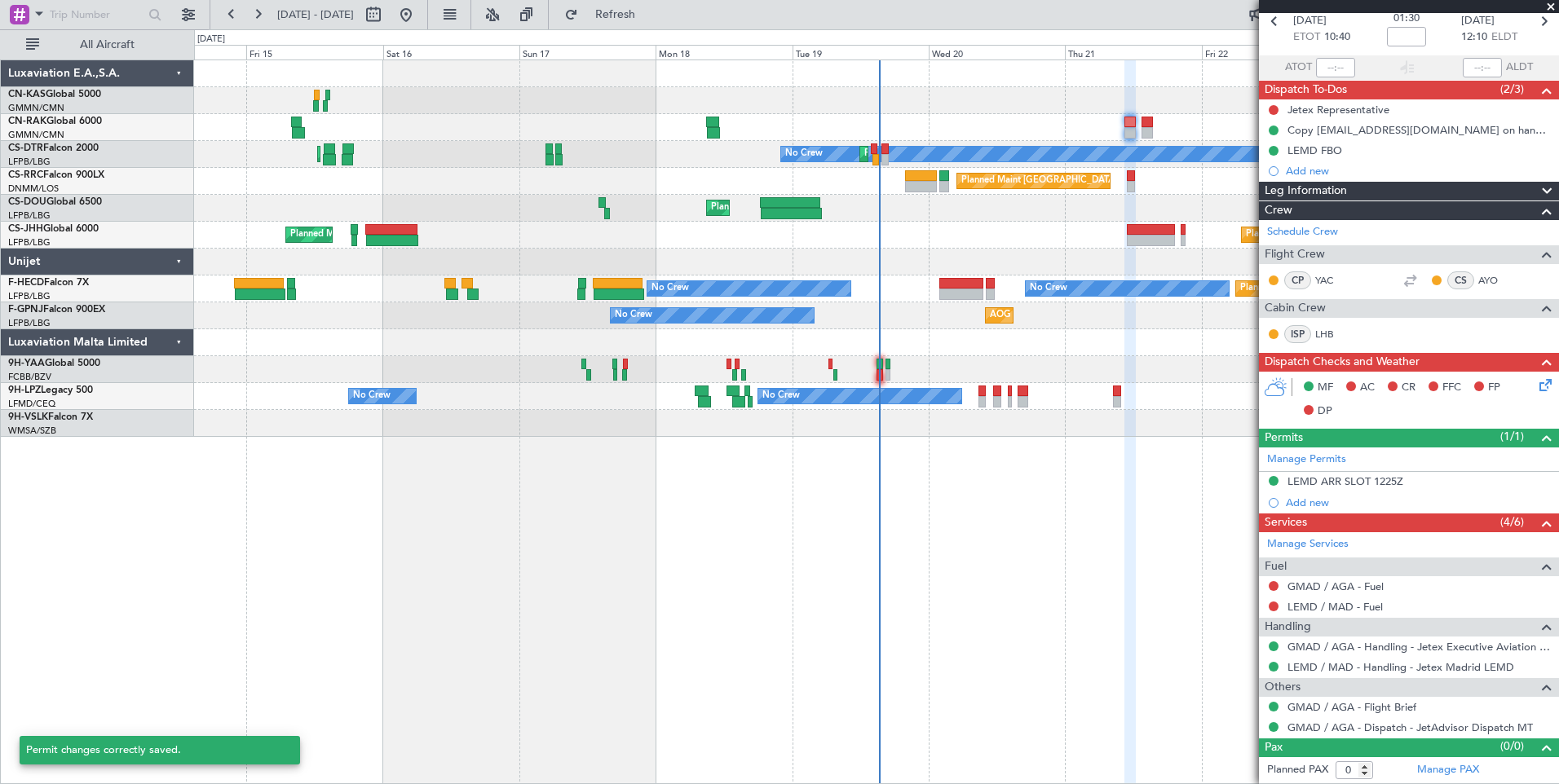
scroll to position [78, 0]
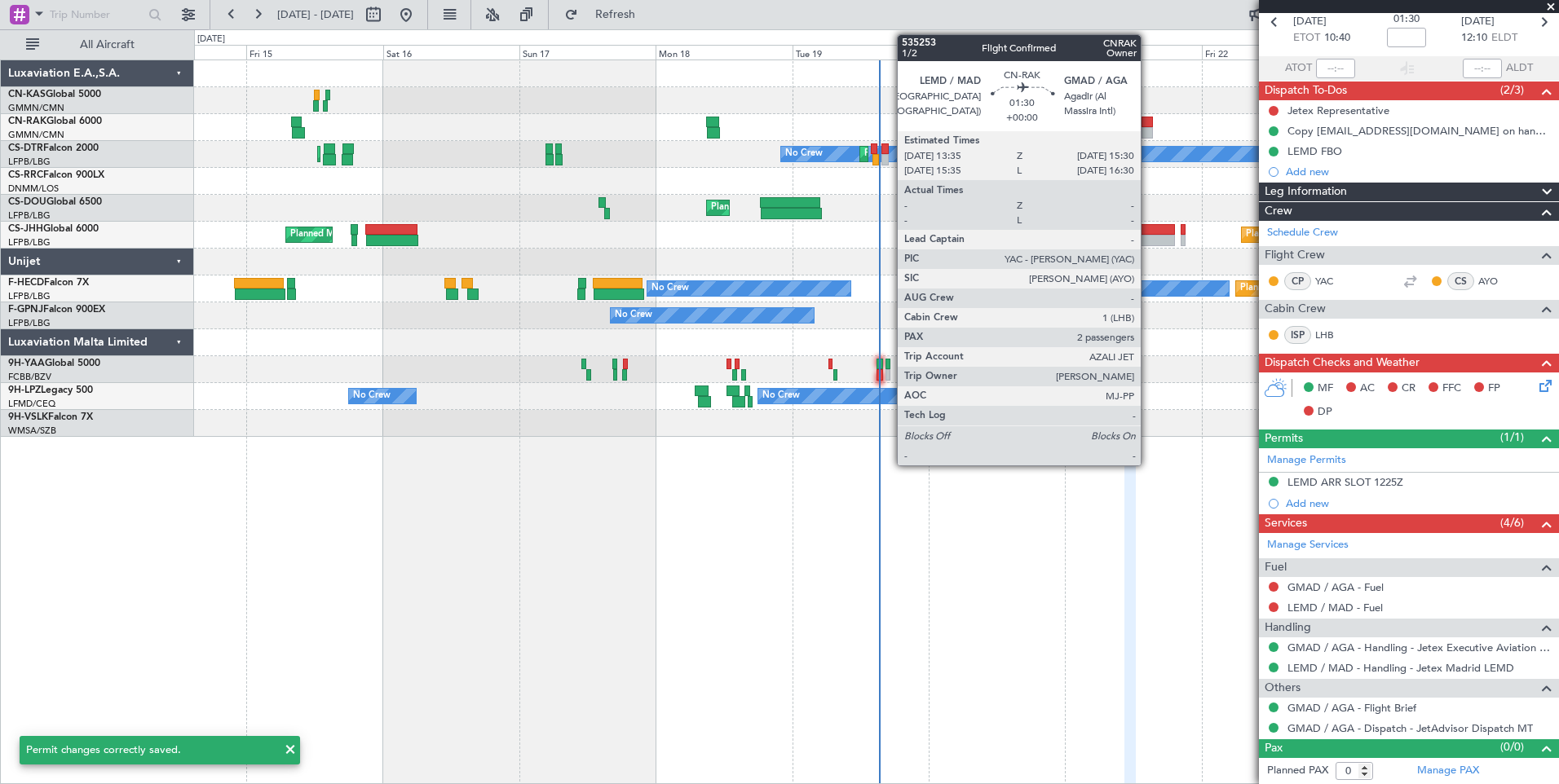
click at [1148, 130] on div at bounding box center [1146, 132] width 11 height 11
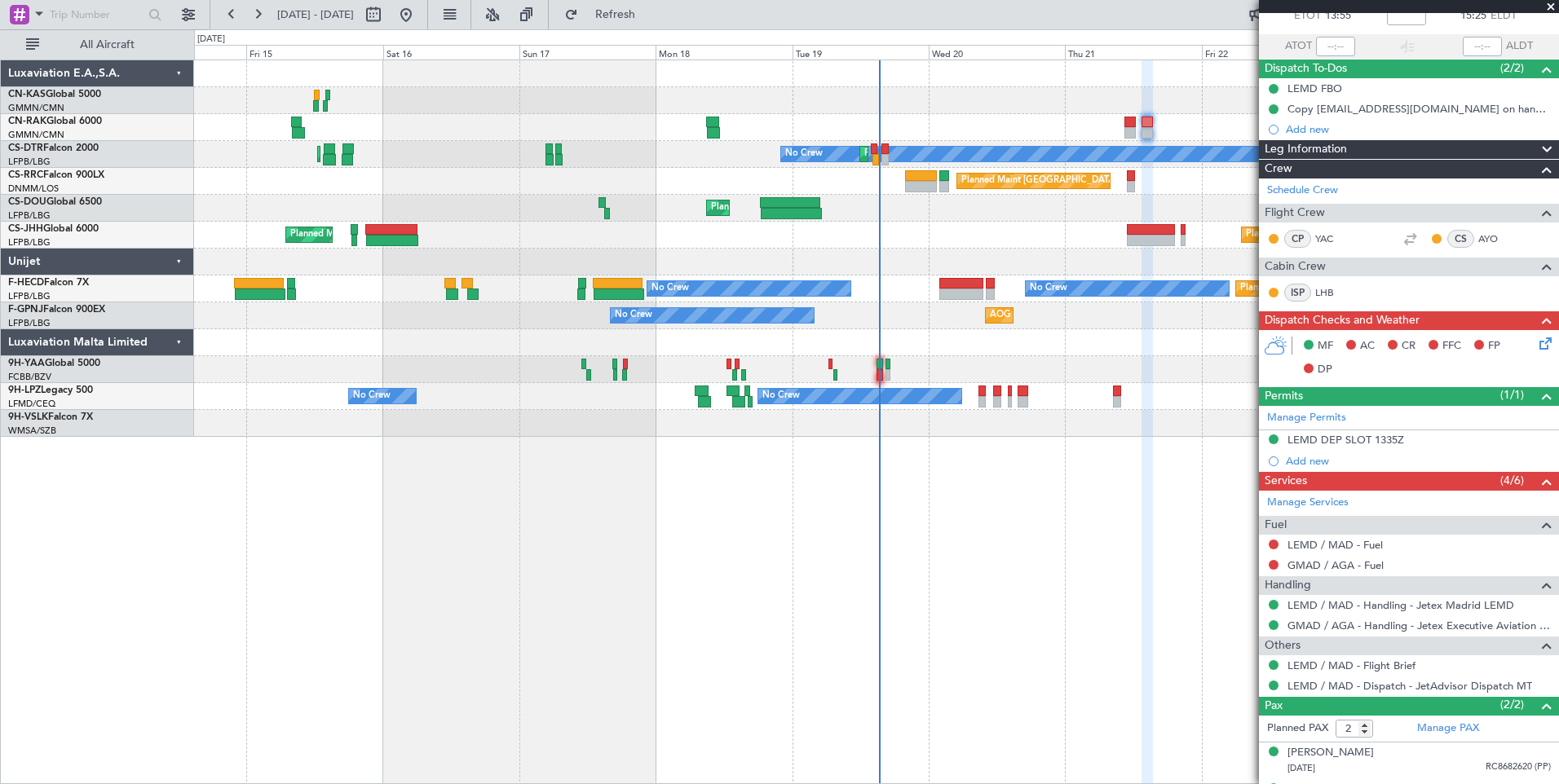
scroll to position [0, 0]
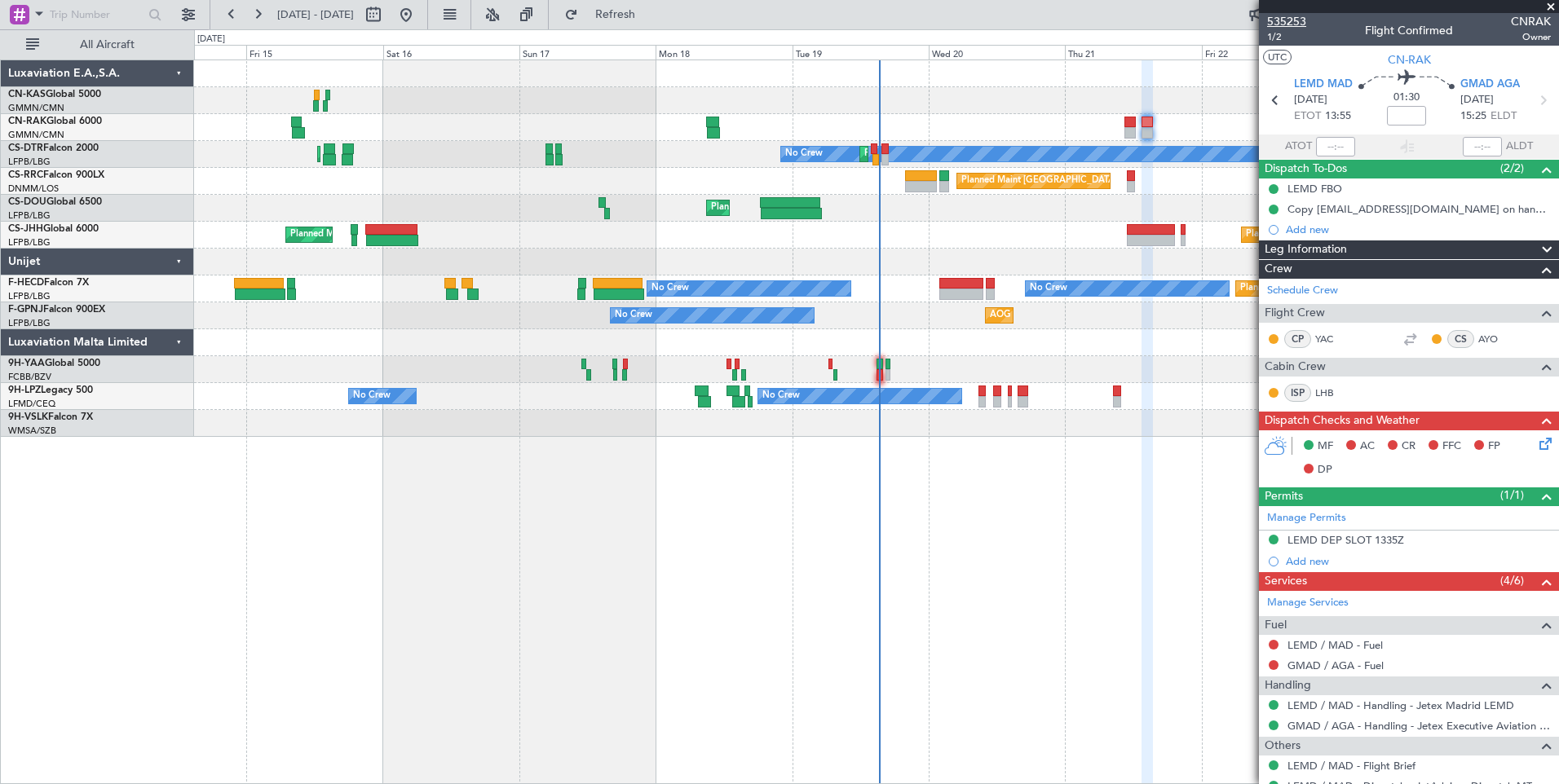
click at [1300, 21] on span "535253" at bounding box center [1286, 21] width 40 height 17
click at [1478, 337] on link "AYO" at bounding box center [1496, 339] width 37 height 15
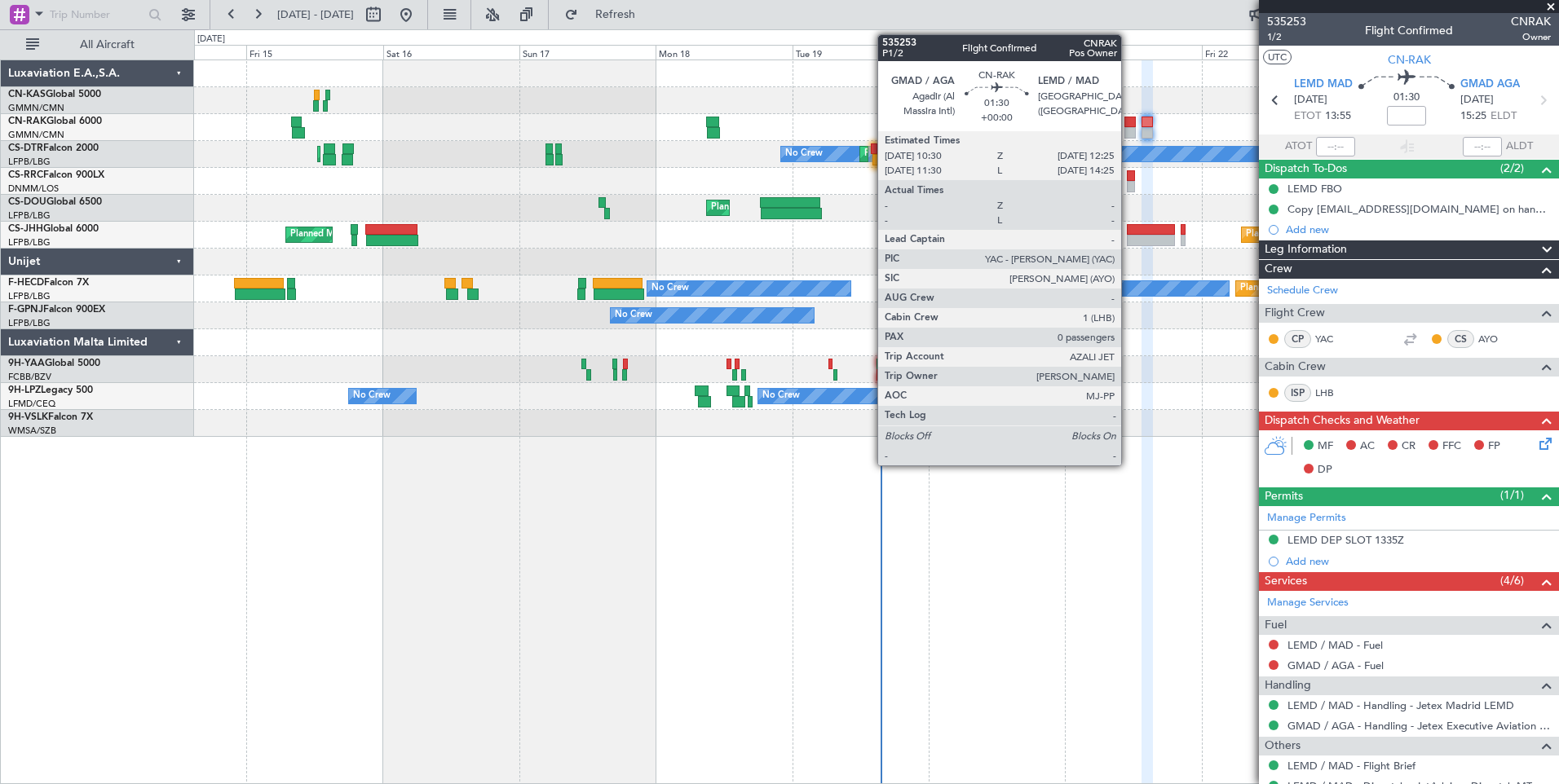
click at [1128, 134] on div at bounding box center [1130, 132] width 11 height 11
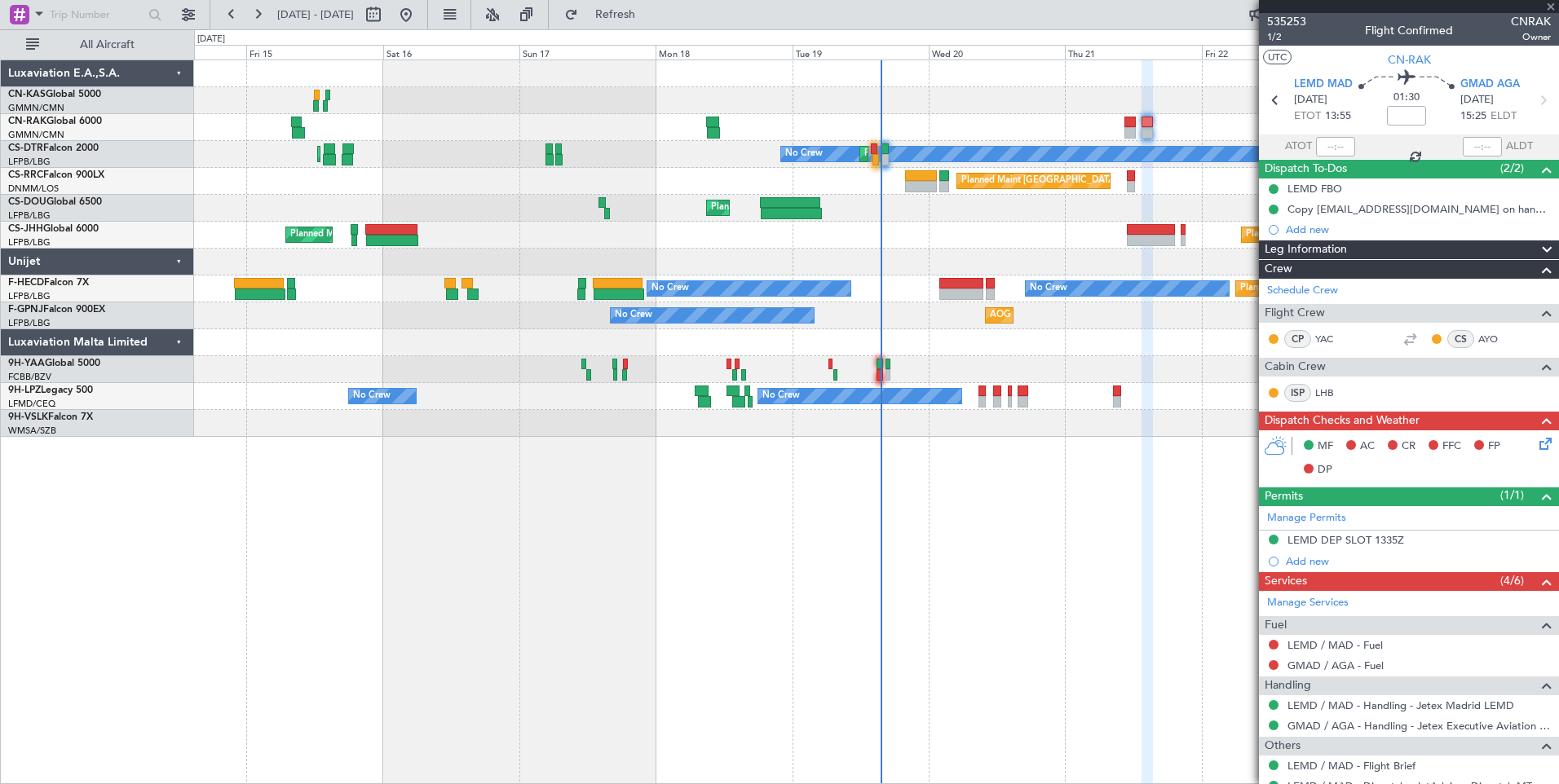
type input "0"
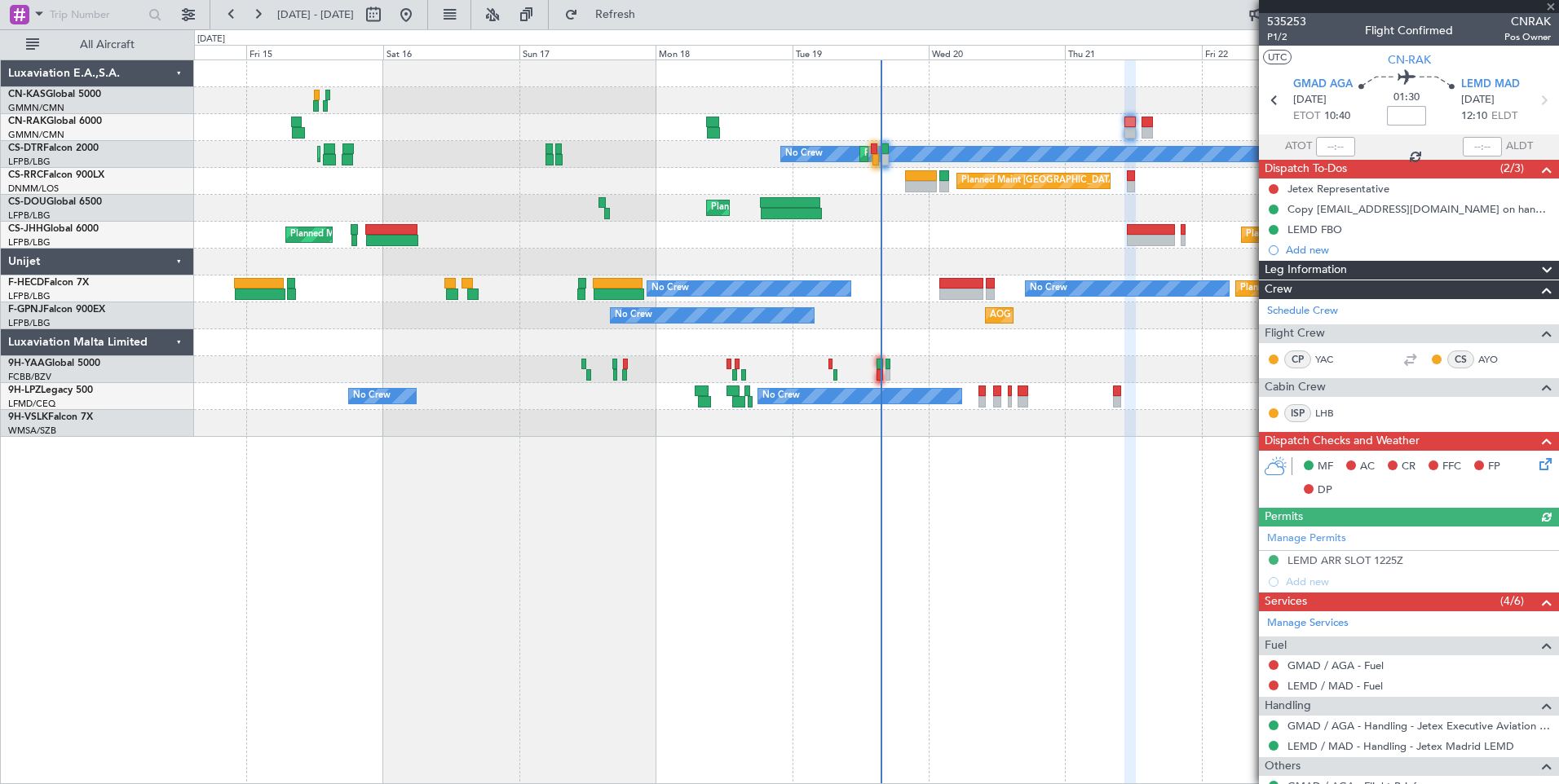
click at [1396, 122] on input at bounding box center [1407, 115] width 40 height 20
type input "+00:05"
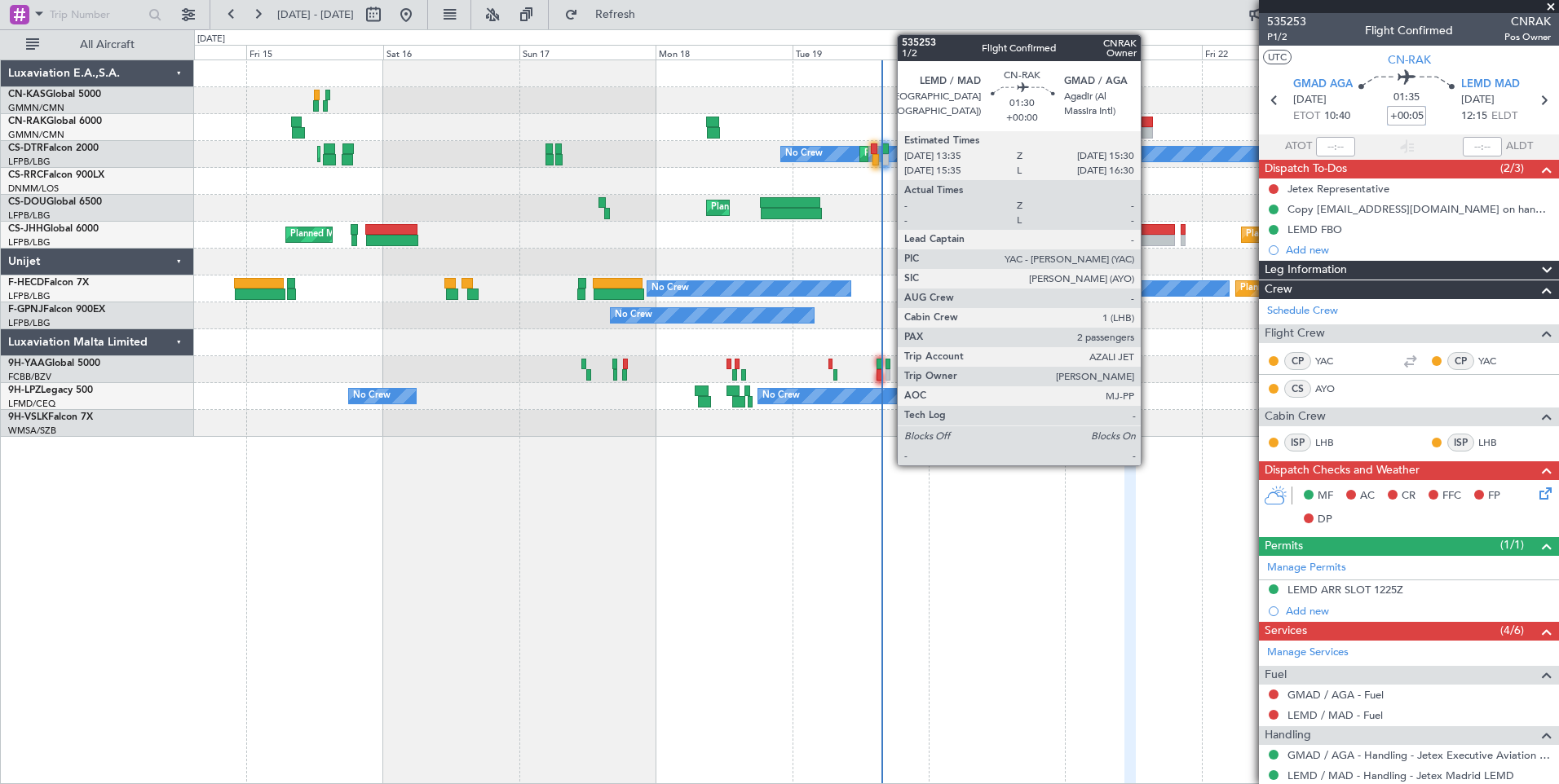
click at [1148, 125] on div at bounding box center [1146, 122] width 11 height 11
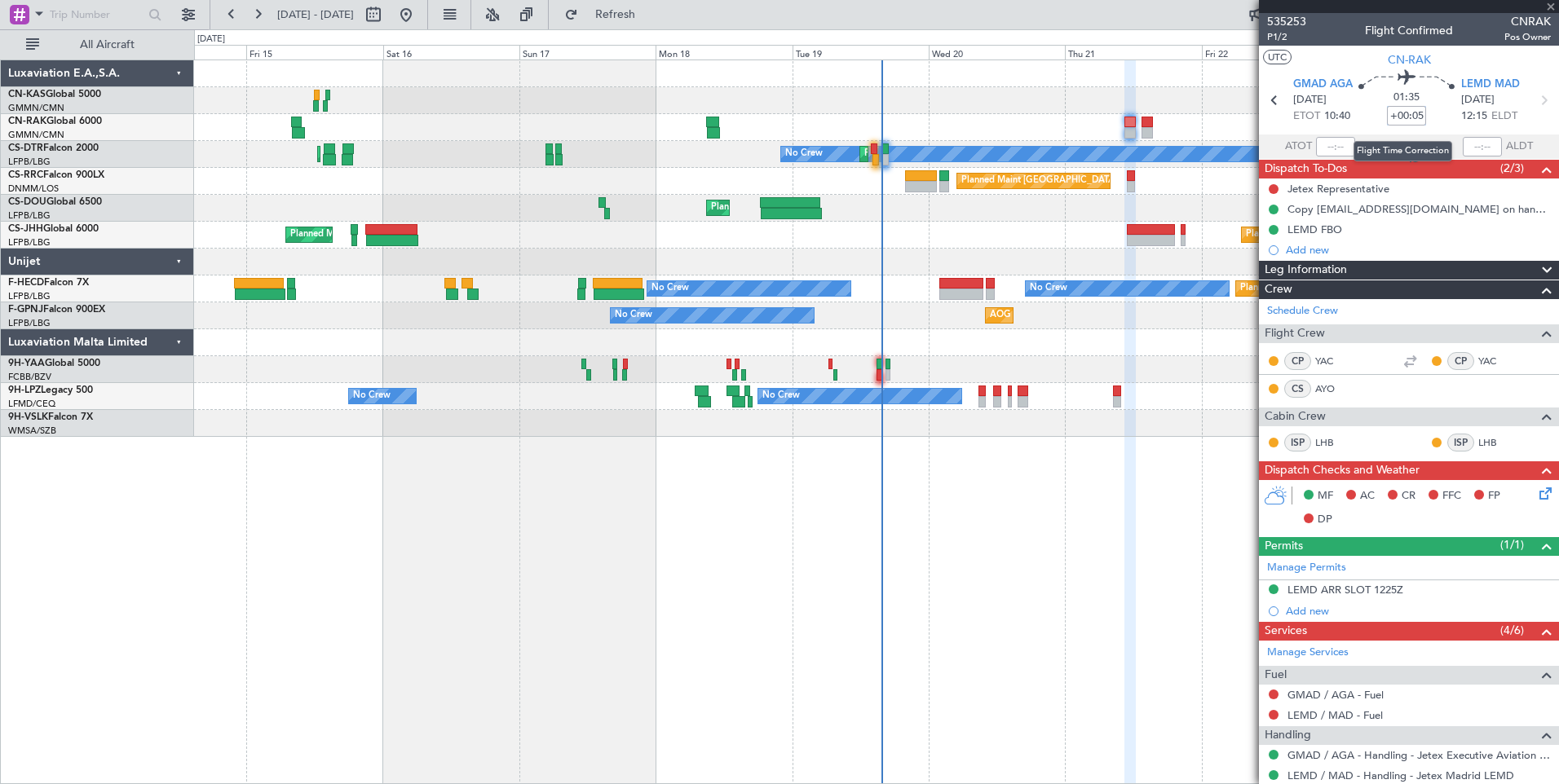
type input "2"
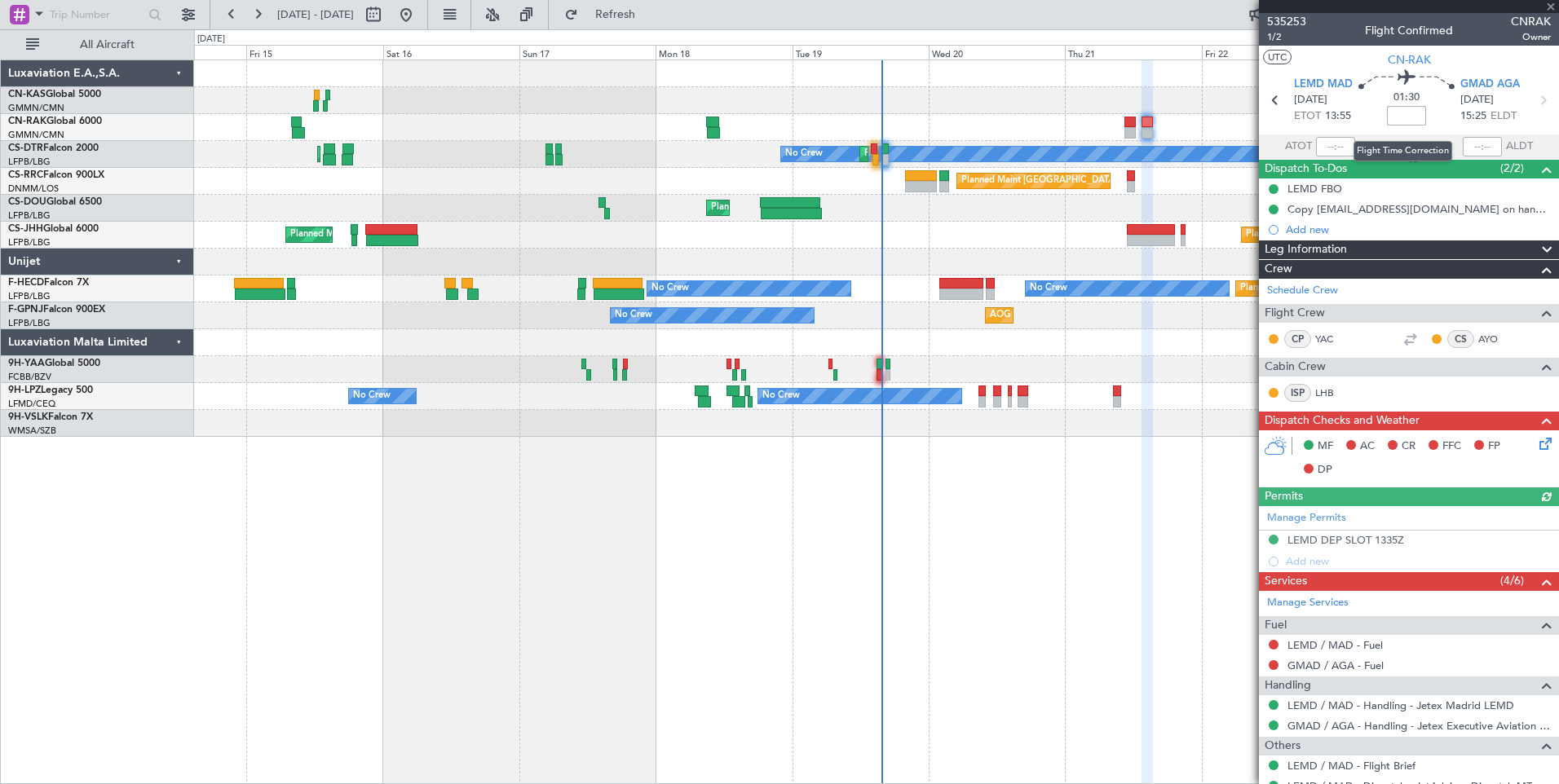
click at [1405, 120] on input at bounding box center [1407, 115] width 40 height 20
type input "+00:15"
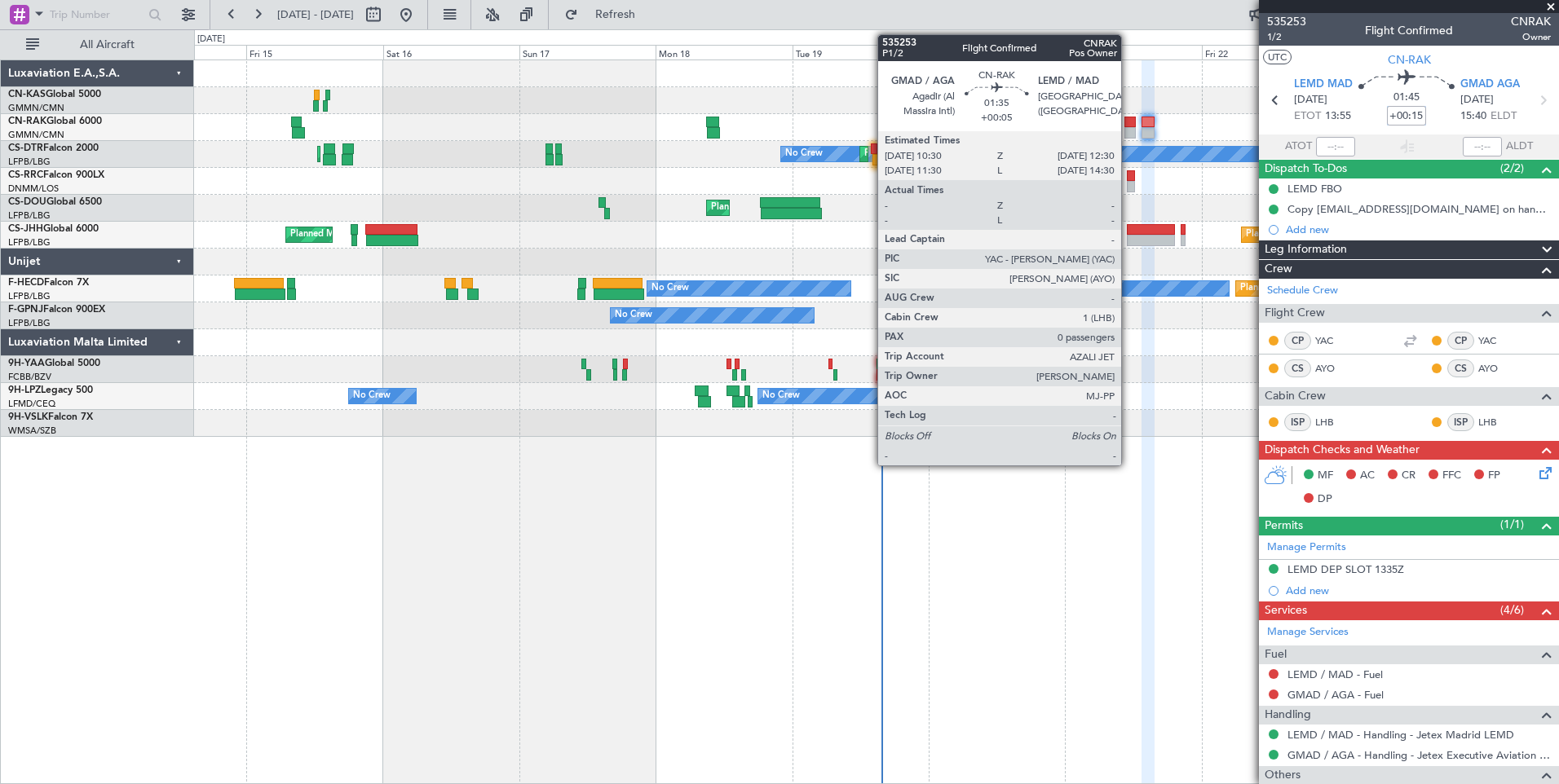
click at [1128, 126] on div at bounding box center [1130, 122] width 11 height 11
